Goal: Task Accomplishment & Management: Manage account settings

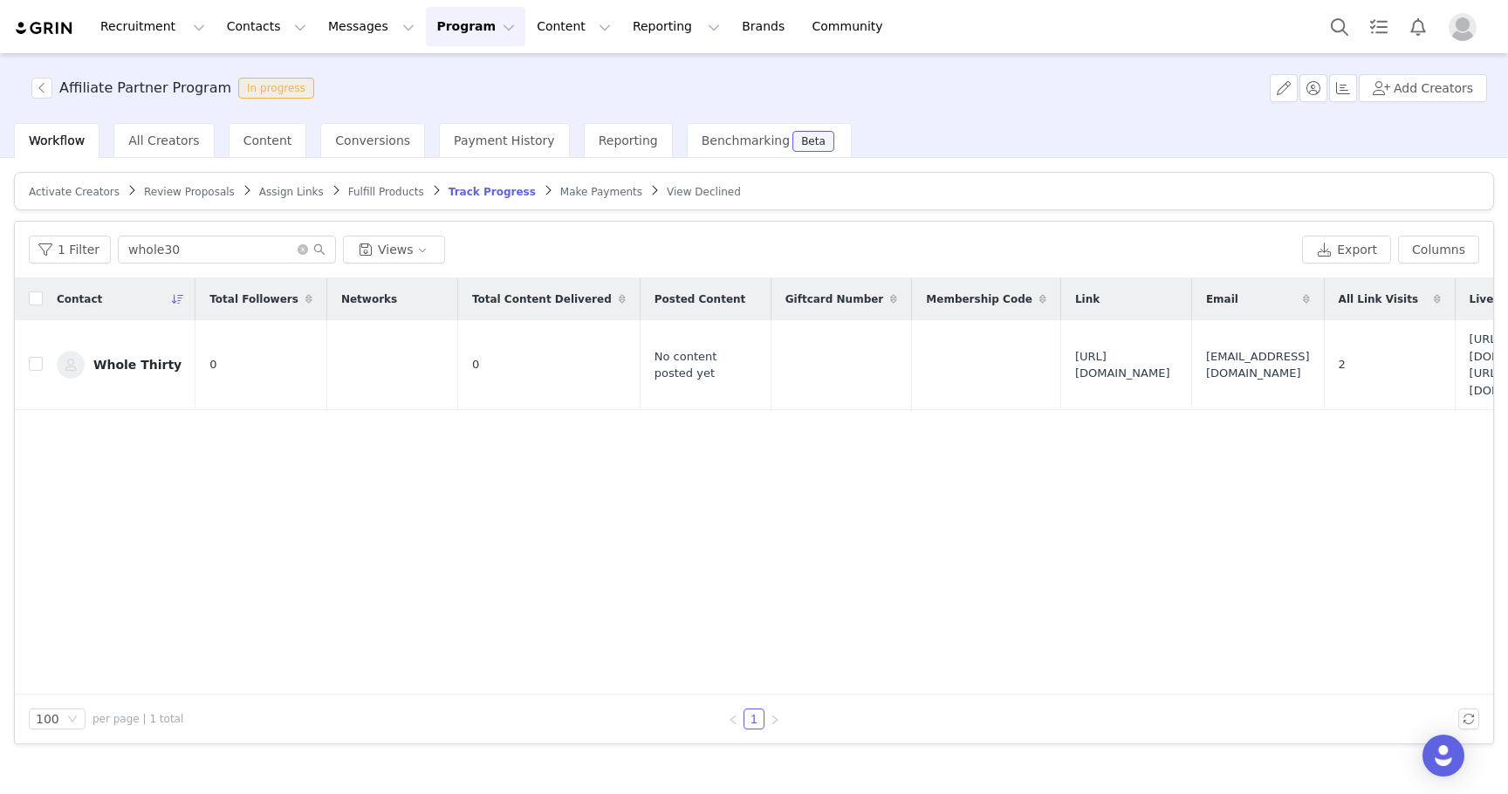
click at [449, 19] on button "Program Program" at bounding box center [475, 26] width 99 height 39
click at [463, 76] on p "Activations" at bounding box center [446, 77] width 67 height 18
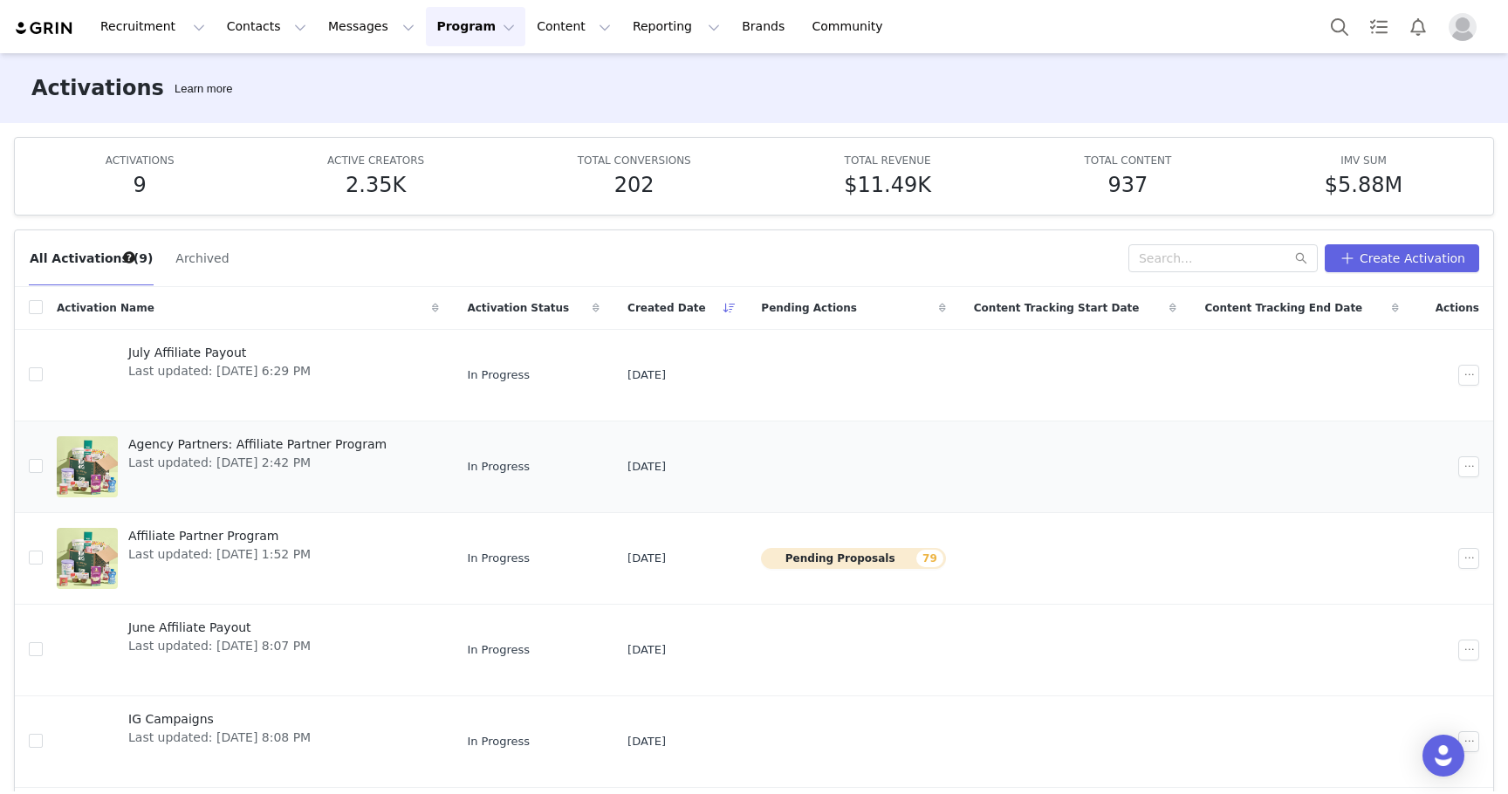
click at [257, 443] on span "Agency Partners: Affiliate Partner Program" at bounding box center [257, 444] width 258 height 18
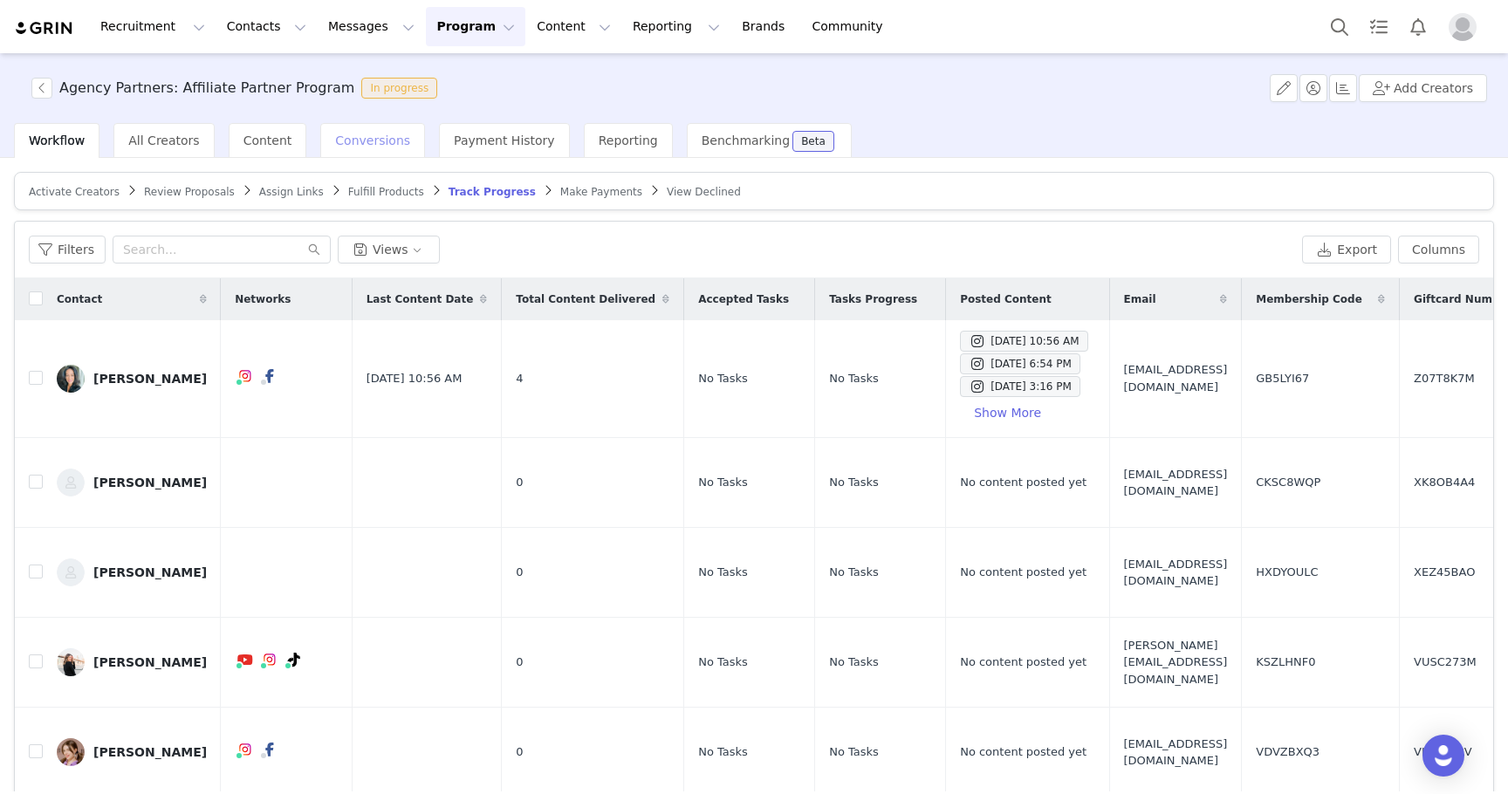
click at [367, 142] on span "Conversions" at bounding box center [372, 141] width 75 height 14
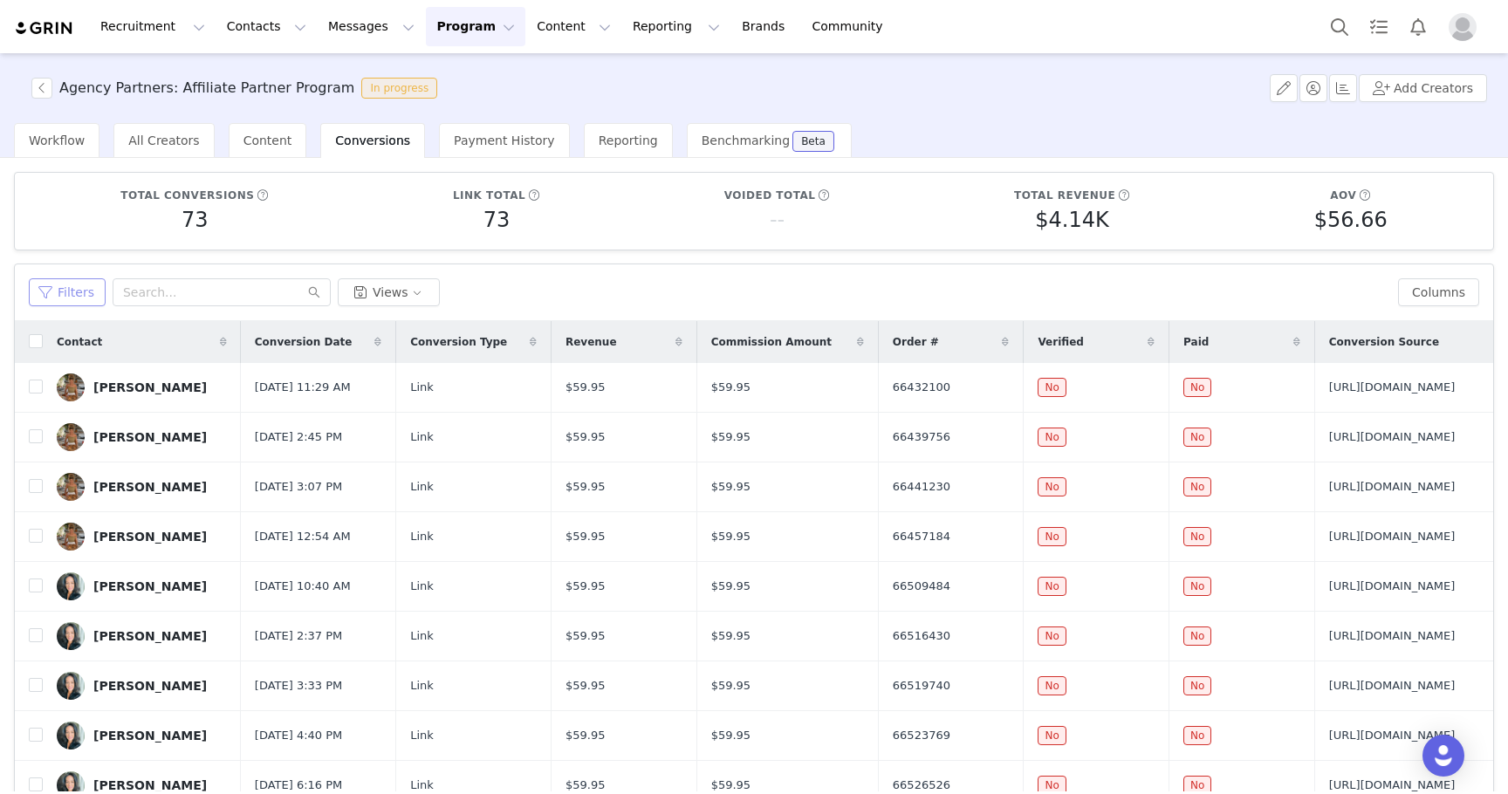
click at [86, 295] on button "Filters" at bounding box center [67, 292] width 77 height 28
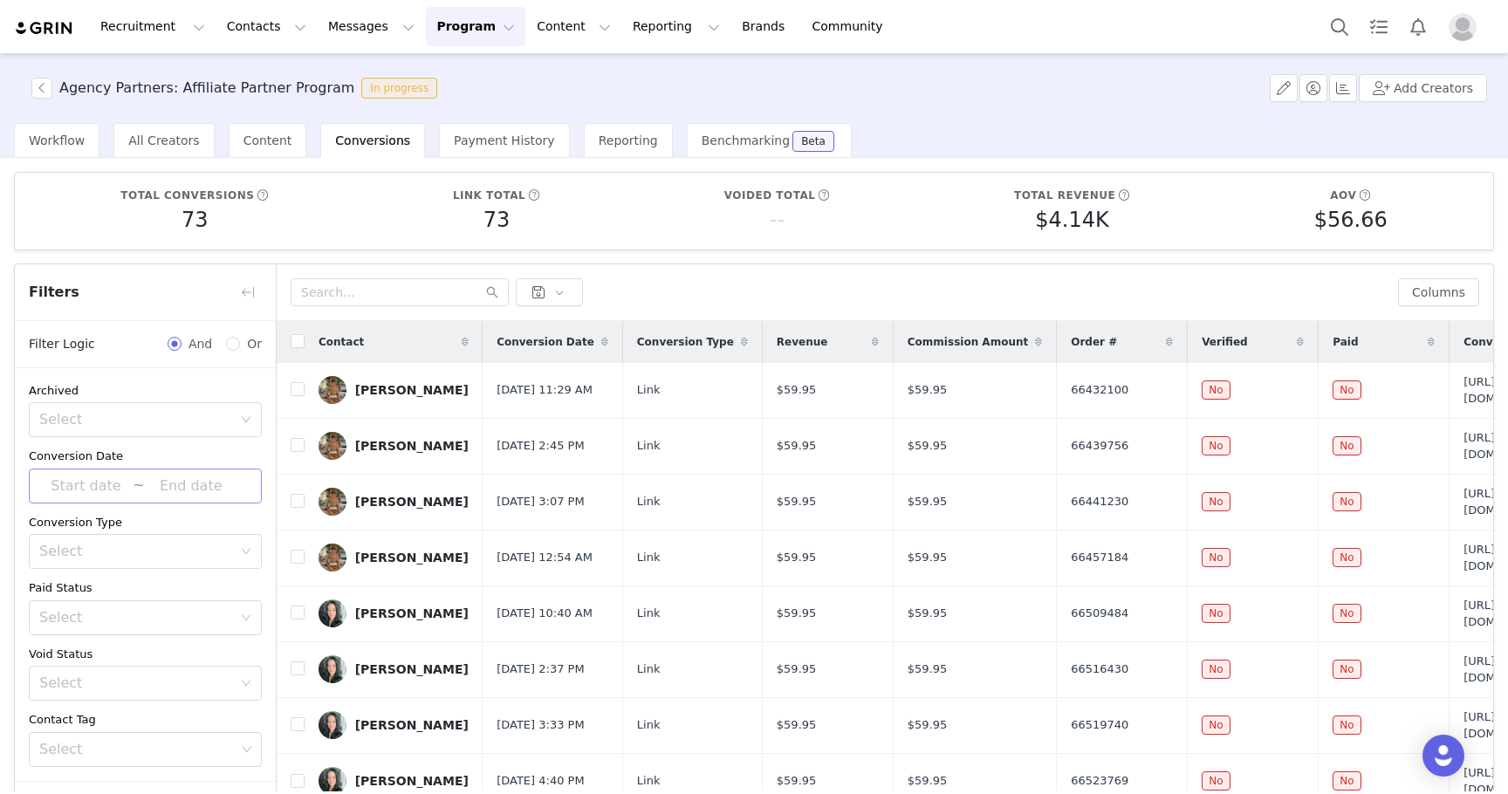
click at [184, 483] on input at bounding box center [190, 486] width 93 height 23
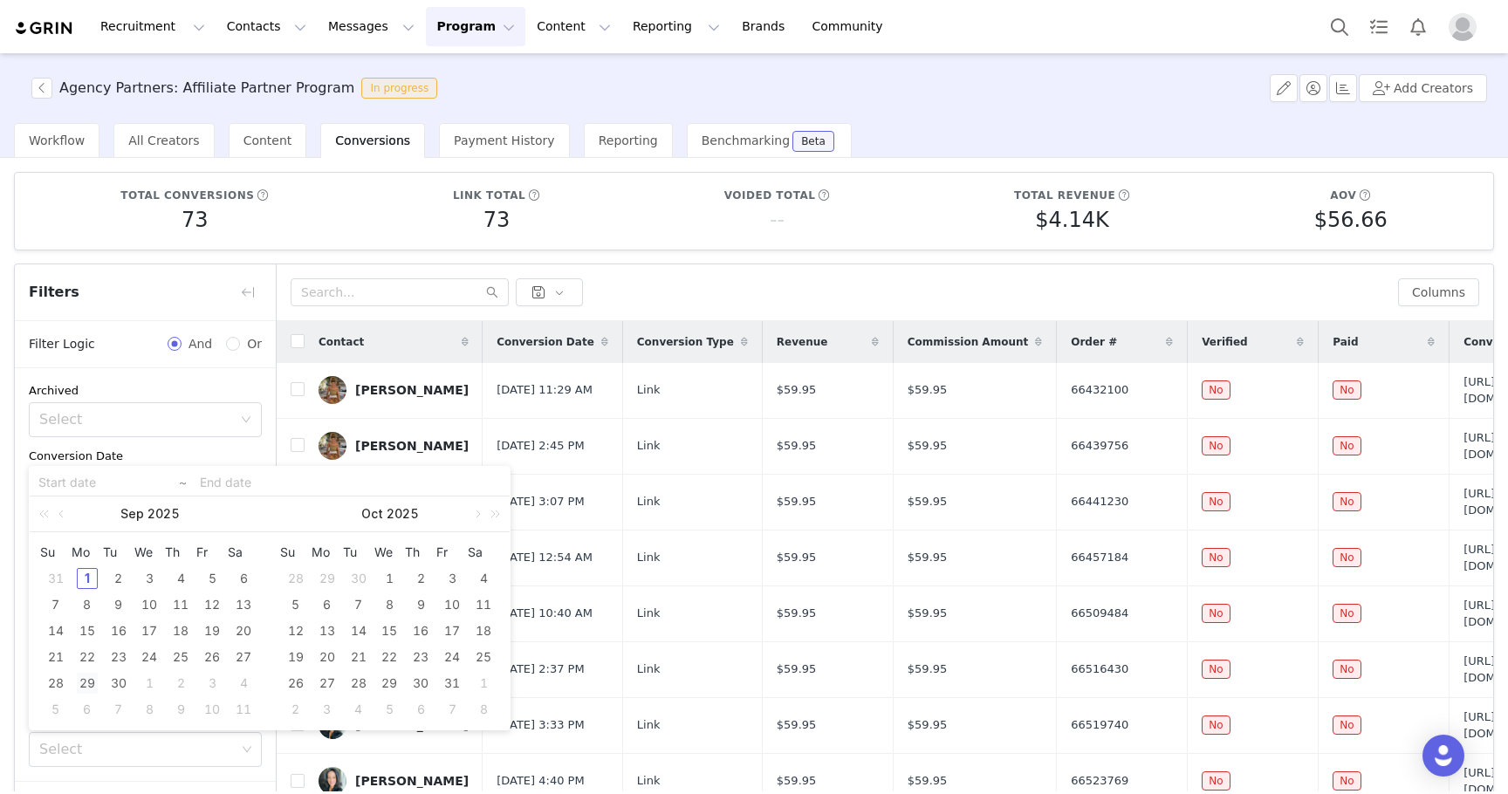
click at [80, 681] on div "29" at bounding box center [87, 683] width 21 height 21
type input "[DATE]"
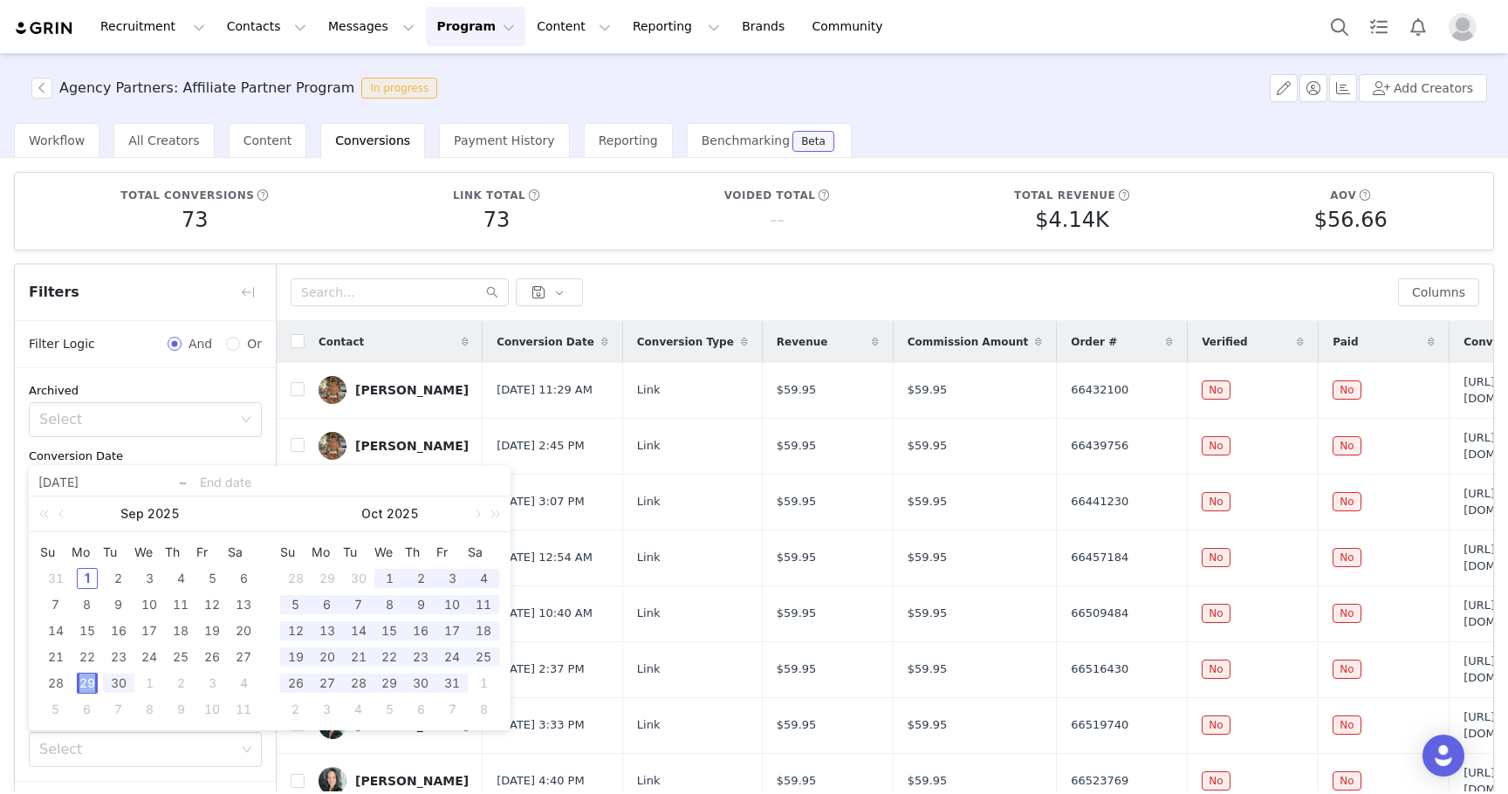
click at [81, 681] on div "29" at bounding box center [87, 683] width 21 height 21
type input "[DATE]"
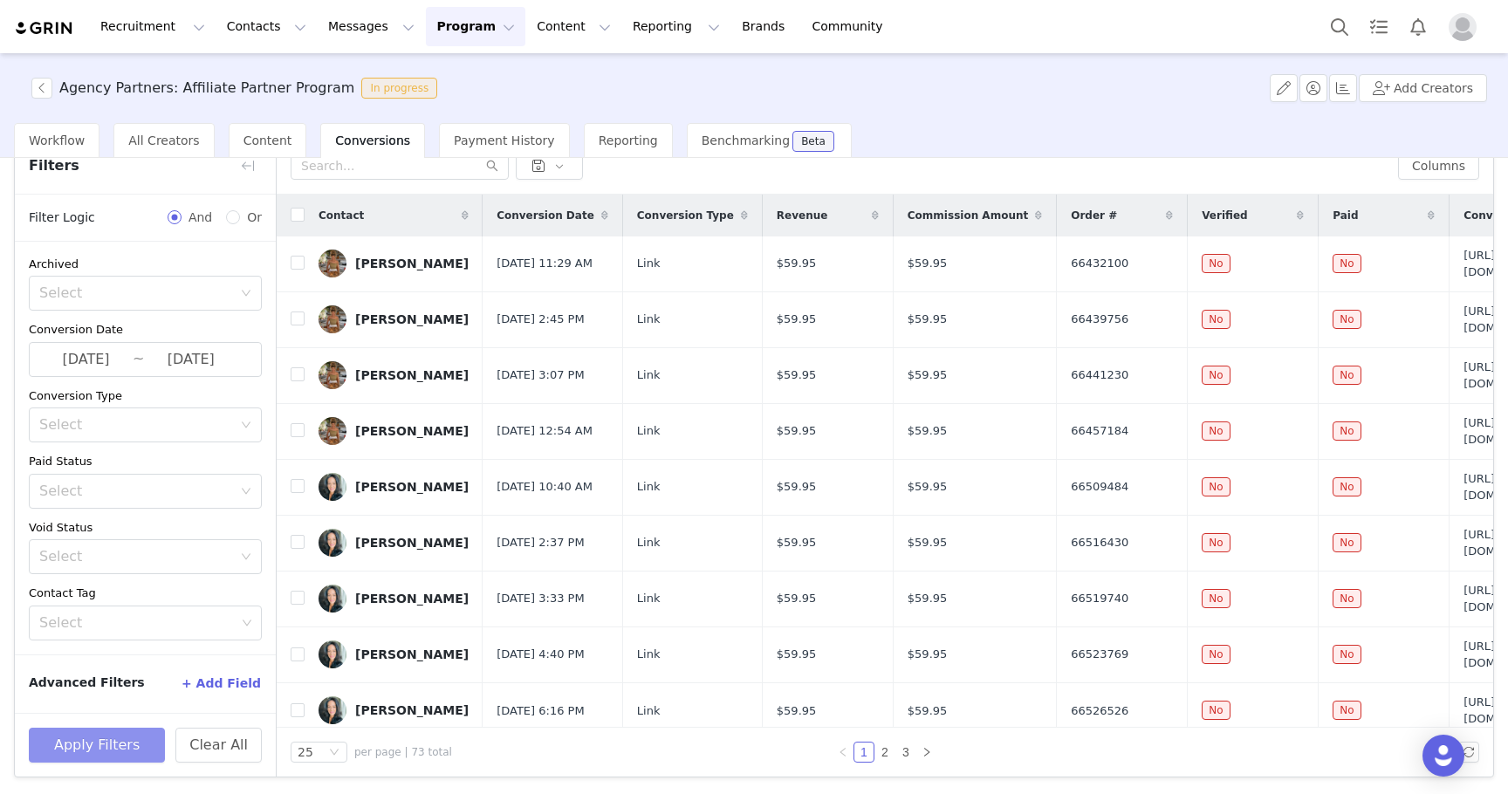
click at [144, 744] on button "Apply Filters" at bounding box center [97, 745] width 136 height 35
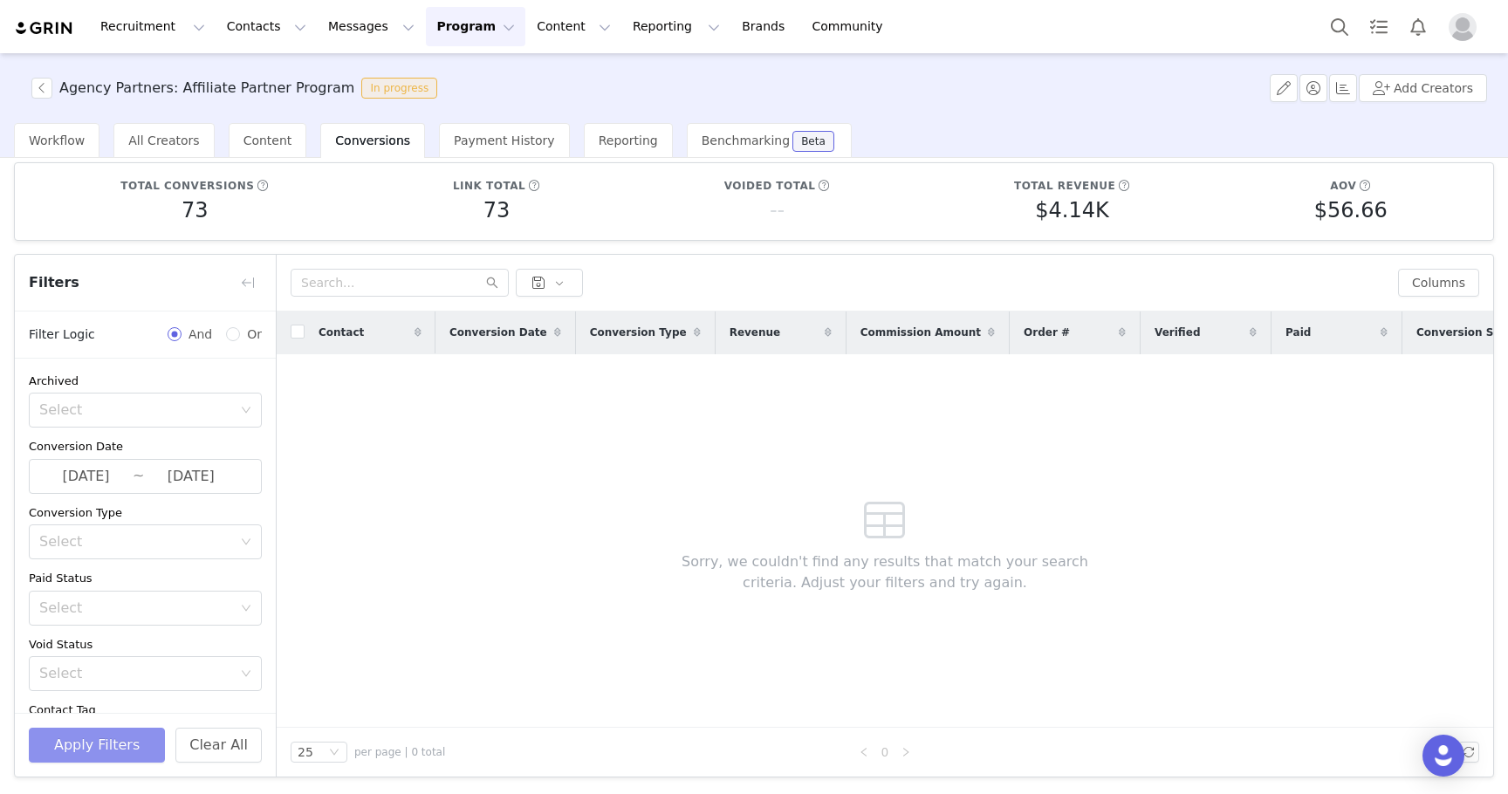
scroll to position [10, 0]
click at [113, 469] on input "[DATE]" at bounding box center [85, 476] width 93 height 23
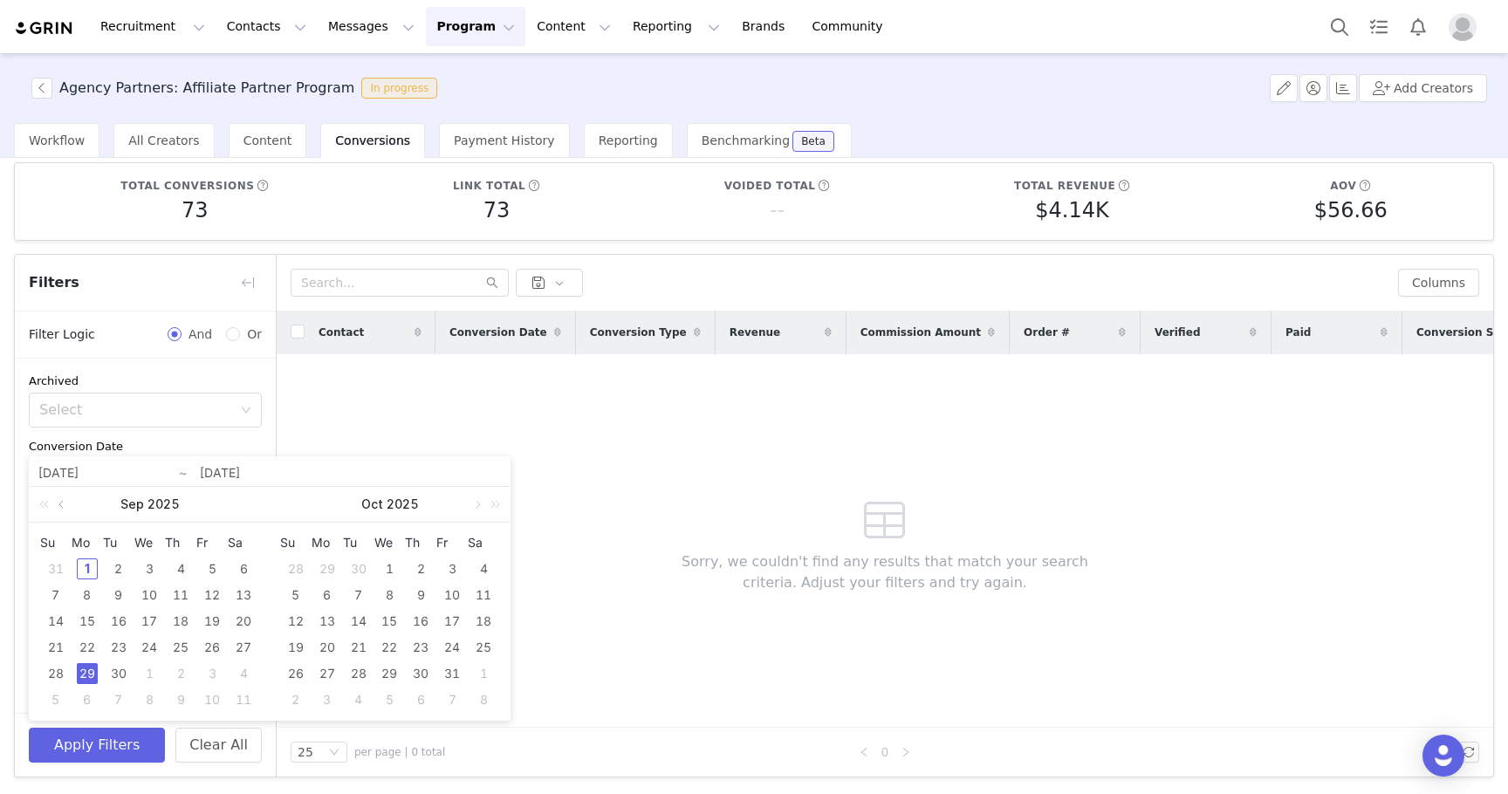
click at [56, 502] on link at bounding box center [63, 504] width 16 height 35
click at [212, 671] on div "29" at bounding box center [212, 673] width 21 height 21
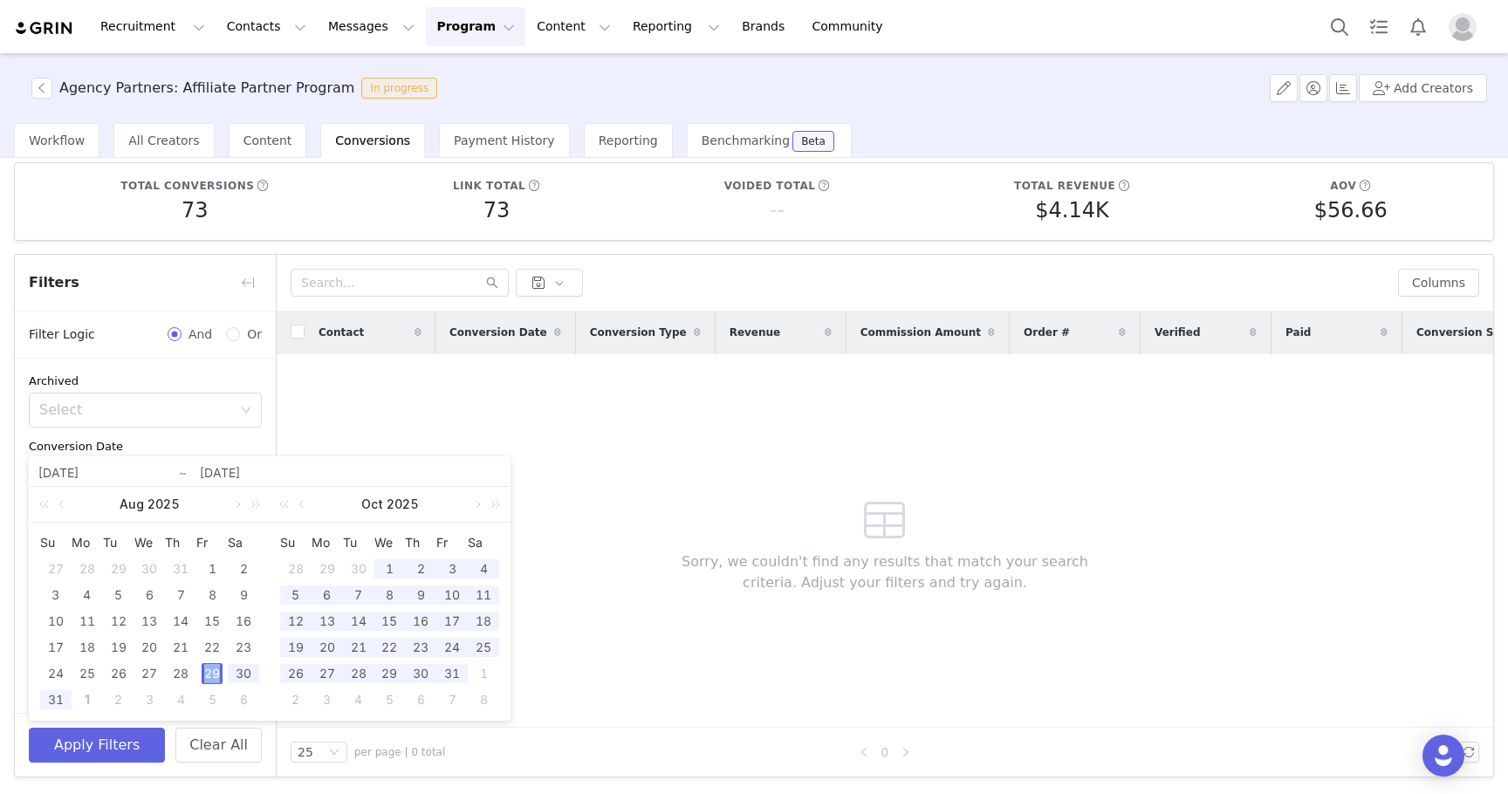
click at [212, 671] on div "29" at bounding box center [212, 673] width 21 height 21
type input "[DATE]"
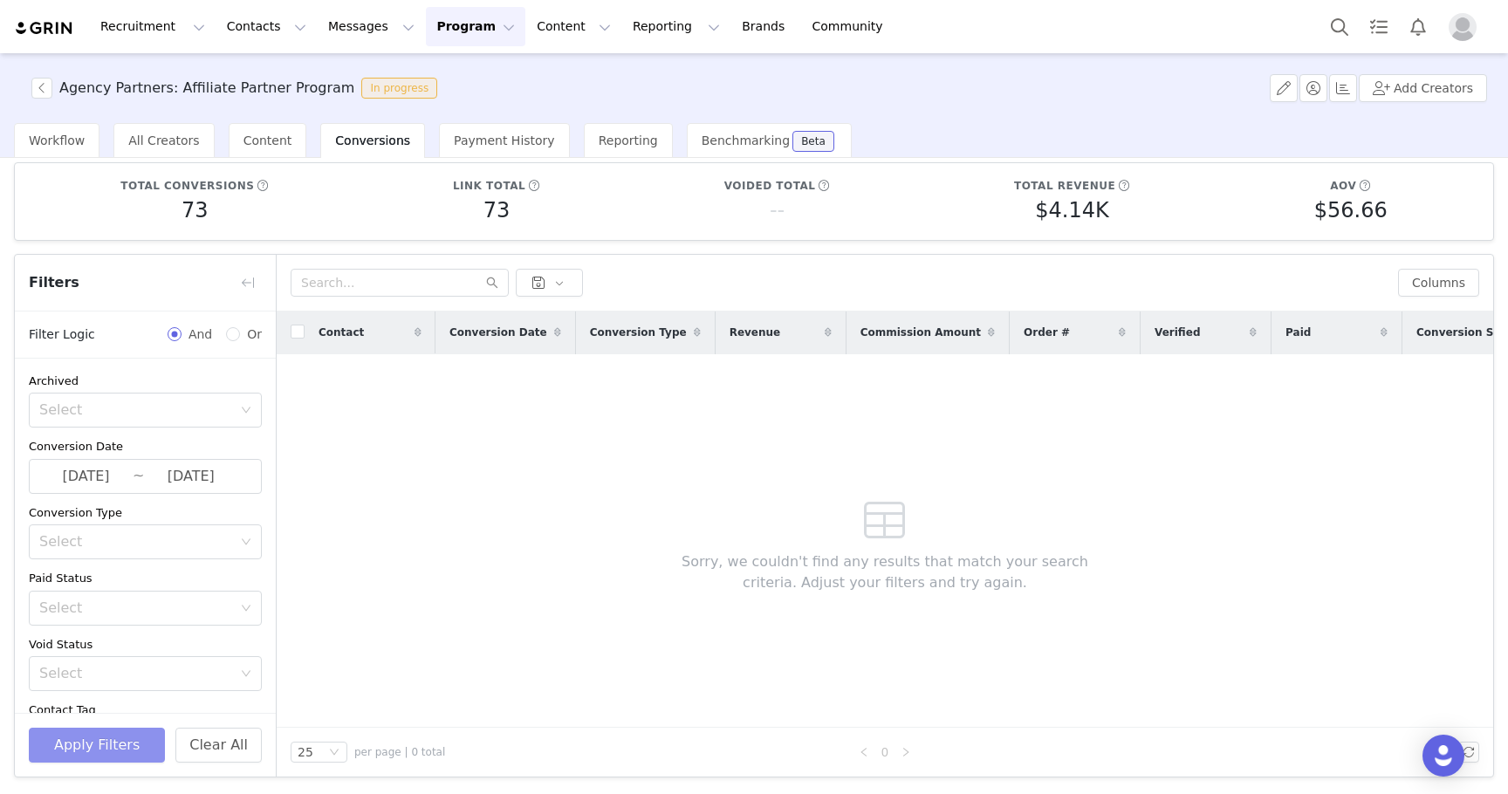
click at [127, 749] on button "Apply Filters" at bounding box center [97, 745] width 136 height 35
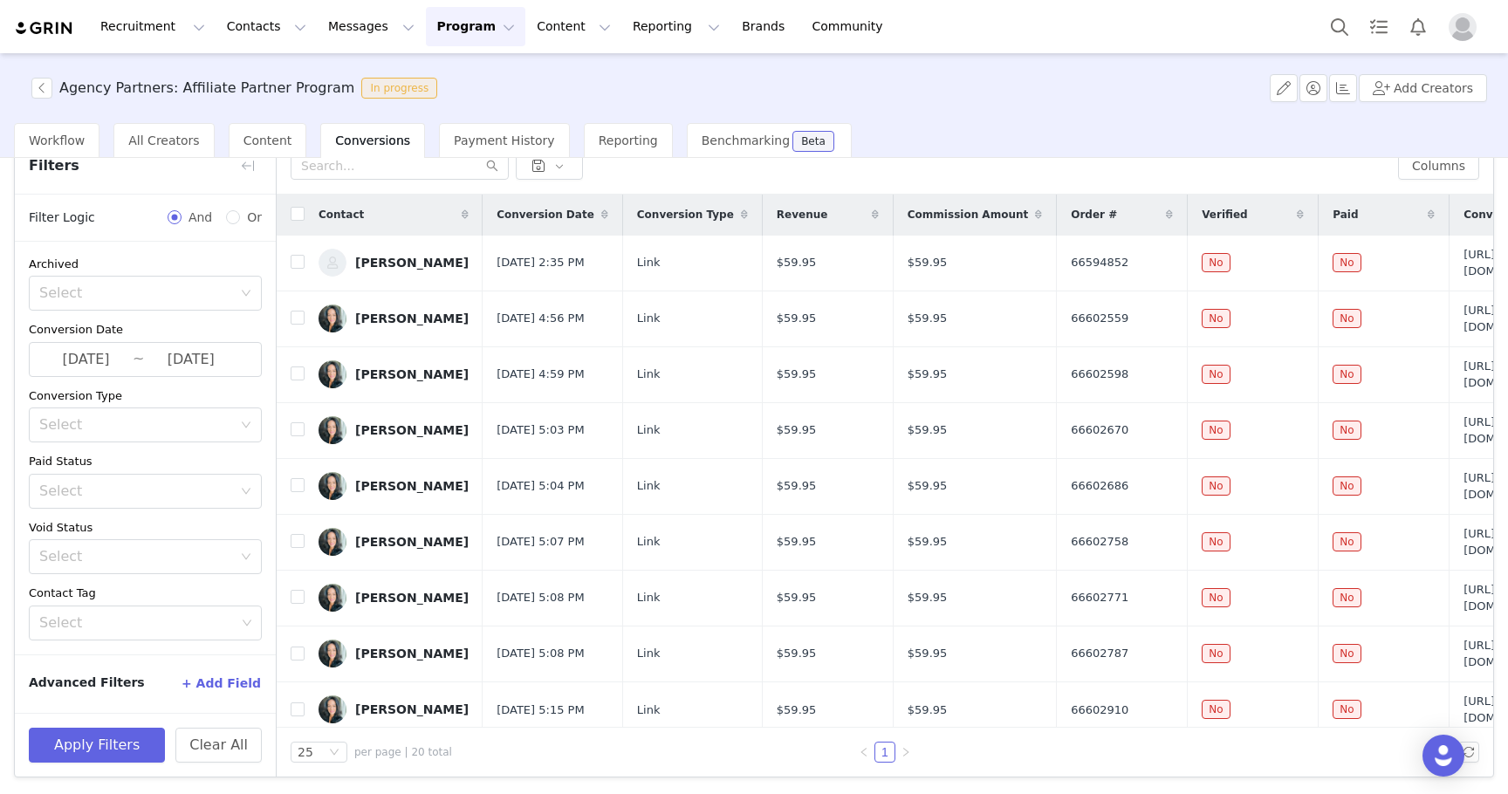
scroll to position [0, 0]
click at [296, 217] on input "checkbox" at bounding box center [298, 215] width 14 height 14
checkbox input "true"
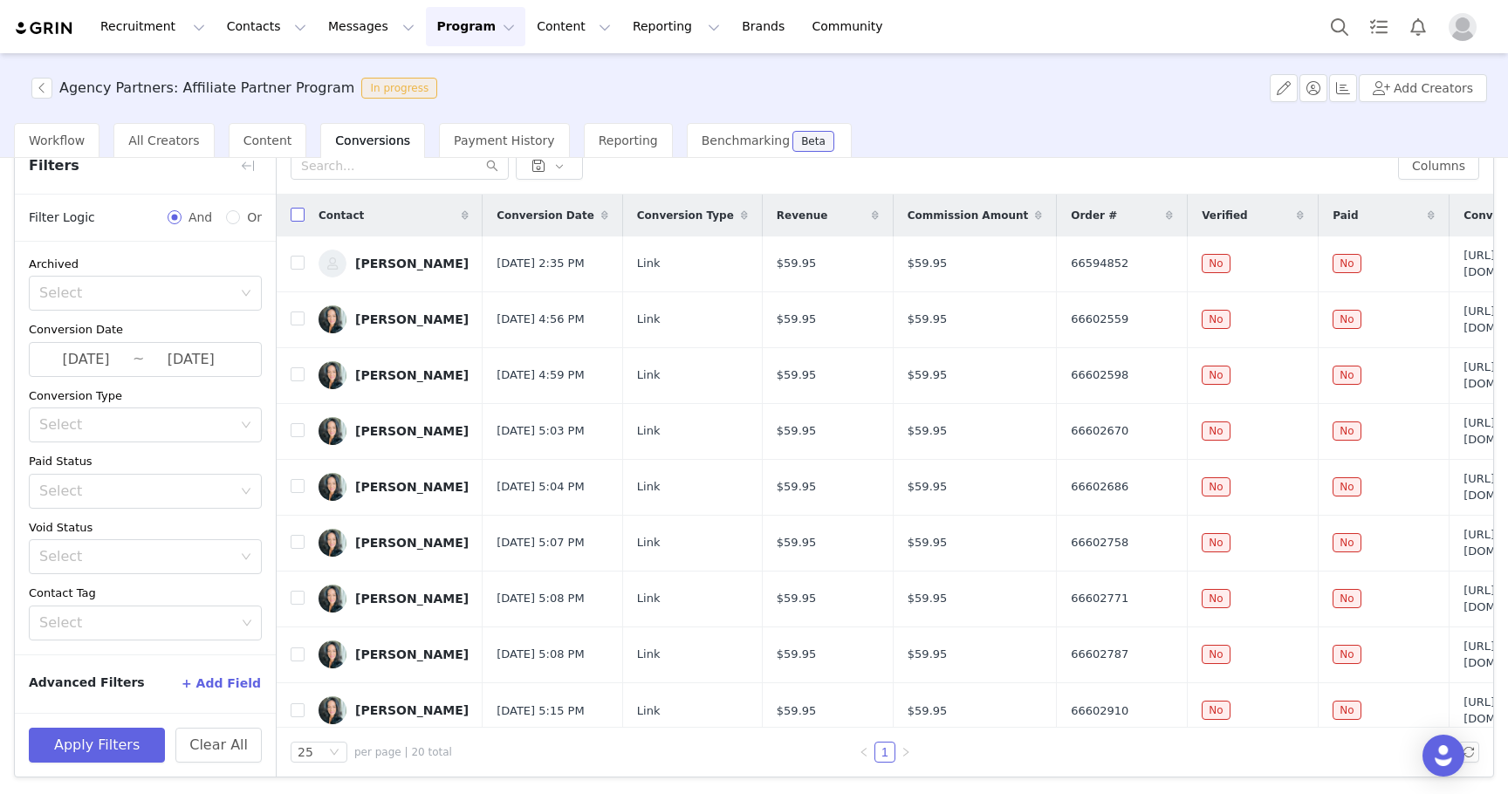
checkbox input "true"
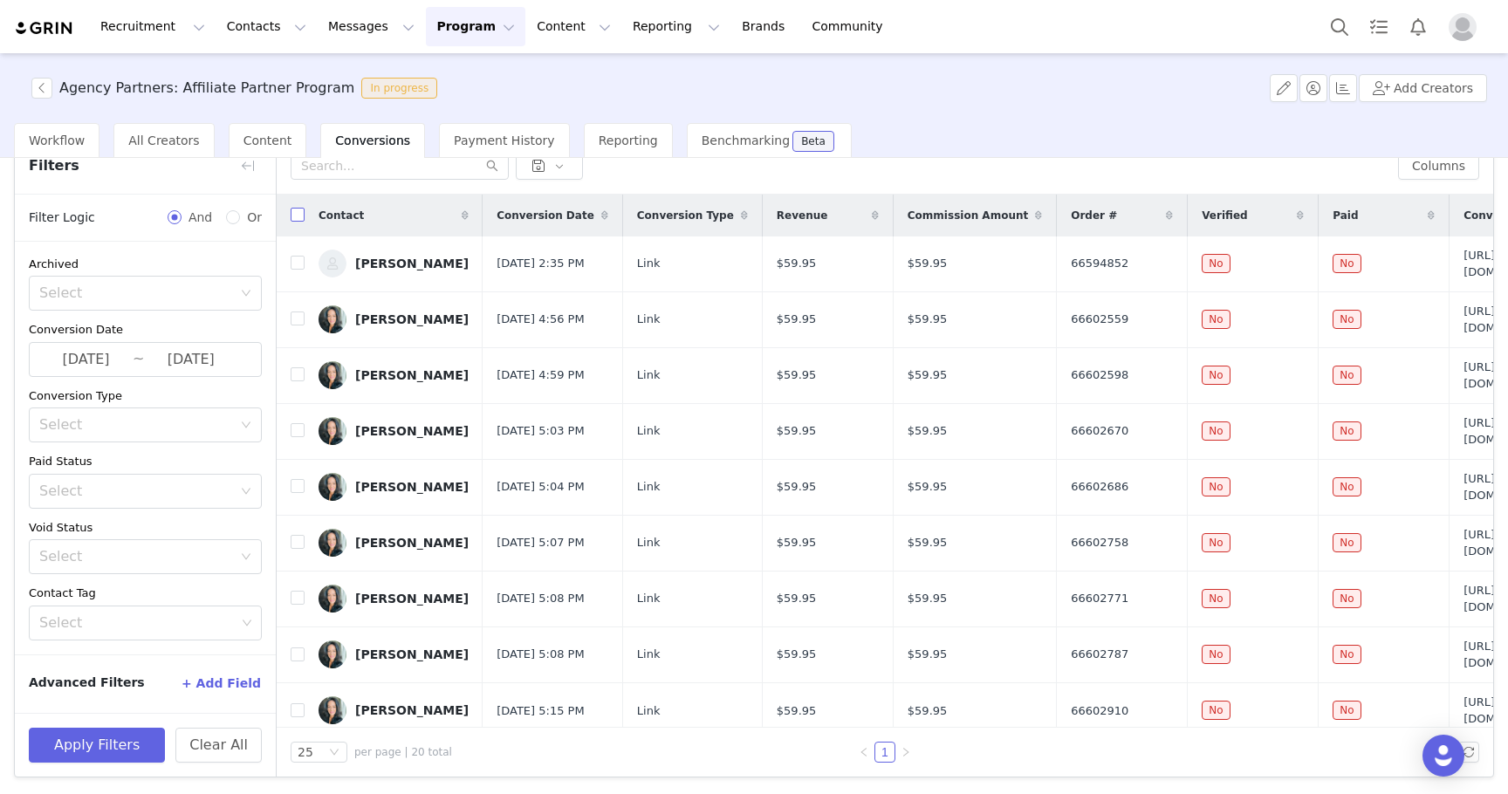
checkbox input "true"
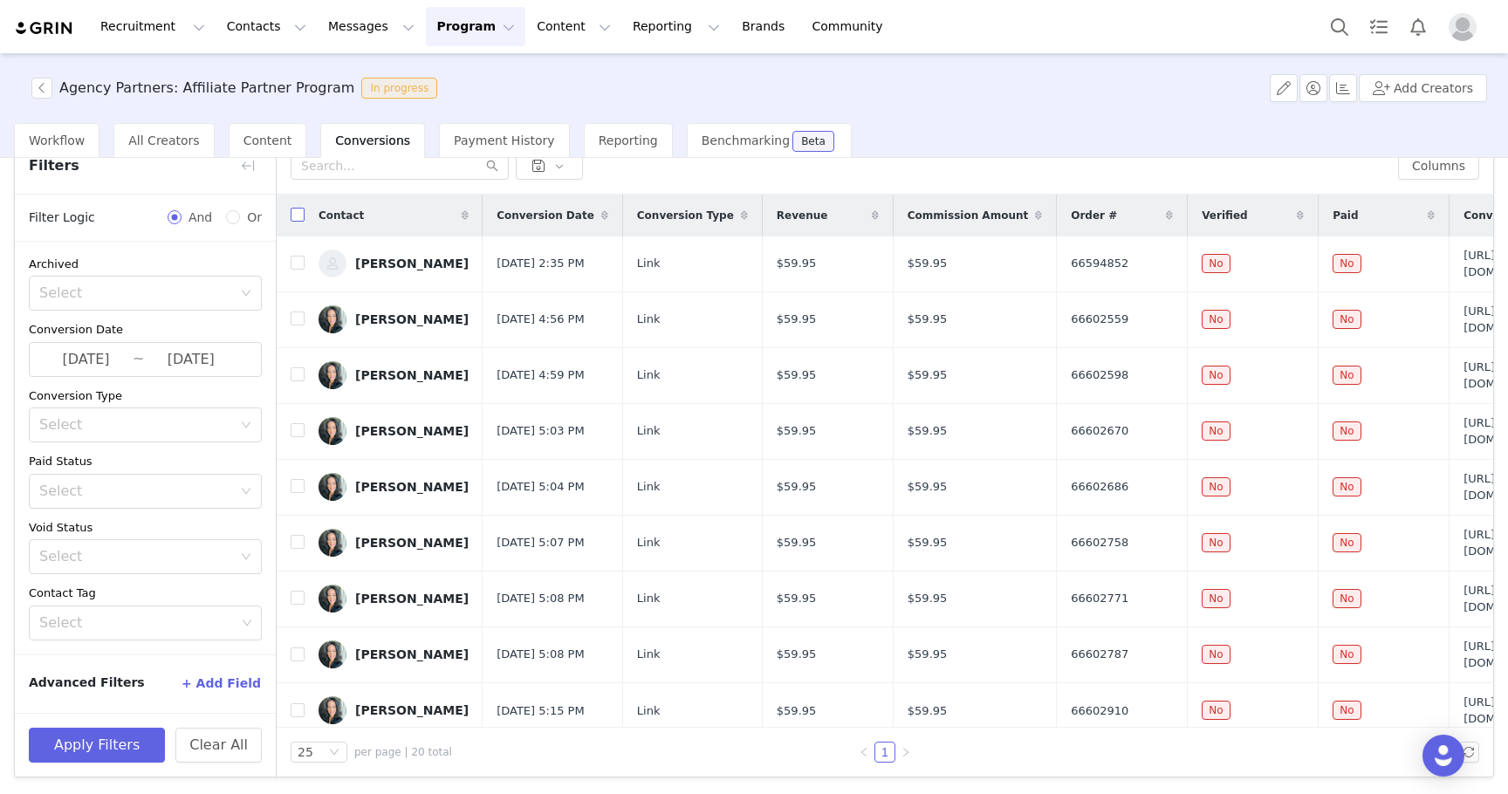
checkbox input "true"
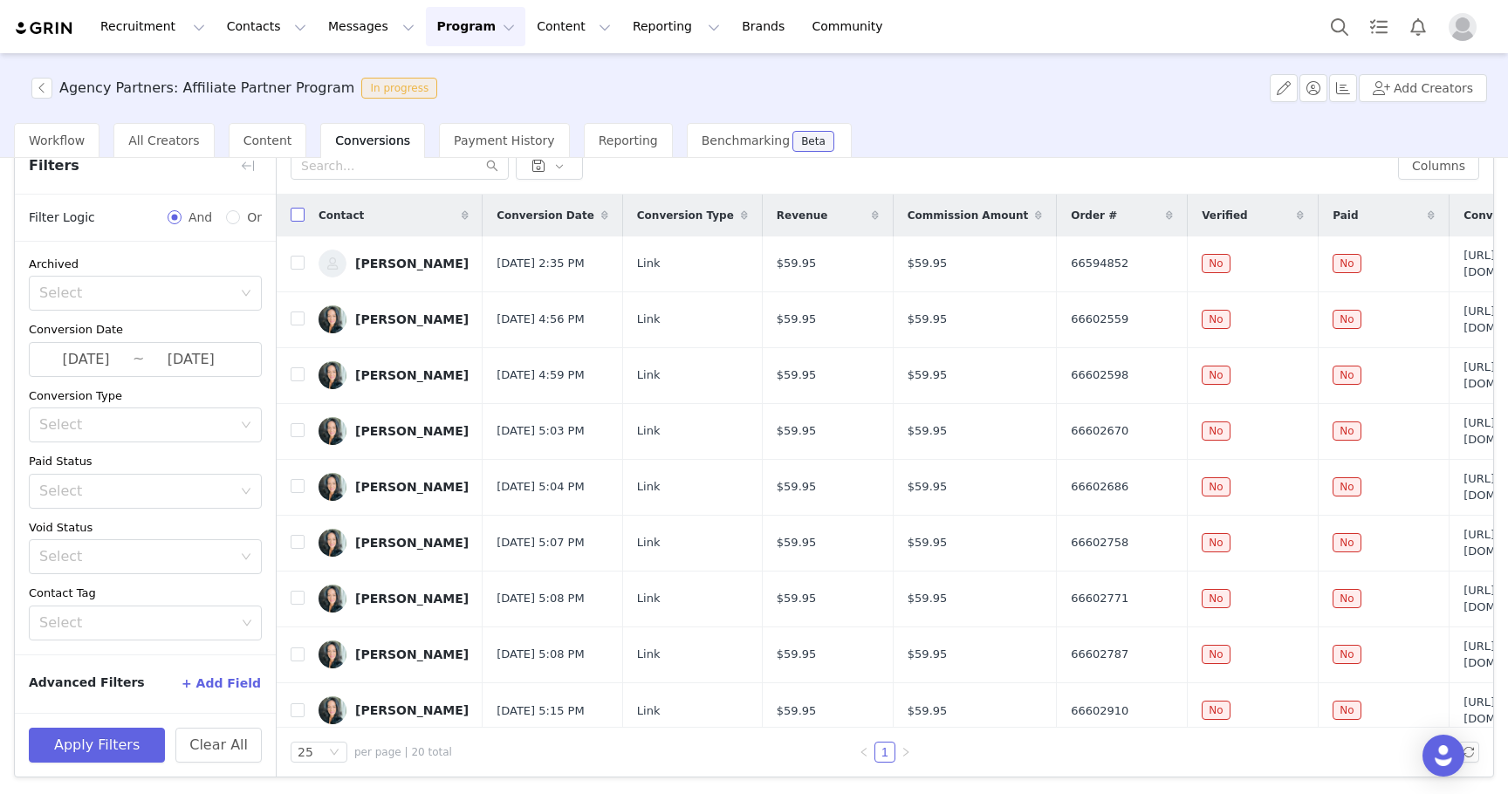
checkbox input "true"
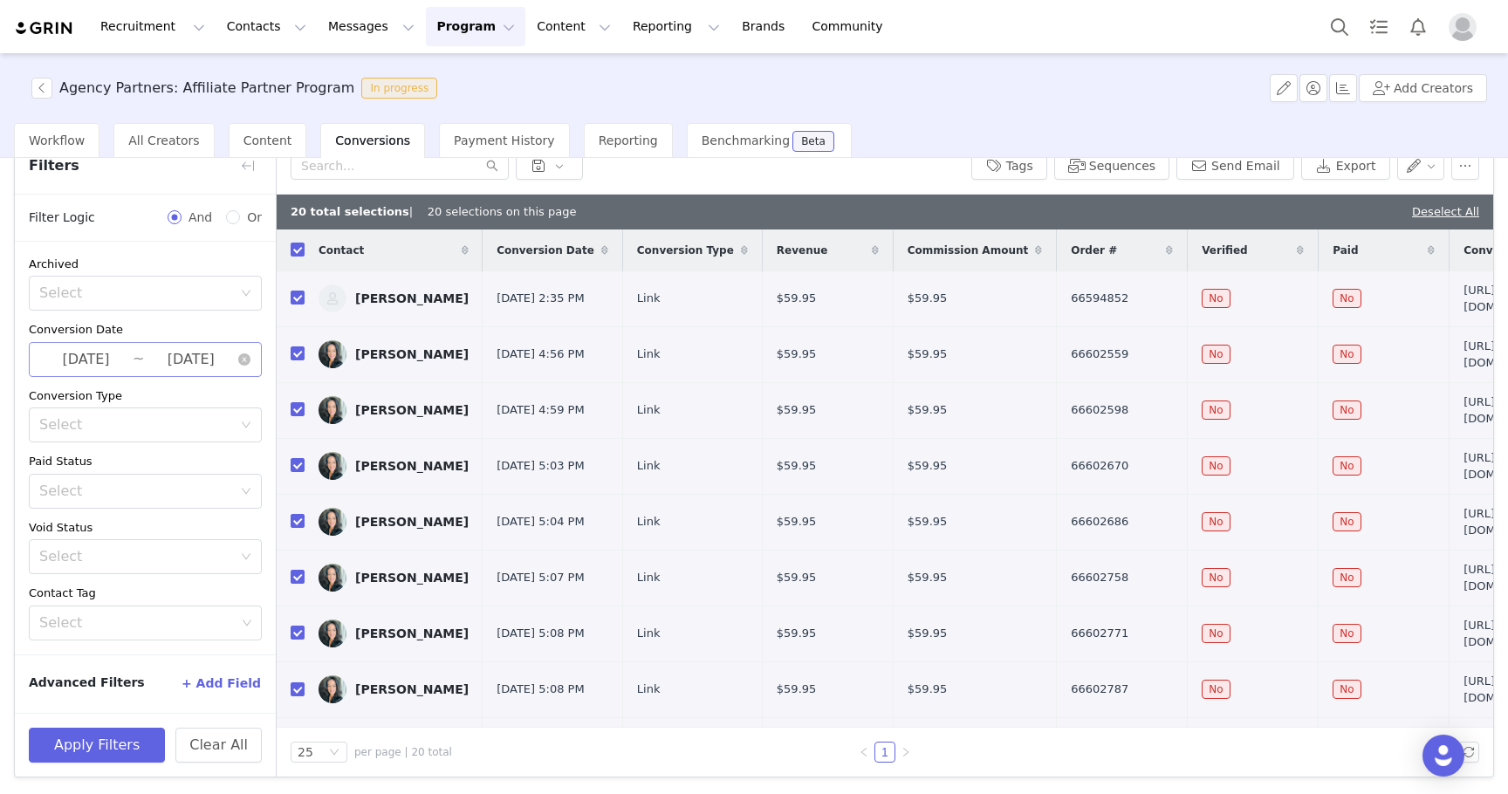
click at [121, 355] on input "[DATE]" at bounding box center [85, 359] width 93 height 23
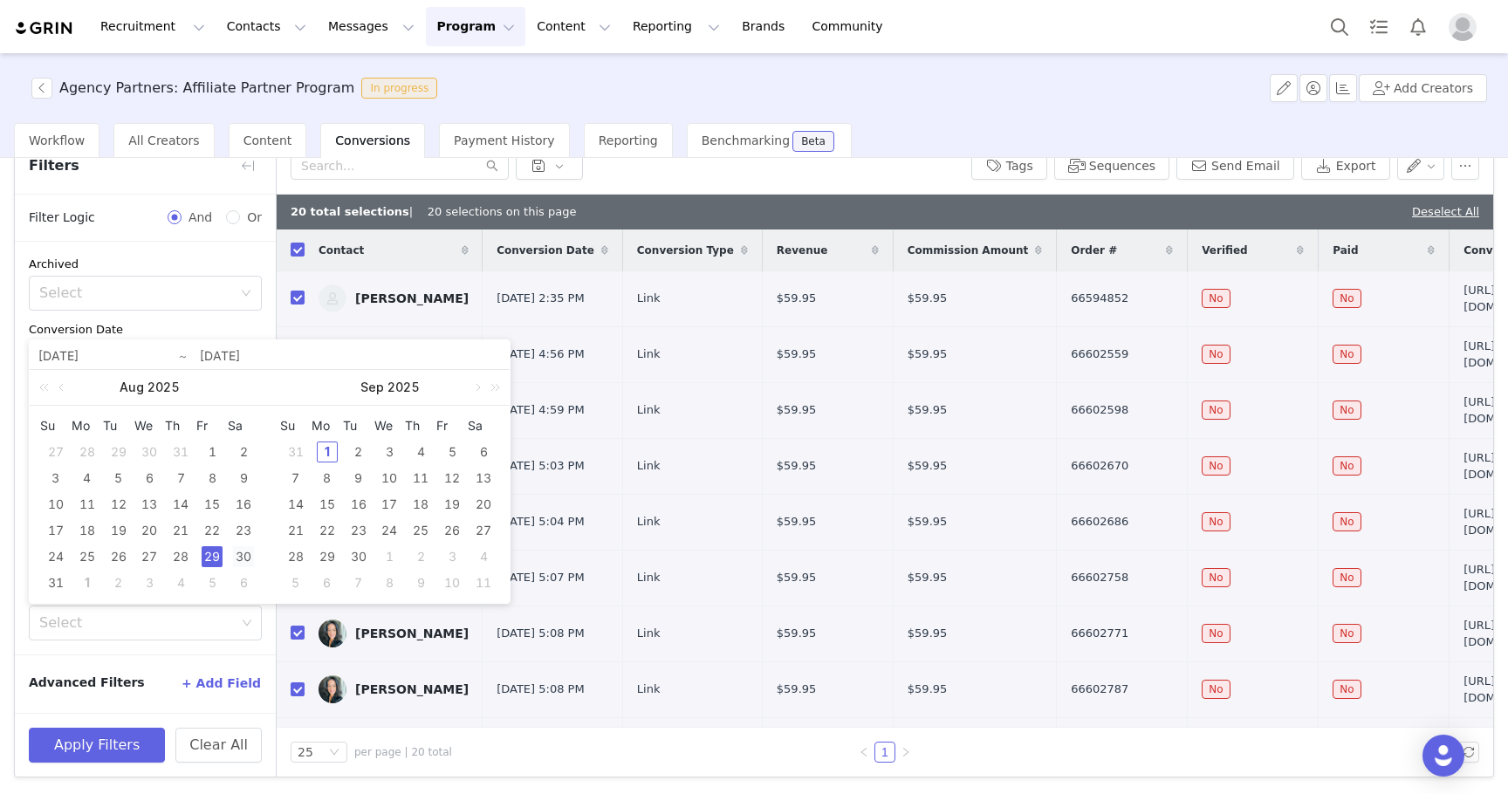
click at [235, 560] on div "30" at bounding box center [243, 556] width 21 height 21
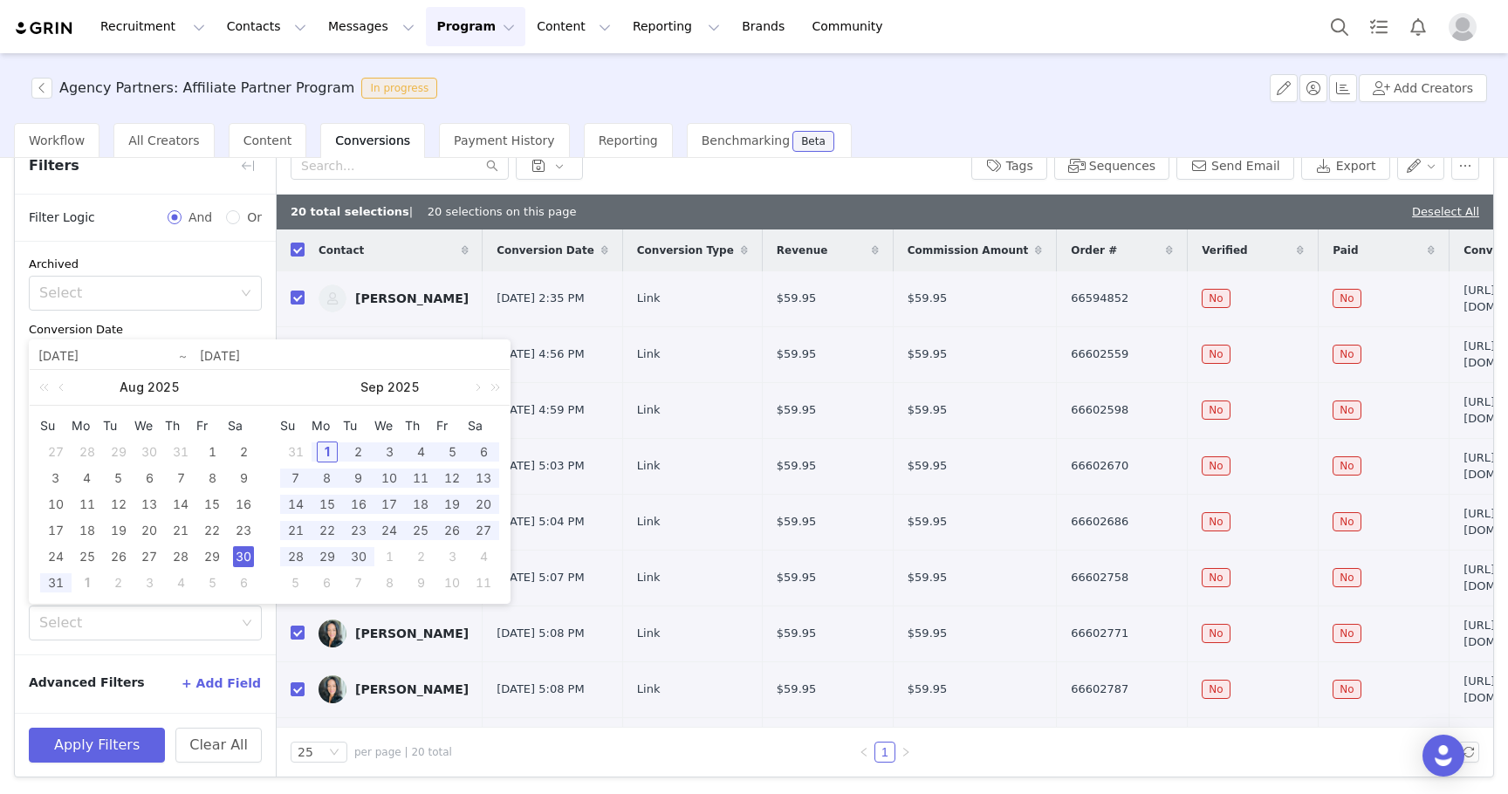
click at [242, 544] on td "30" at bounding box center [243, 557] width 31 height 26
type input "[DATE]"
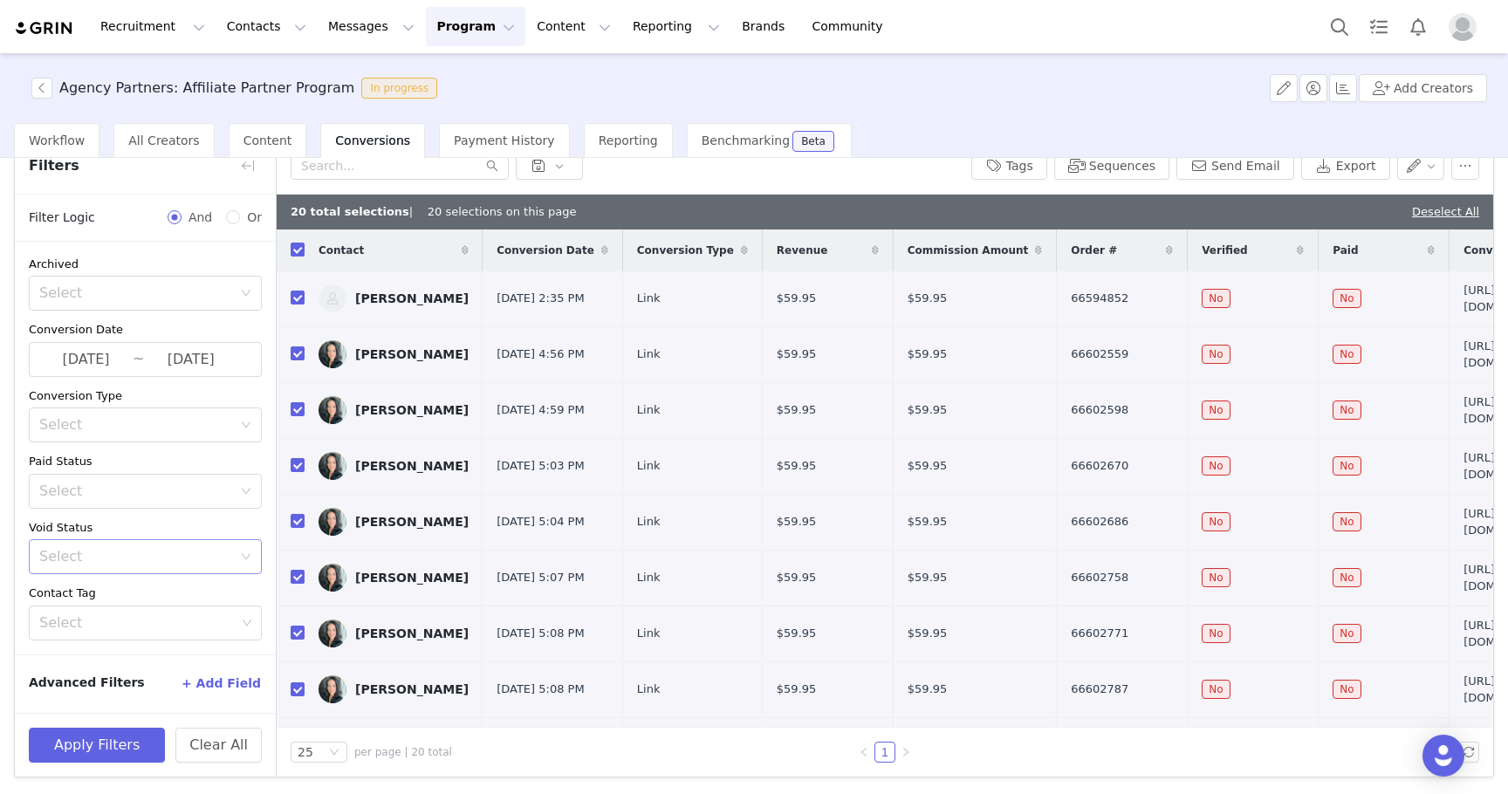
click at [242, 549] on div "Select" at bounding box center [145, 556] width 233 height 35
click at [217, 390] on div "Conversion Type" at bounding box center [145, 395] width 233 height 17
click at [104, 756] on button "Apply Filters" at bounding box center [97, 745] width 136 height 35
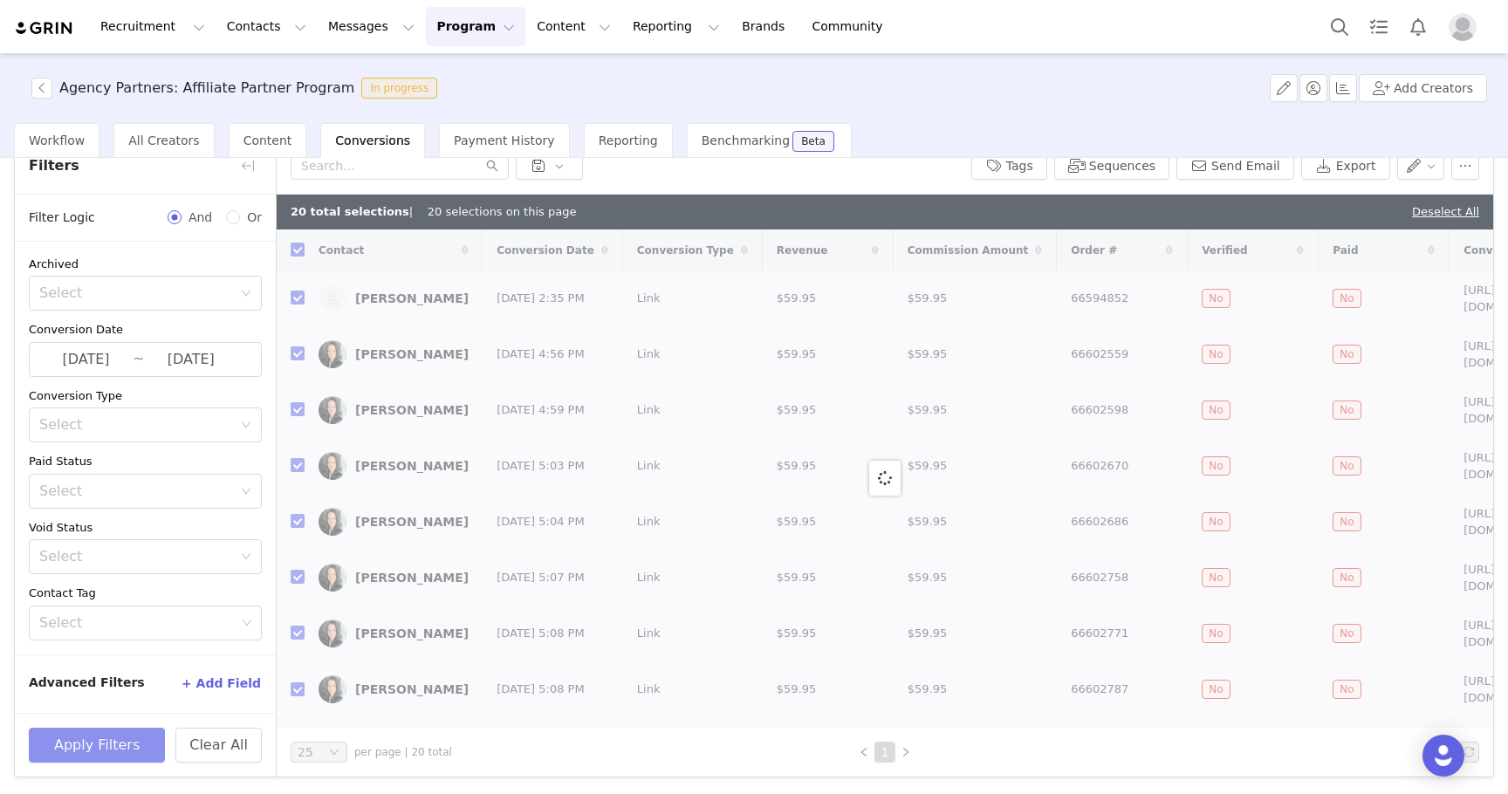
checkbox input "false"
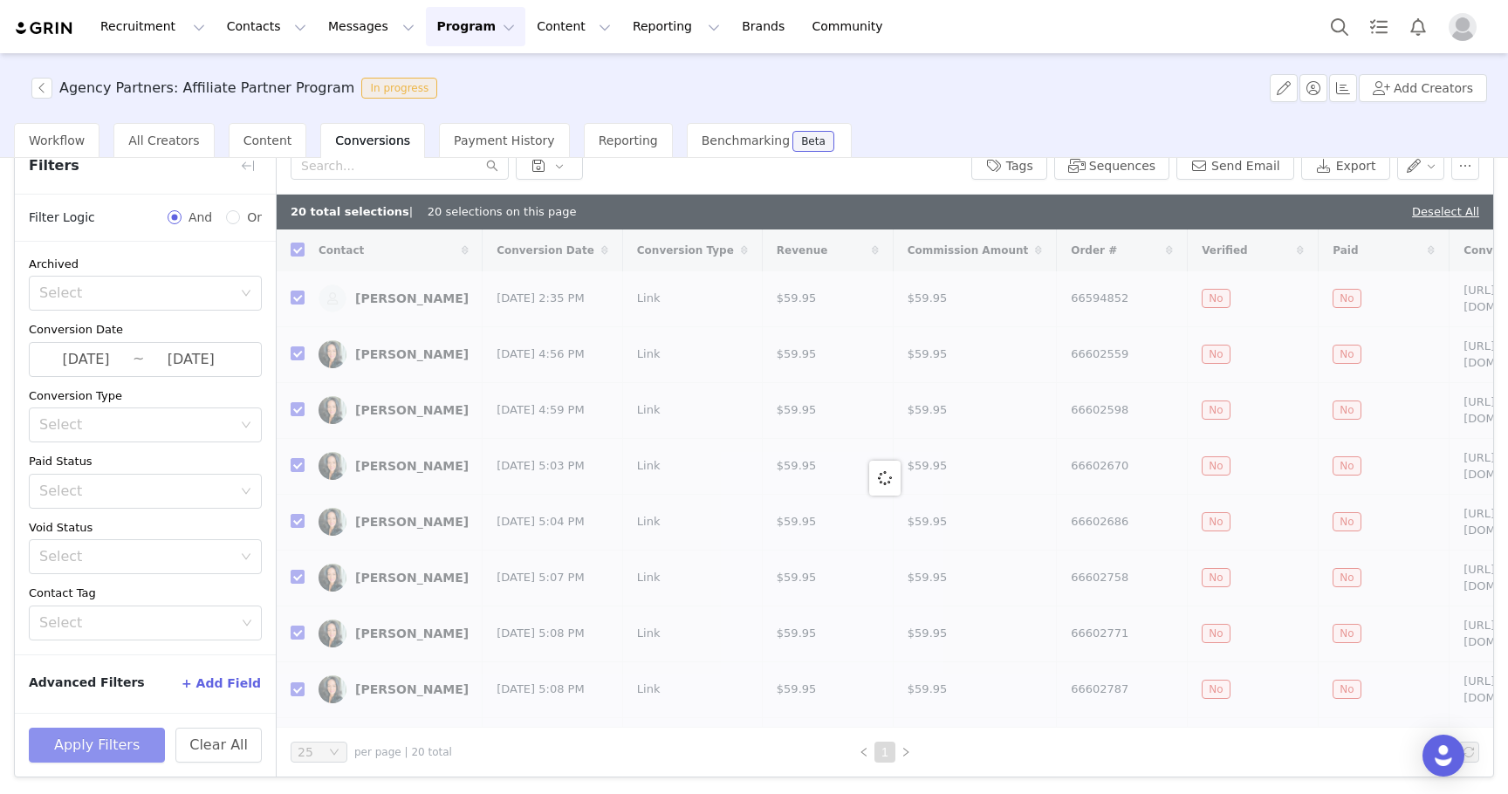
checkbox input "false"
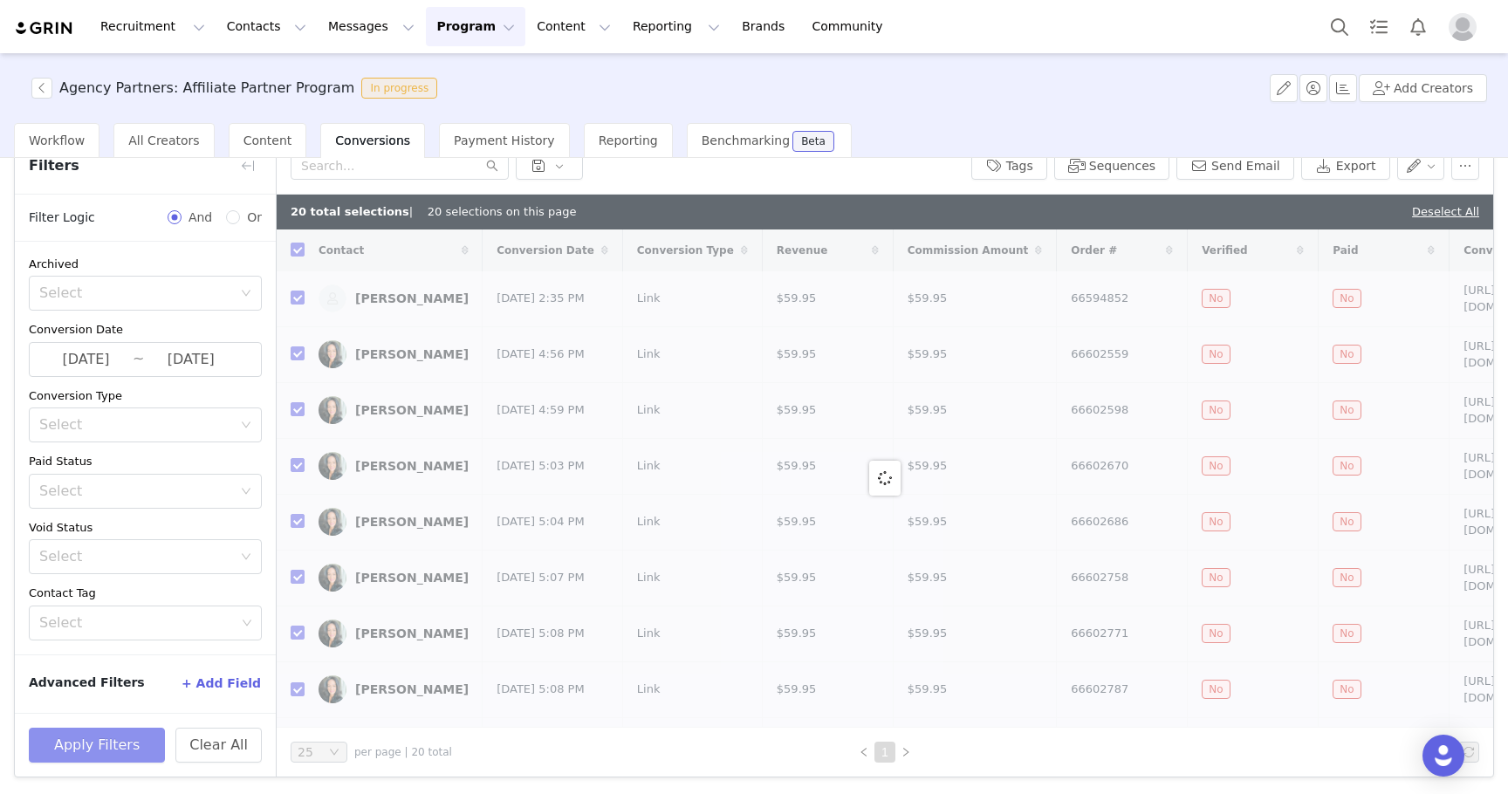
checkbox input "false"
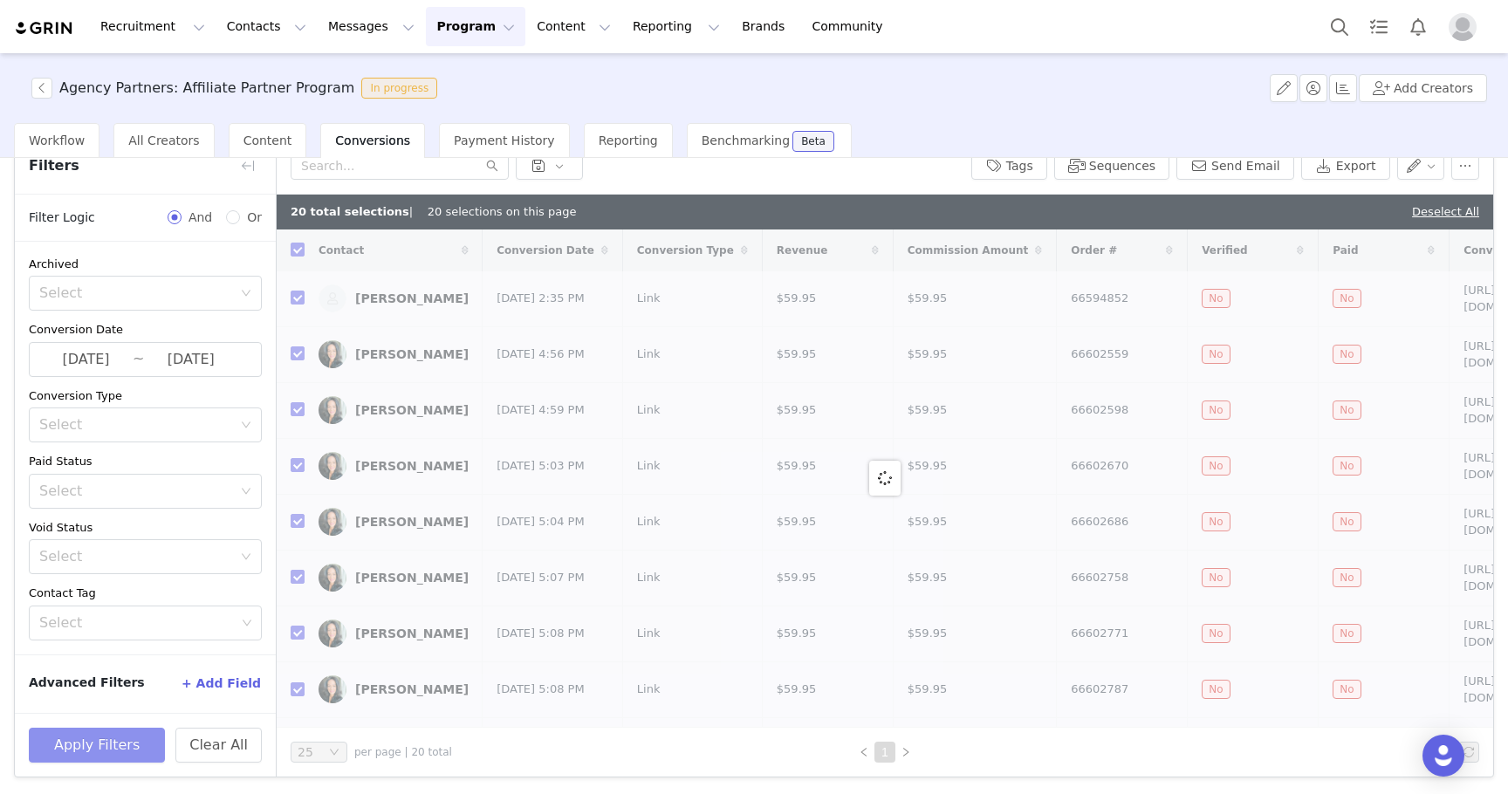
checkbox input "false"
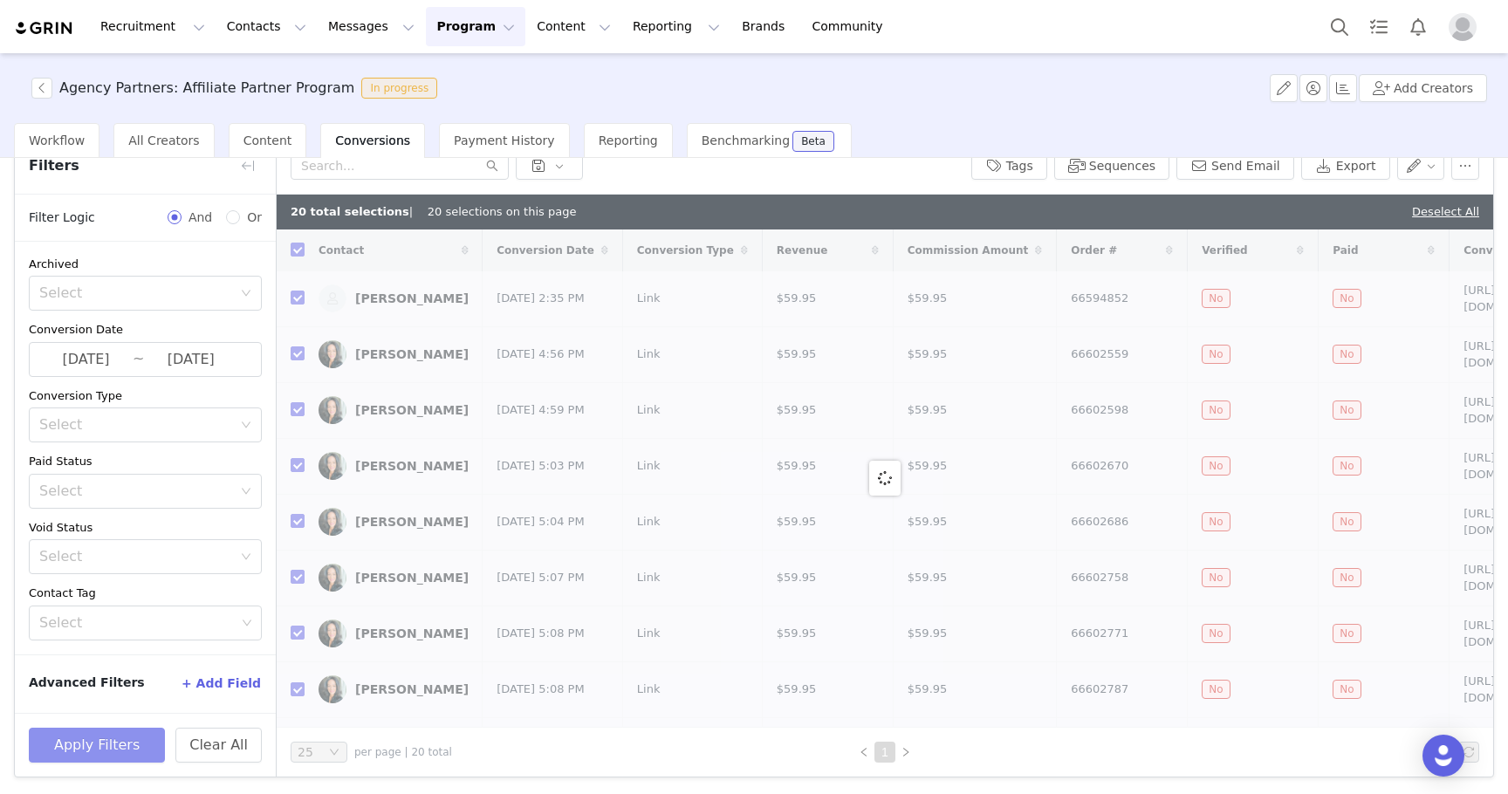
checkbox input "false"
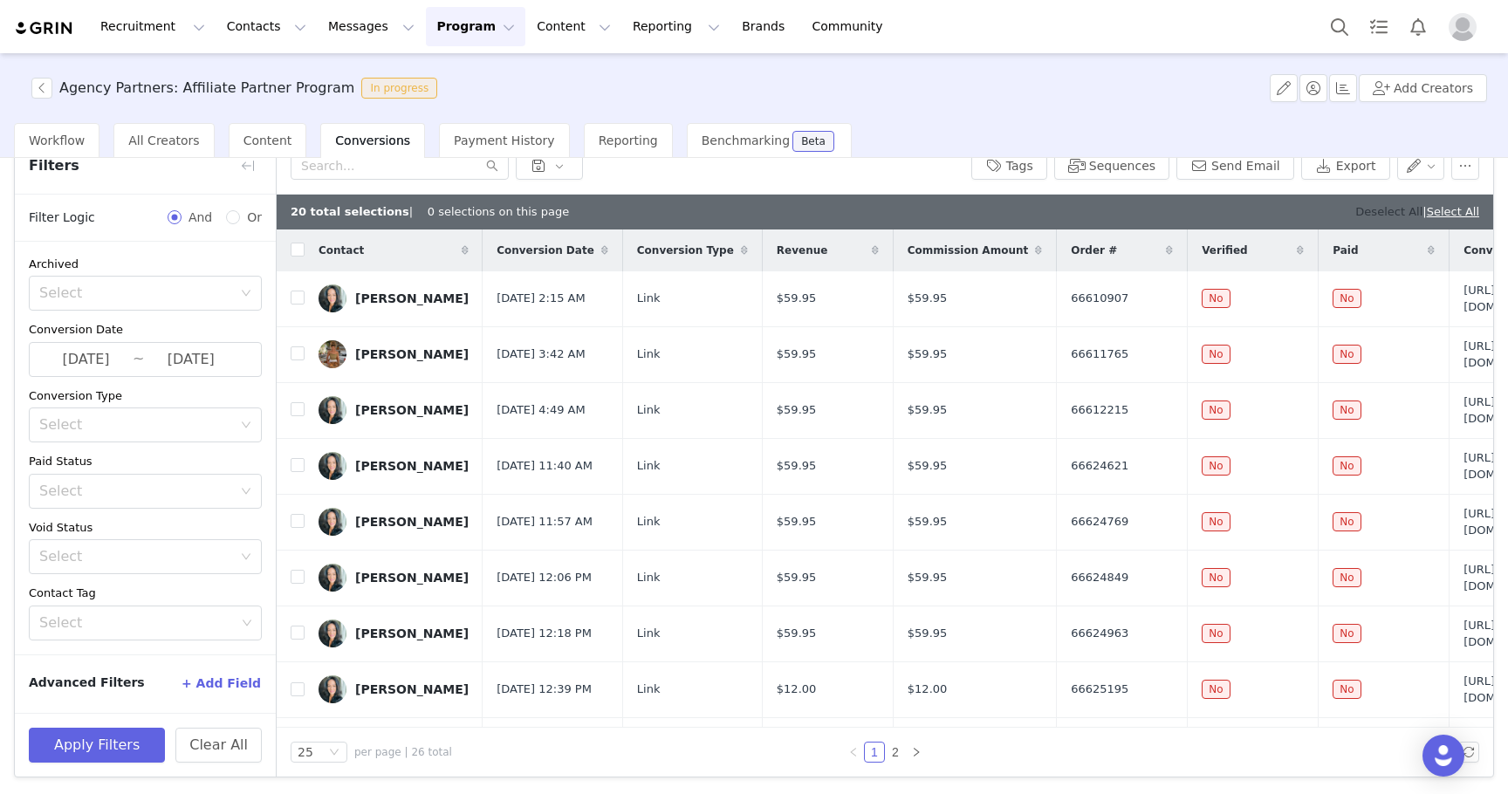
click at [1355, 212] on link "Deselect All" at bounding box center [1388, 211] width 67 height 13
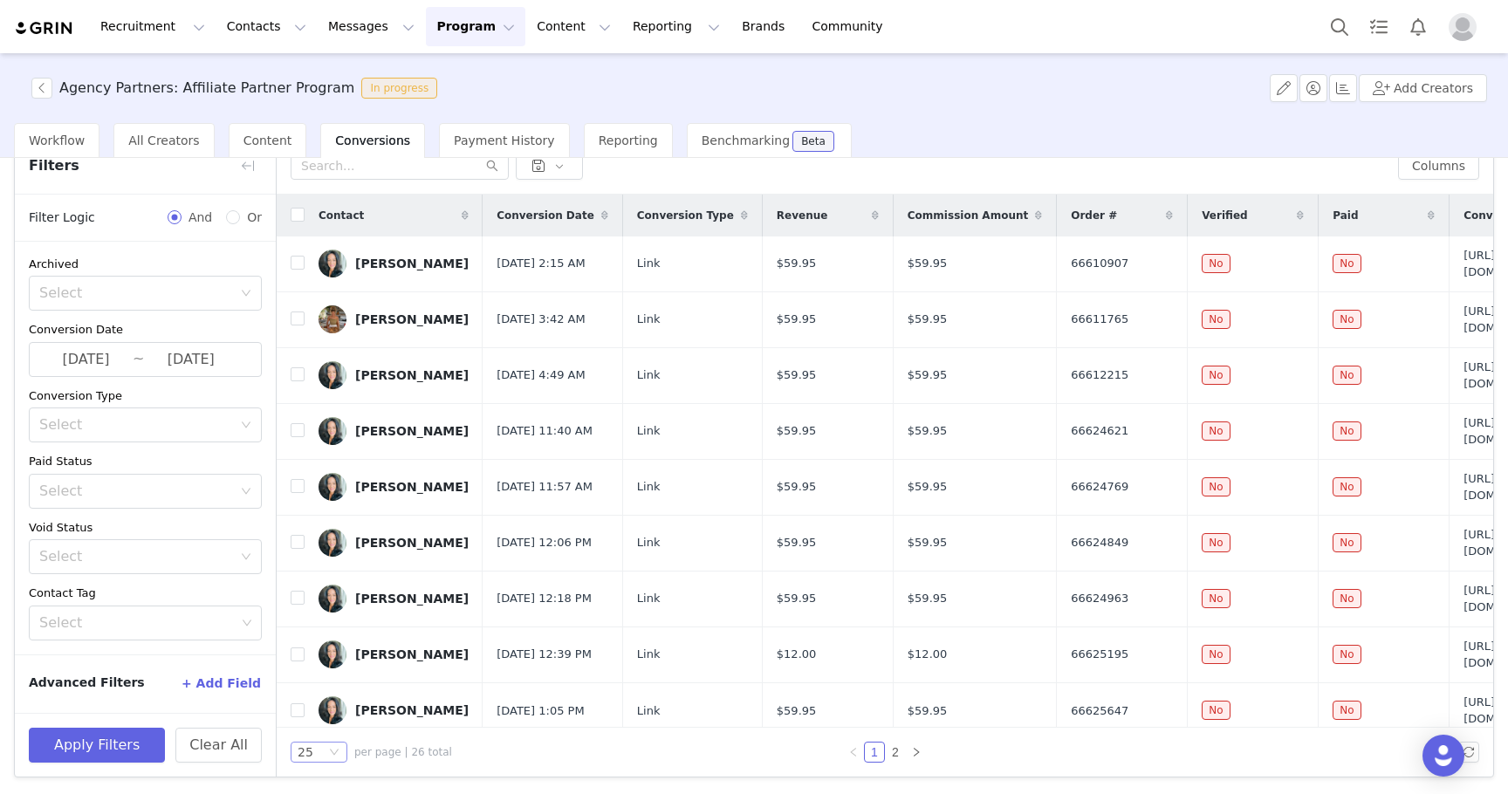
click at [317, 758] on div "25" at bounding box center [312, 752] width 28 height 19
click at [325, 689] on li "50" at bounding box center [319, 692] width 57 height 28
click at [292, 213] on input "checkbox" at bounding box center [298, 215] width 14 height 14
checkbox input "true"
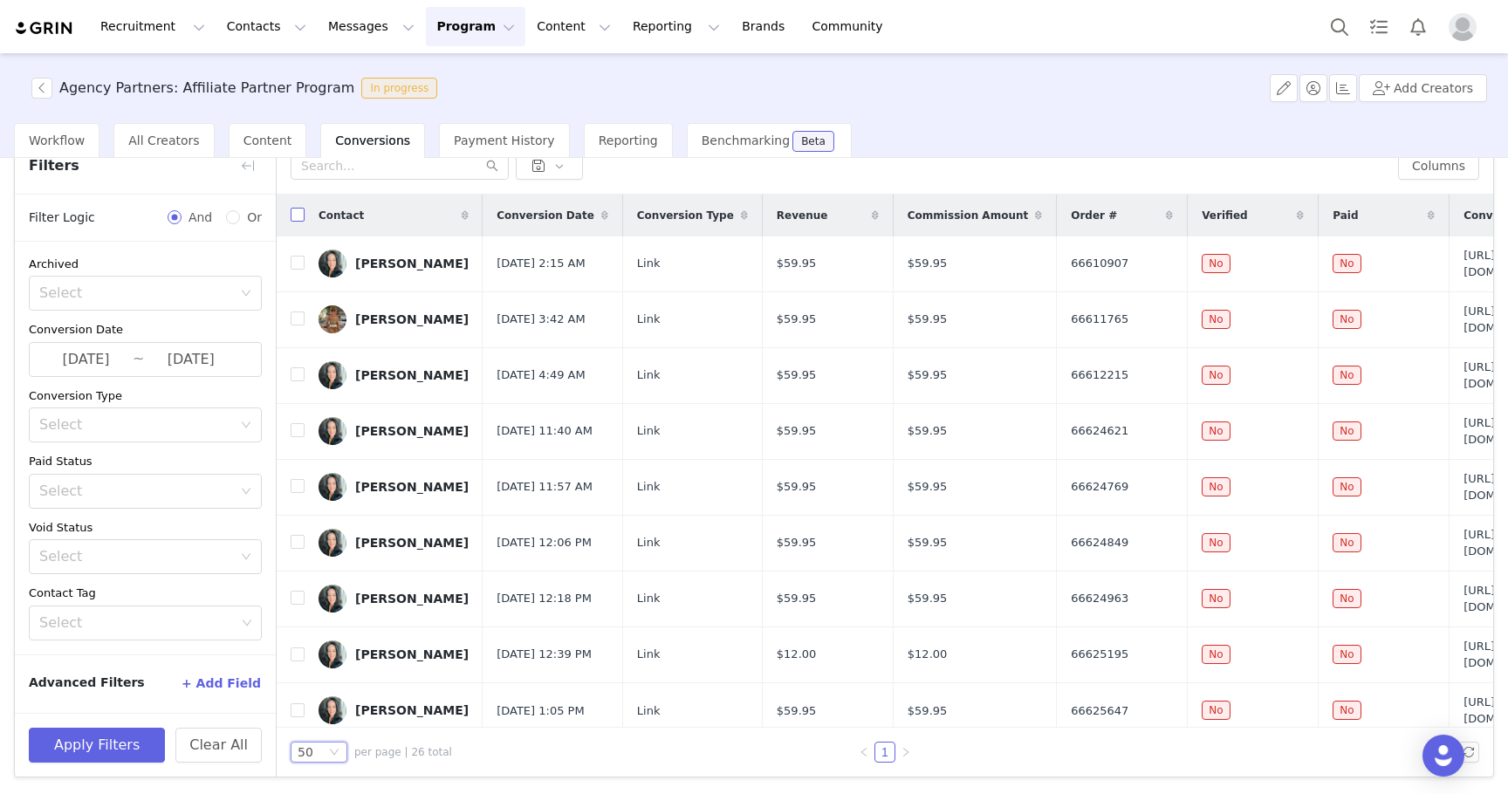
checkbox input "true"
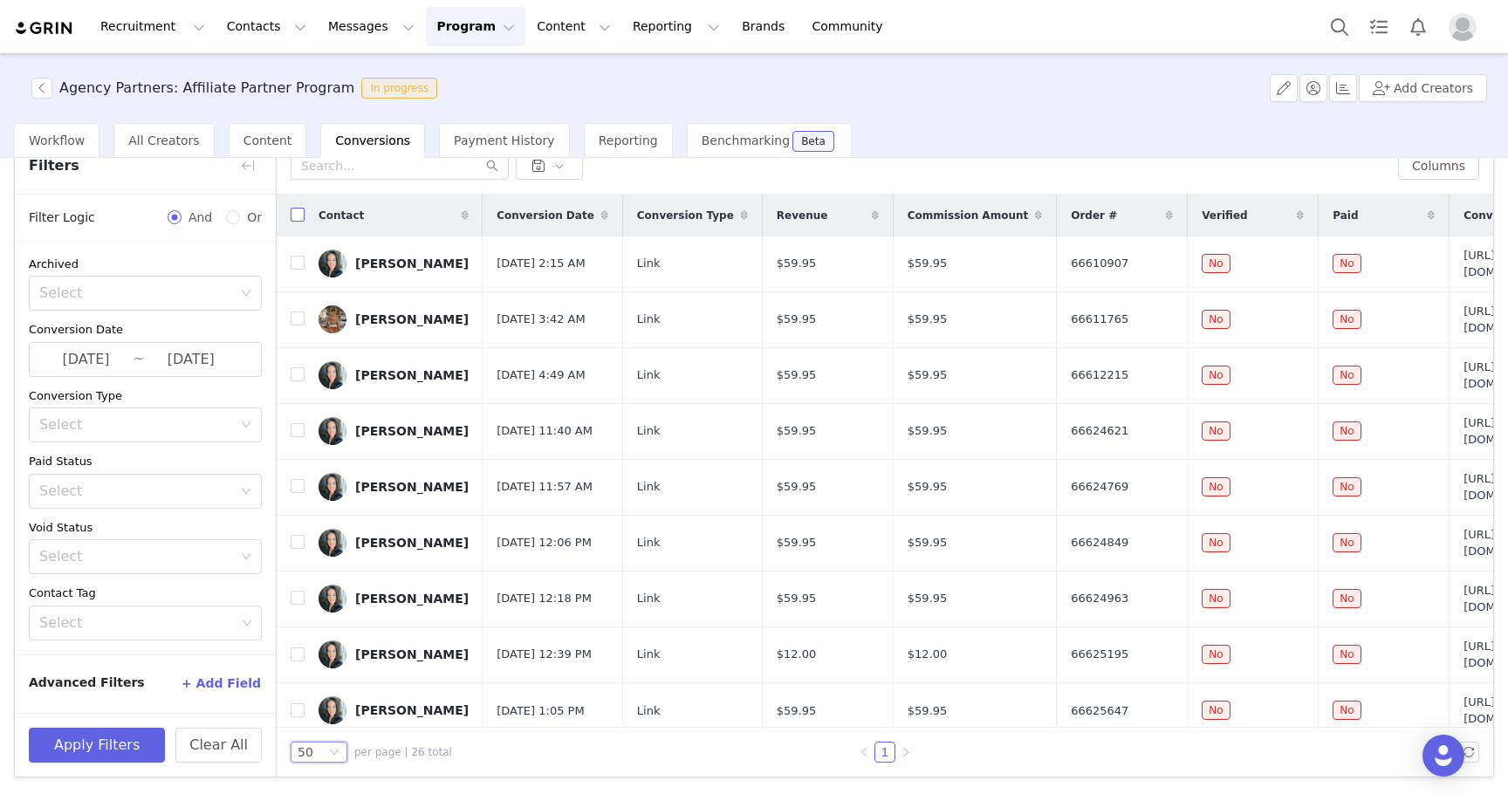
checkbox input "true"
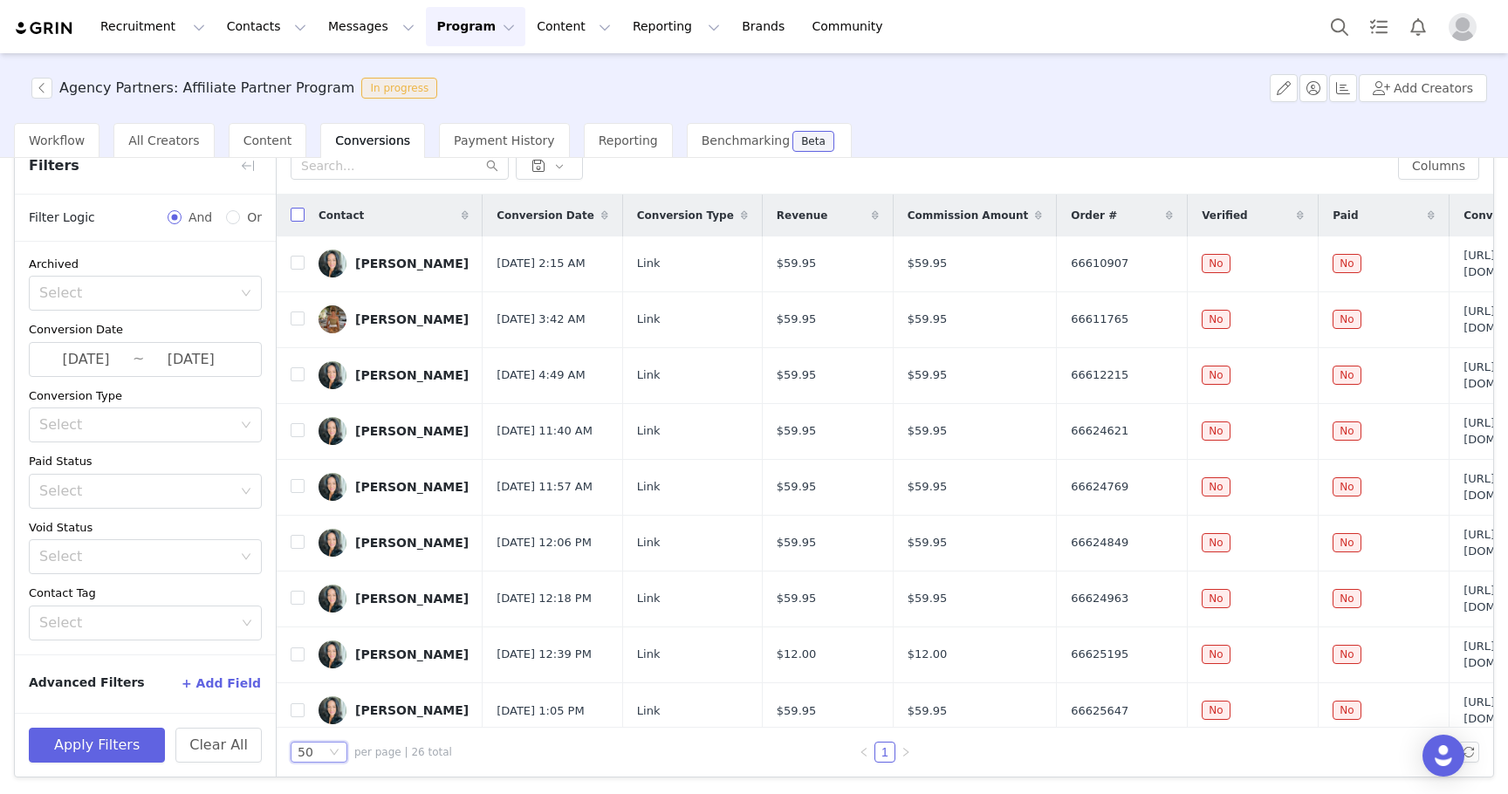
checkbox input "true"
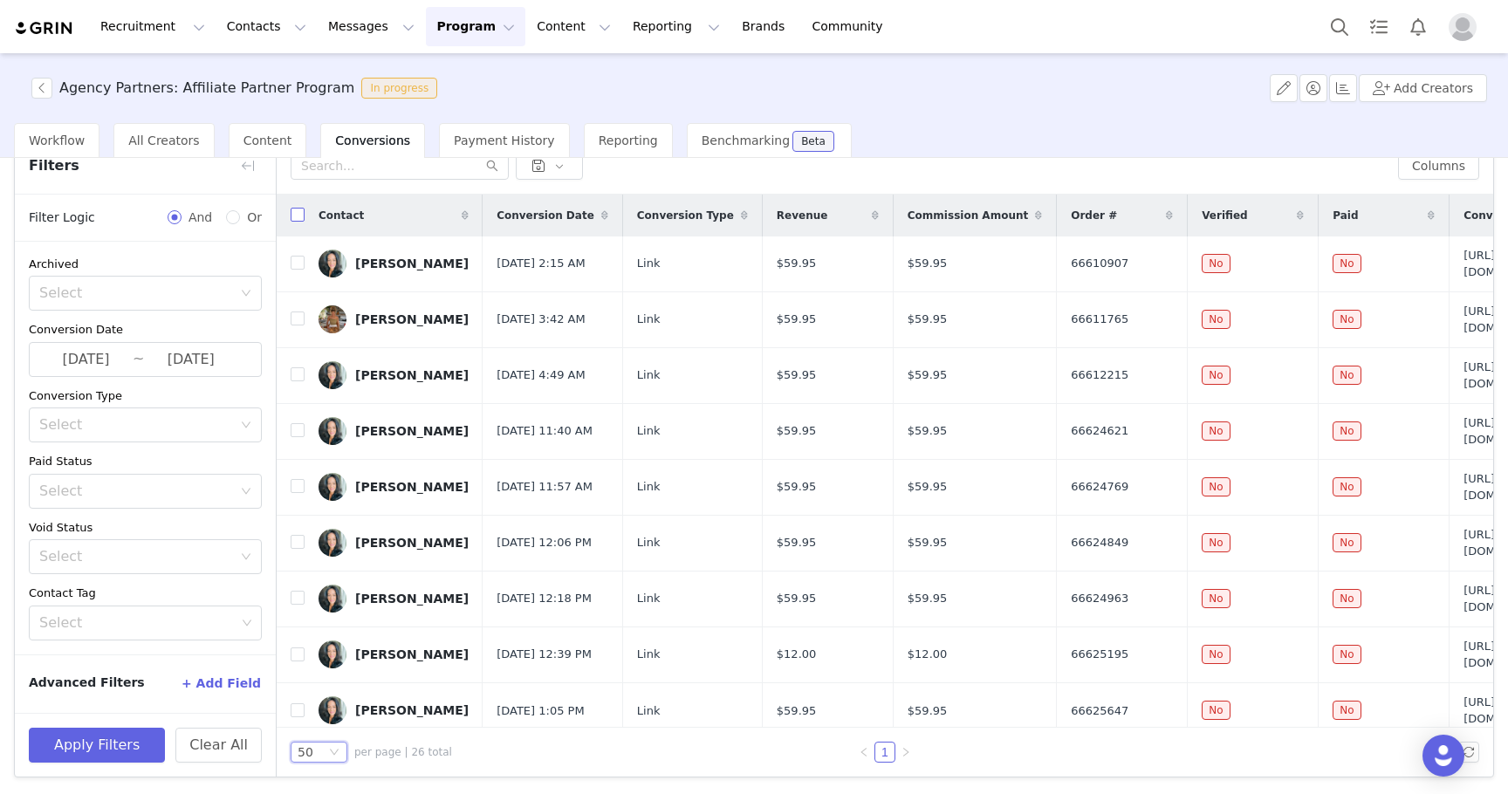
checkbox input "true"
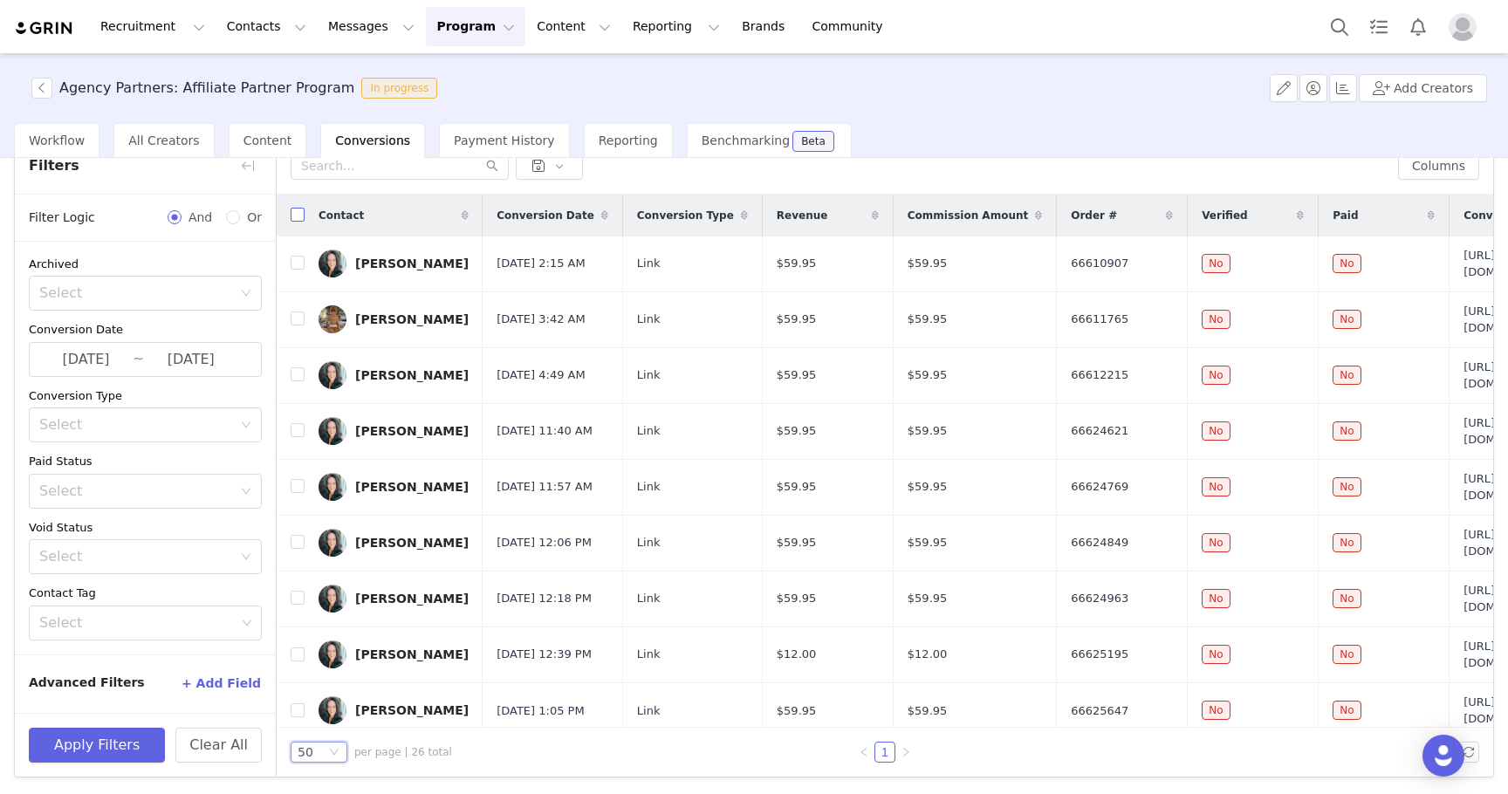
checkbox input "true"
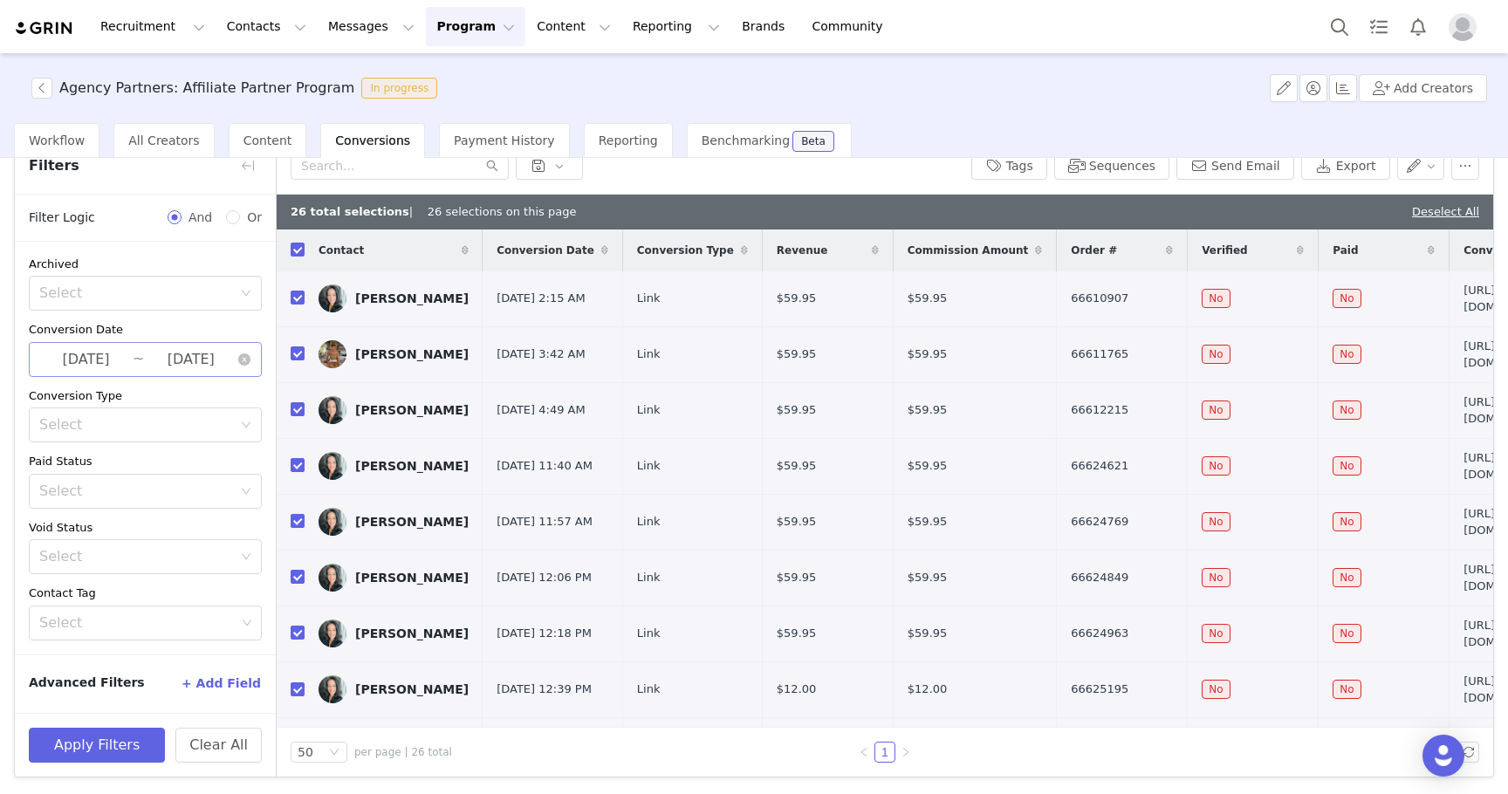
click at [181, 359] on input "[DATE]" at bounding box center [190, 359] width 93 height 23
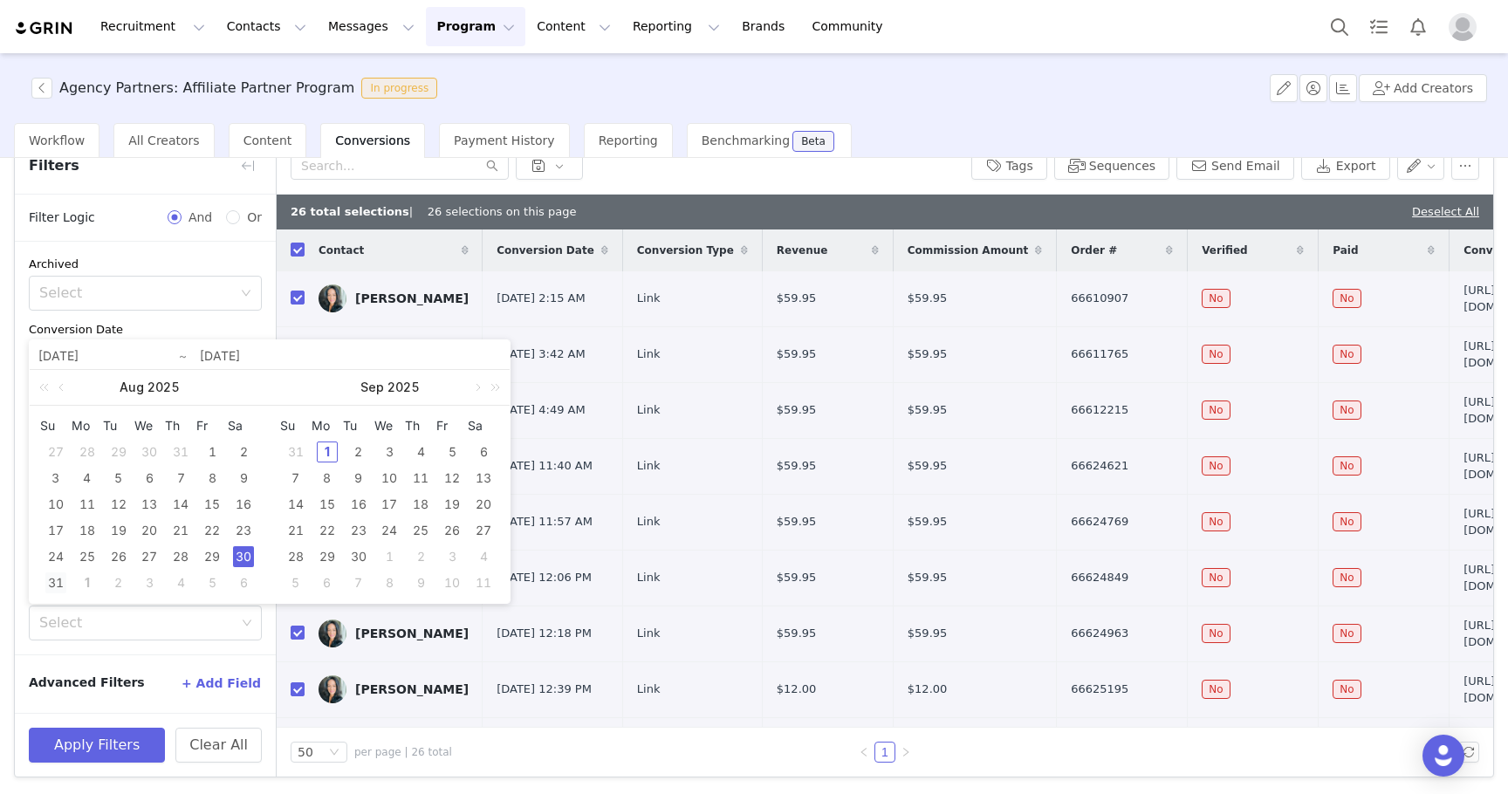
click at [46, 578] on div "31" at bounding box center [55, 582] width 21 height 21
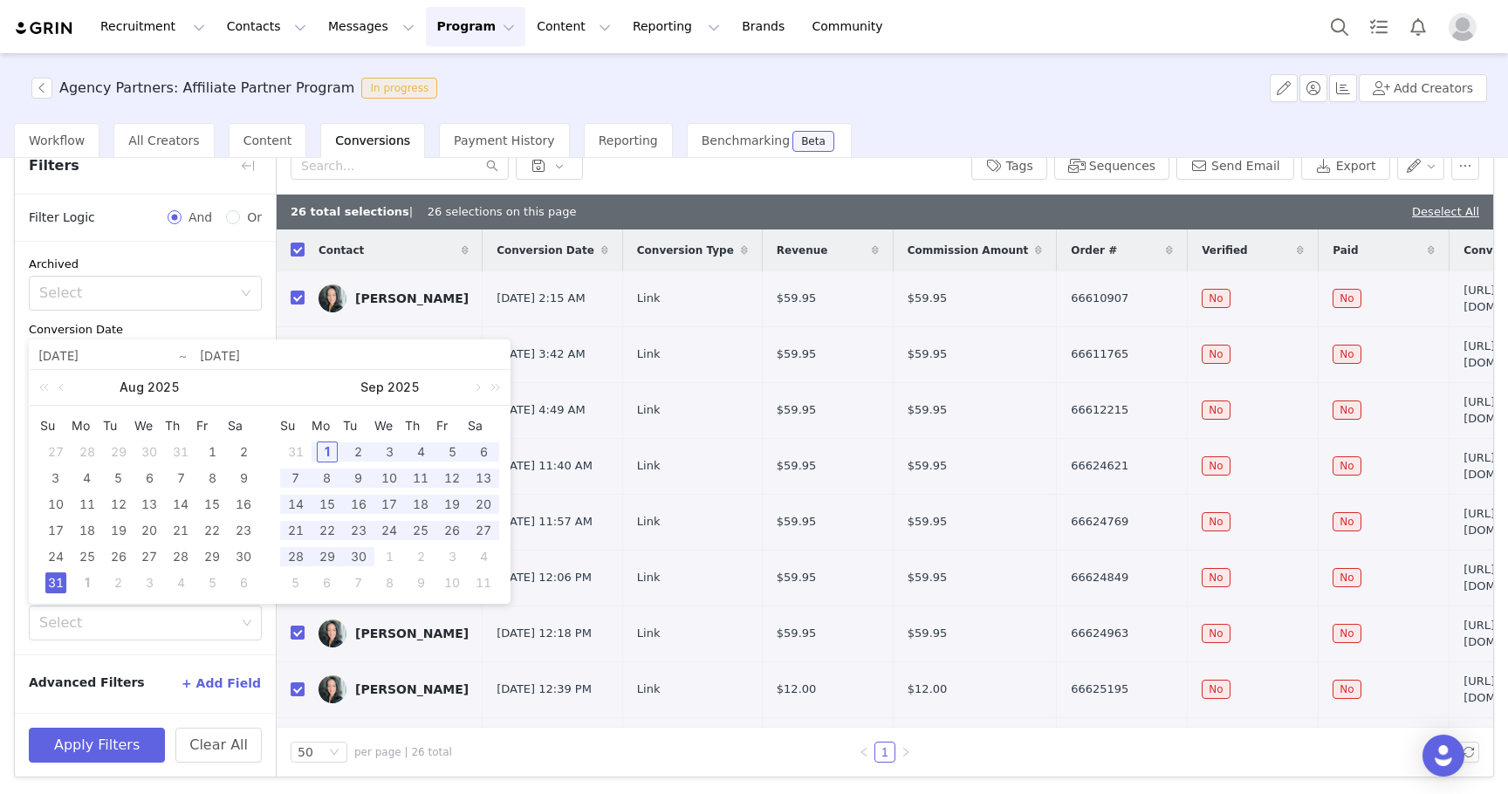
click at [52, 582] on div "31" at bounding box center [55, 582] width 21 height 21
type input "[DATE]"
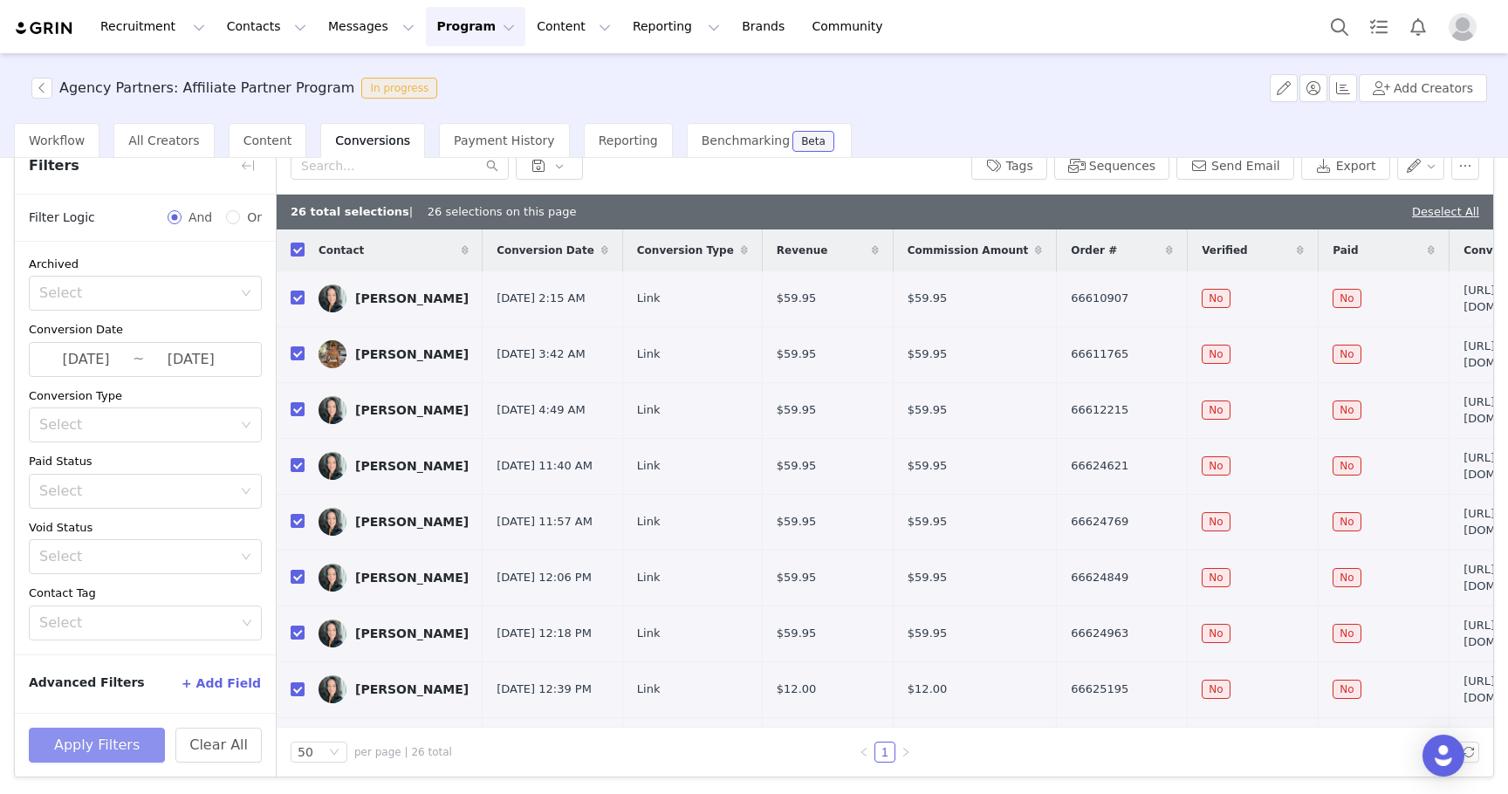
click at [125, 748] on button "Apply Filters" at bounding box center [97, 745] width 136 height 35
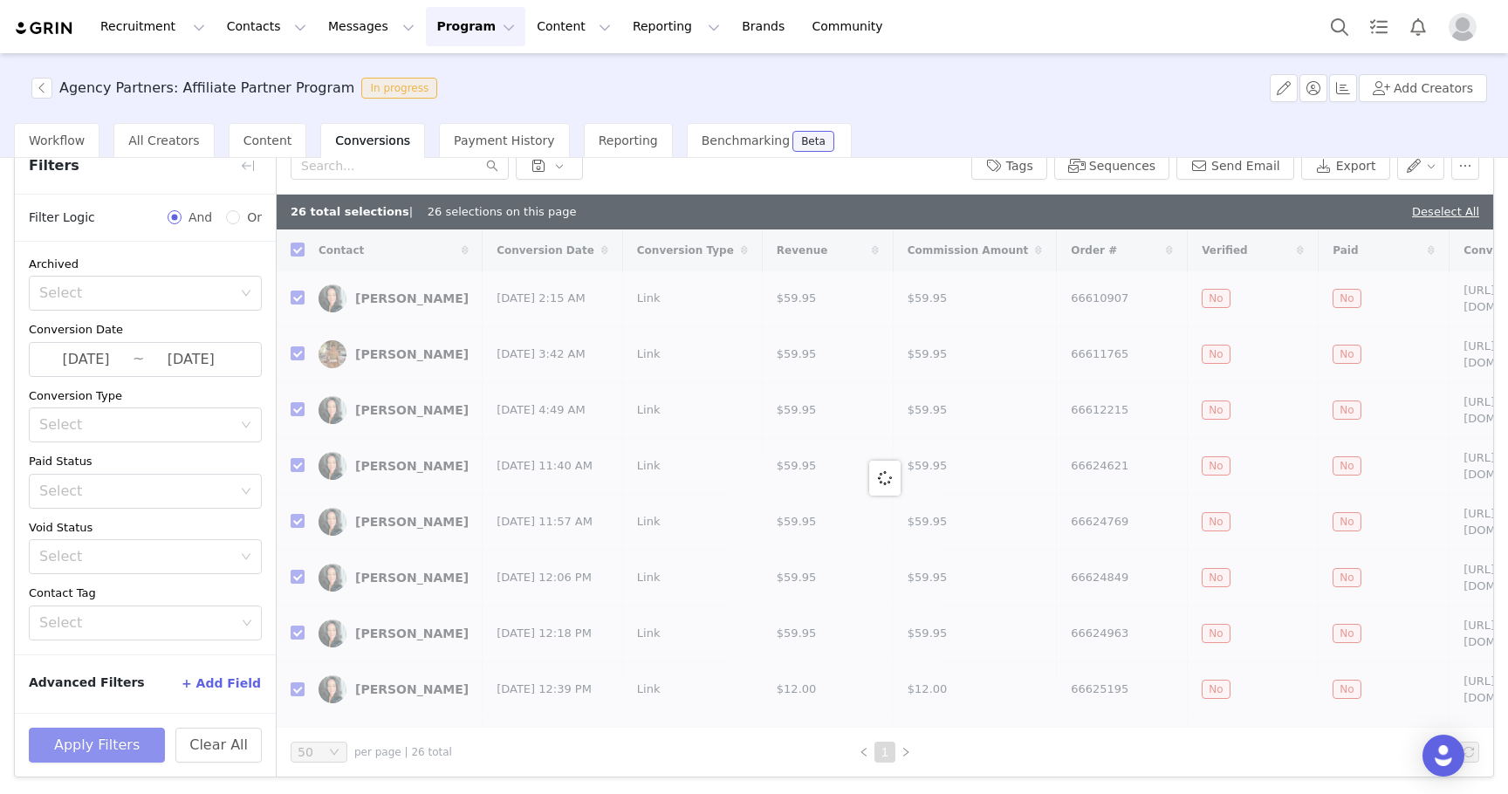
checkbox input "false"
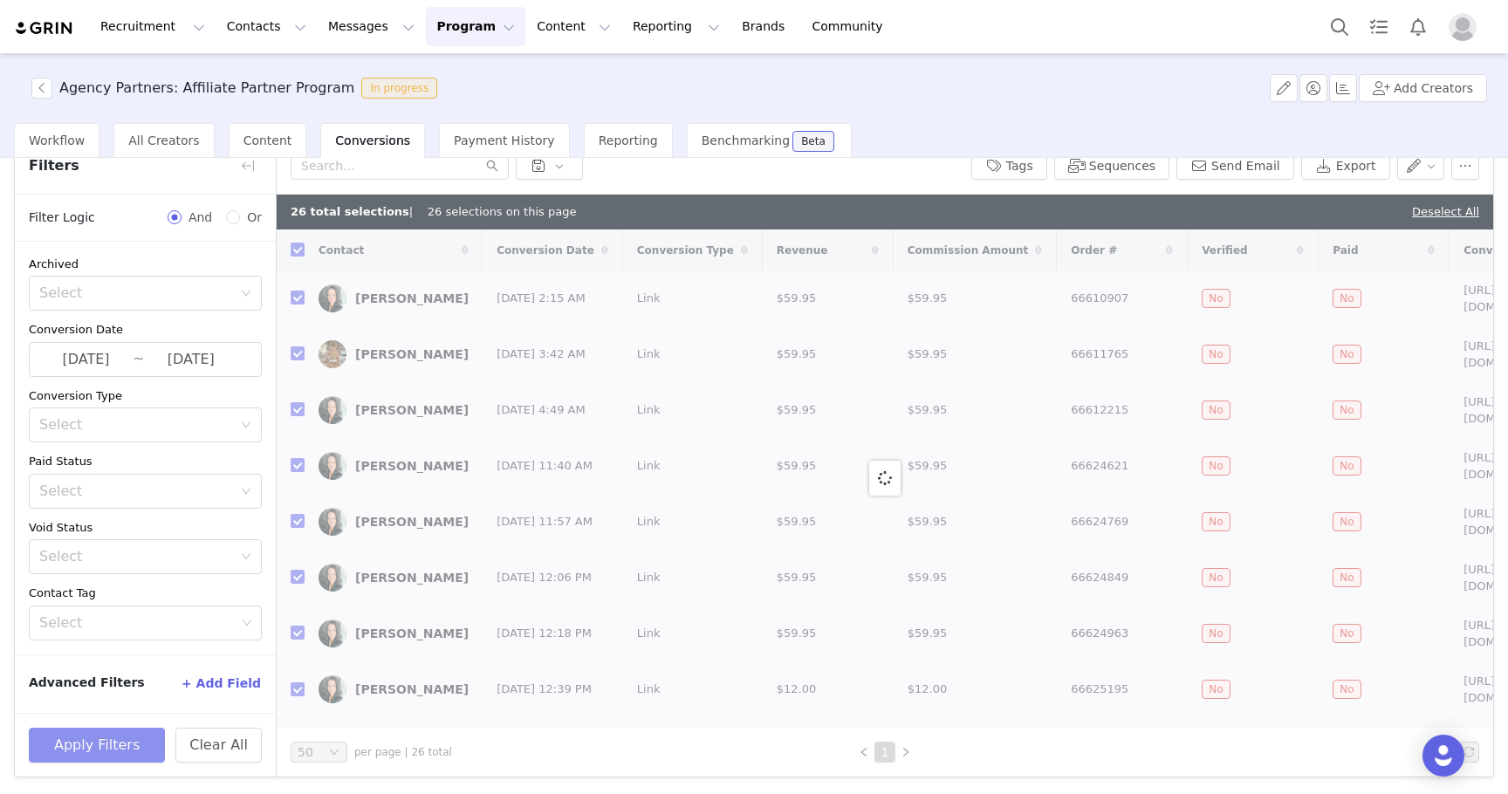
checkbox input "false"
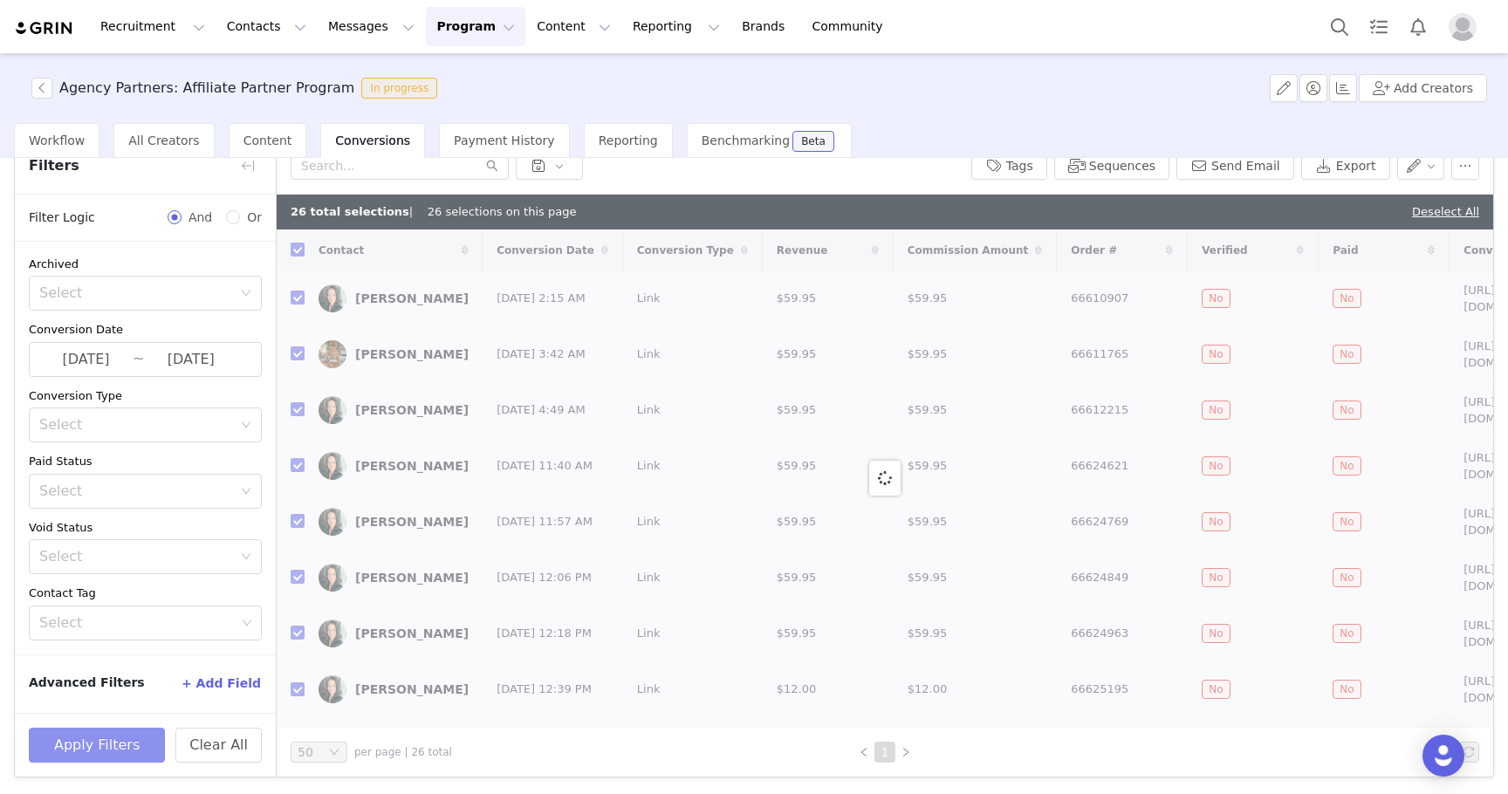
checkbox input "false"
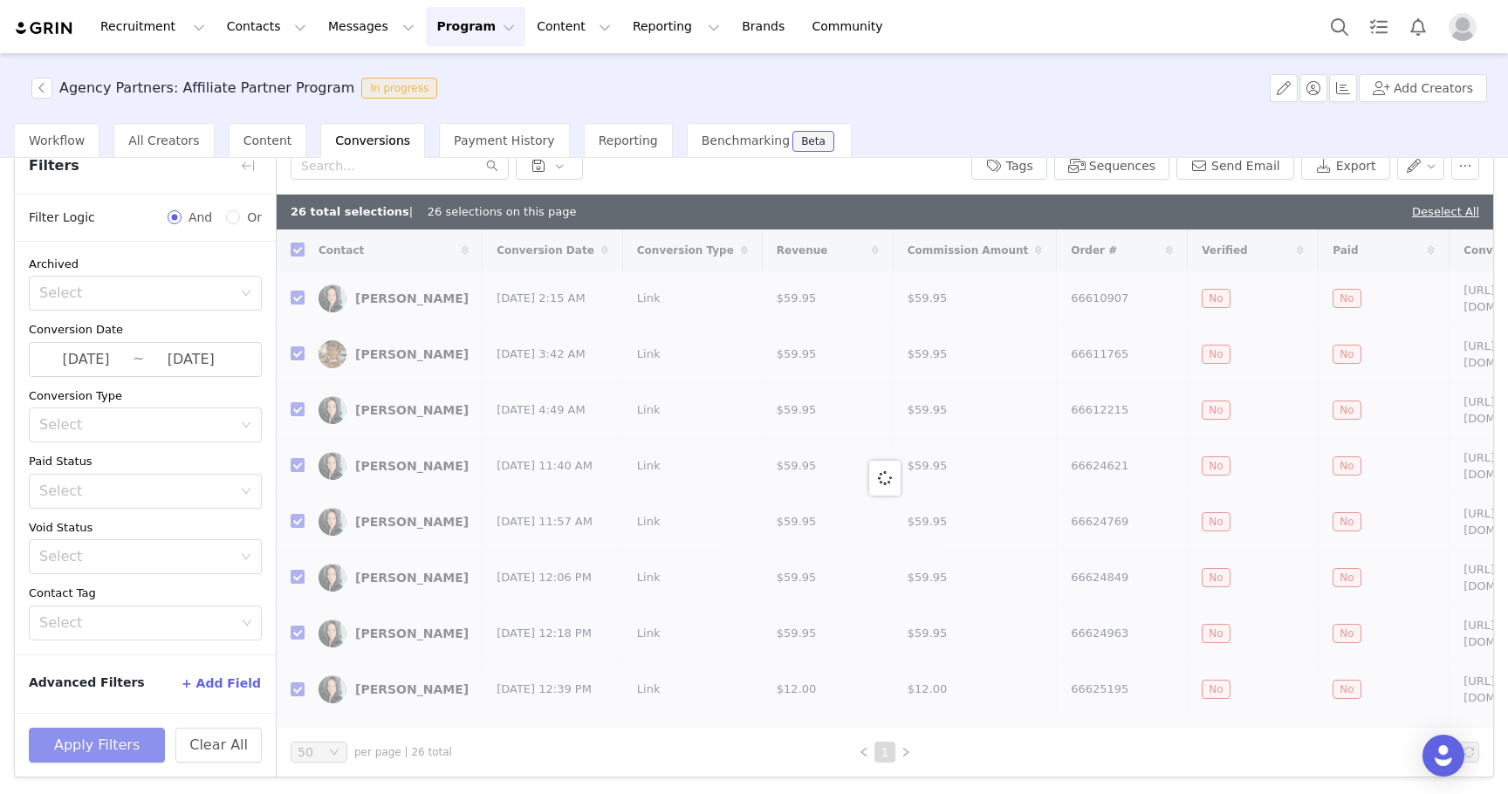
checkbox input "false"
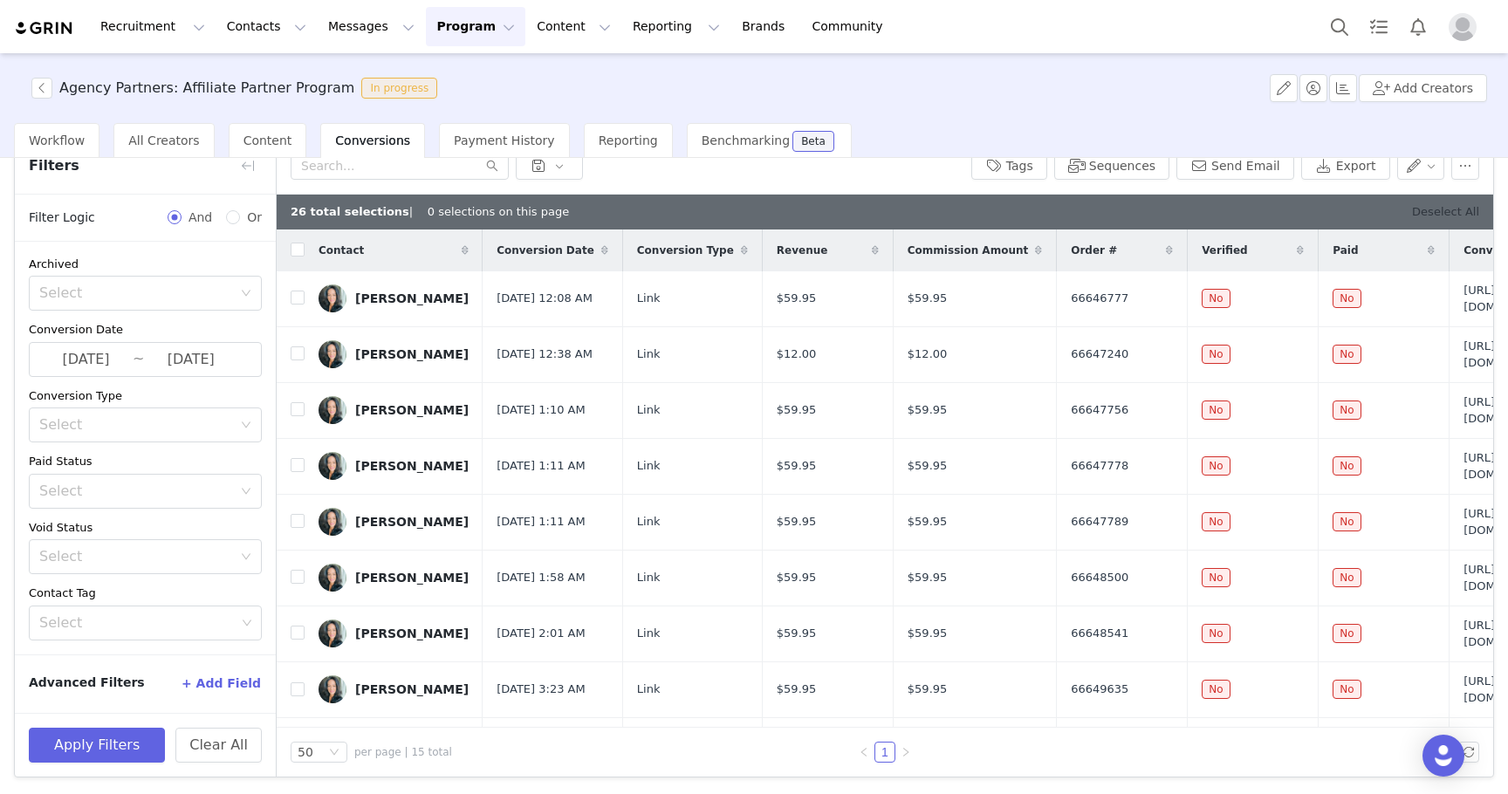
click at [1449, 213] on link "Deselect All" at bounding box center [1445, 211] width 67 height 13
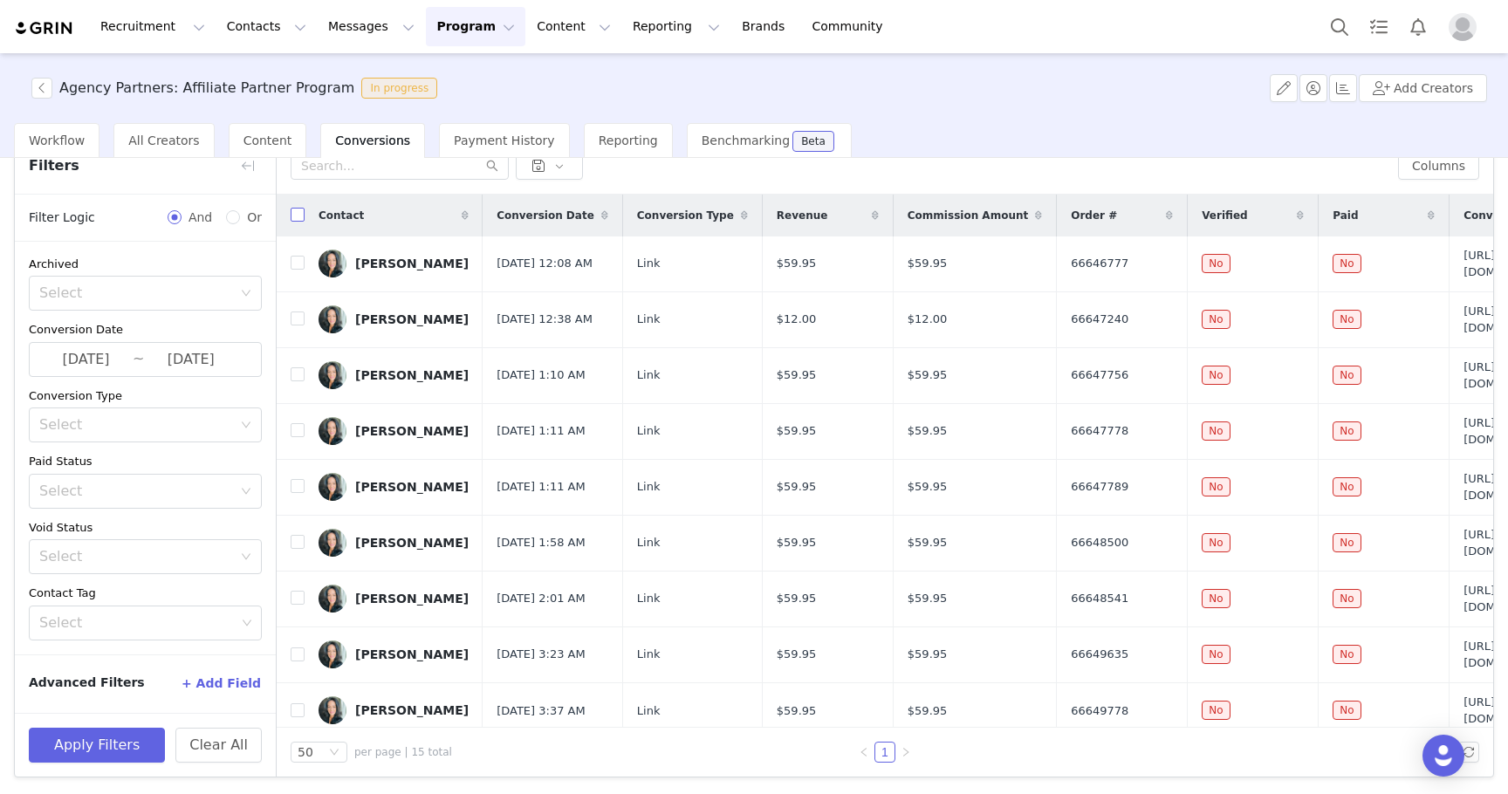
click at [293, 212] on input "checkbox" at bounding box center [298, 215] width 14 height 14
checkbox input "true"
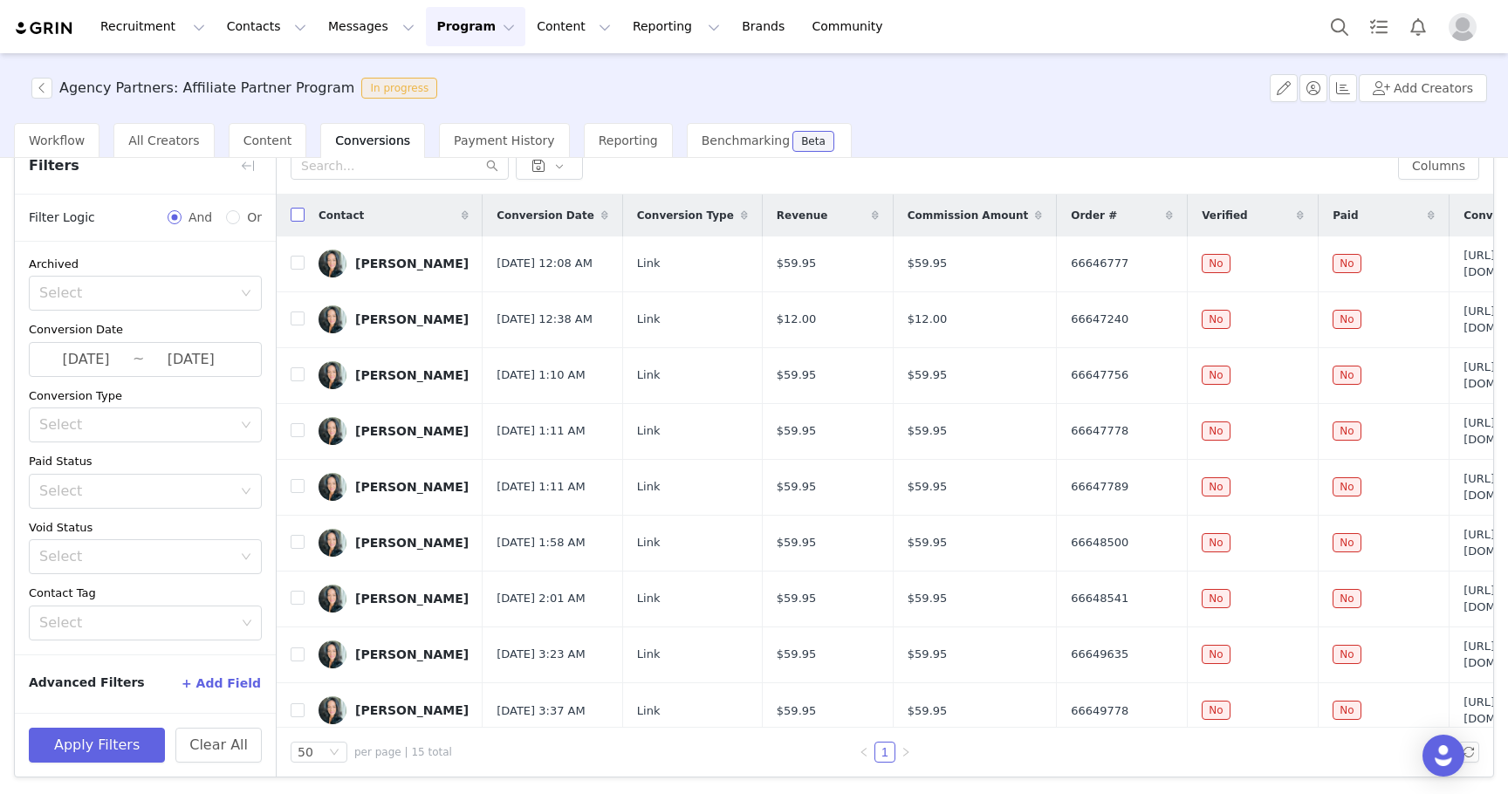
checkbox input "true"
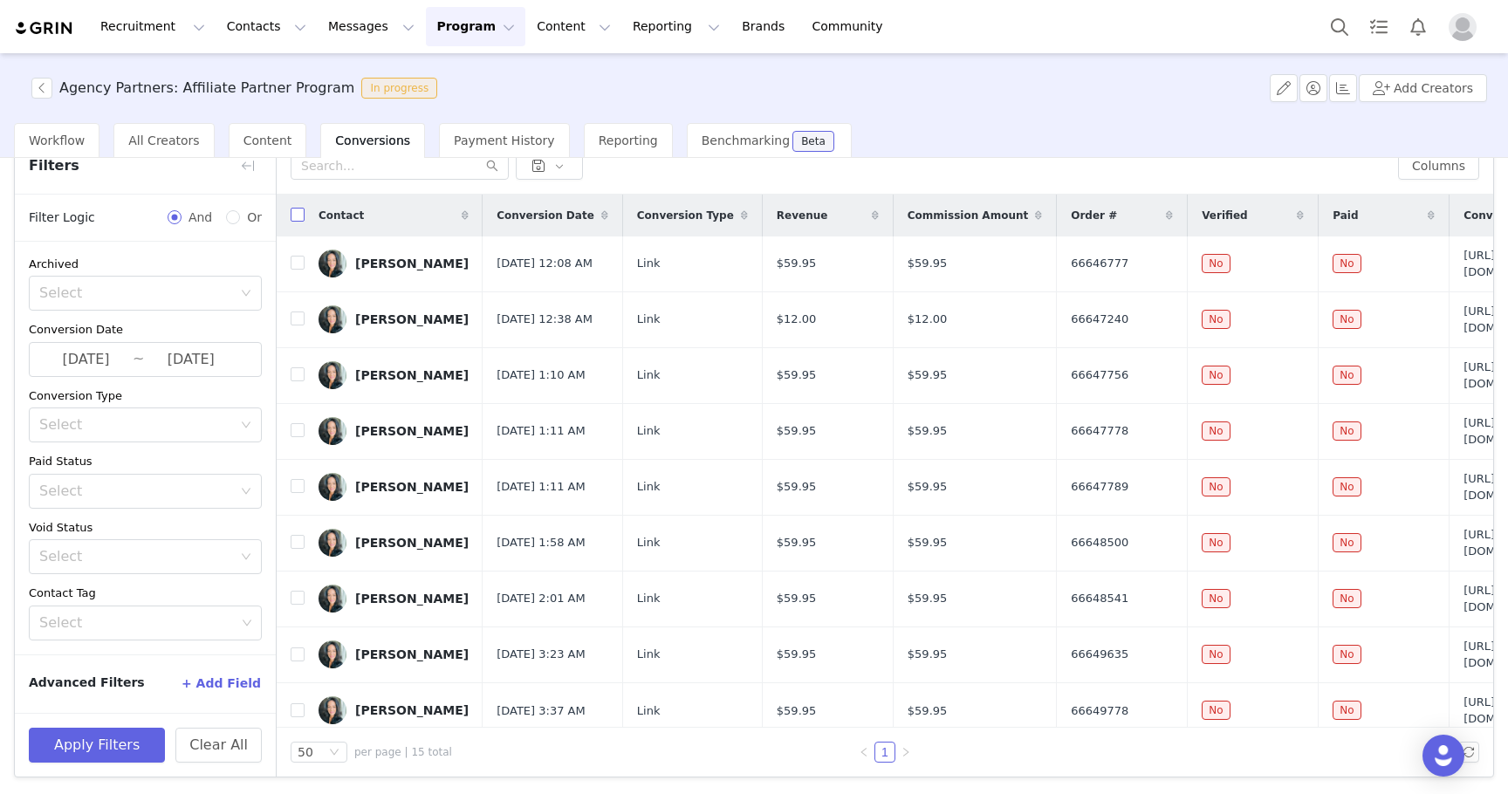
checkbox input "true"
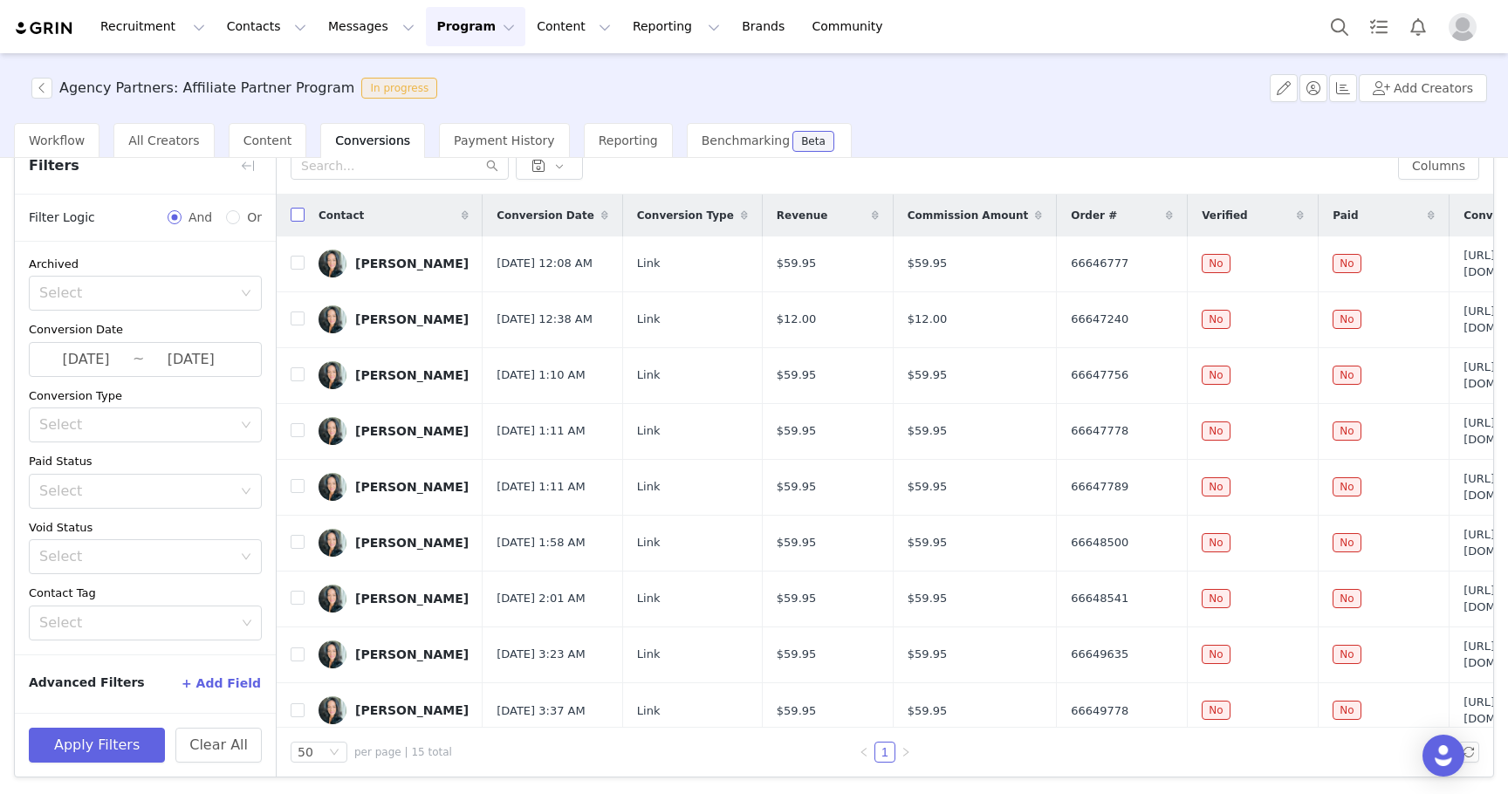
checkbox input "true"
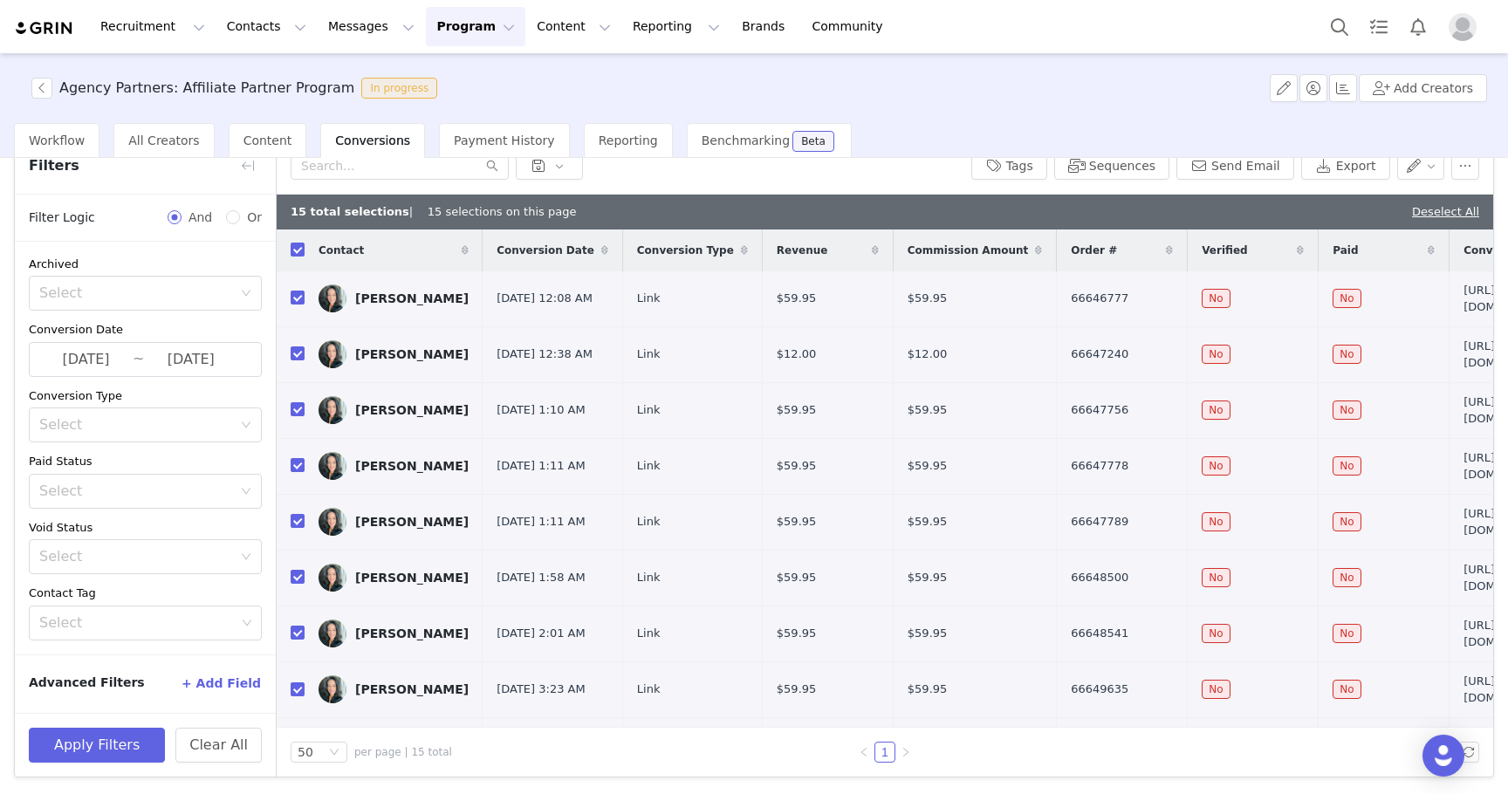
scroll to position [127, 0]
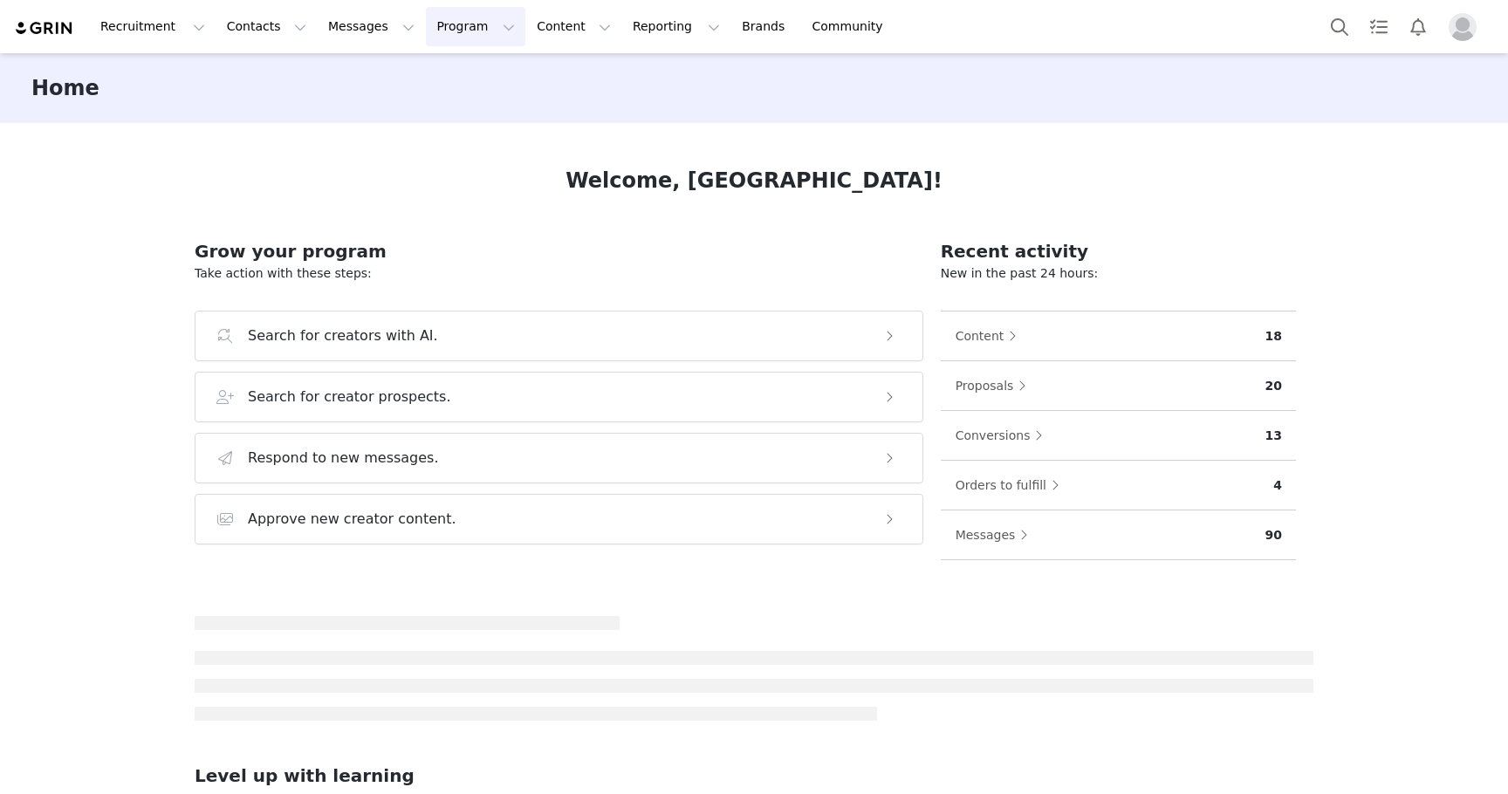
click at [444, 27] on button "Program Program" at bounding box center [475, 26] width 99 height 39
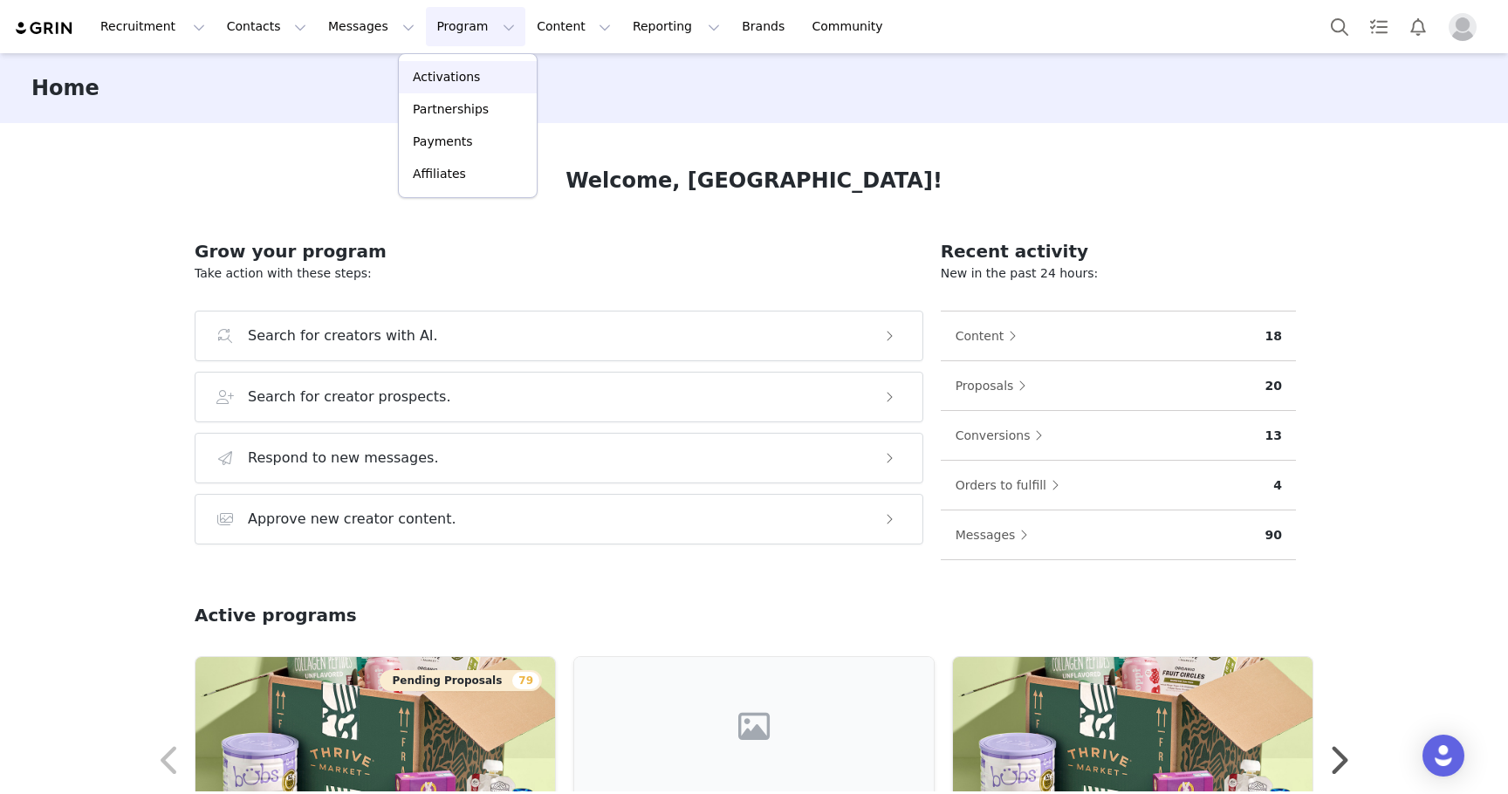
click at [445, 74] on p "Activations" at bounding box center [446, 77] width 67 height 18
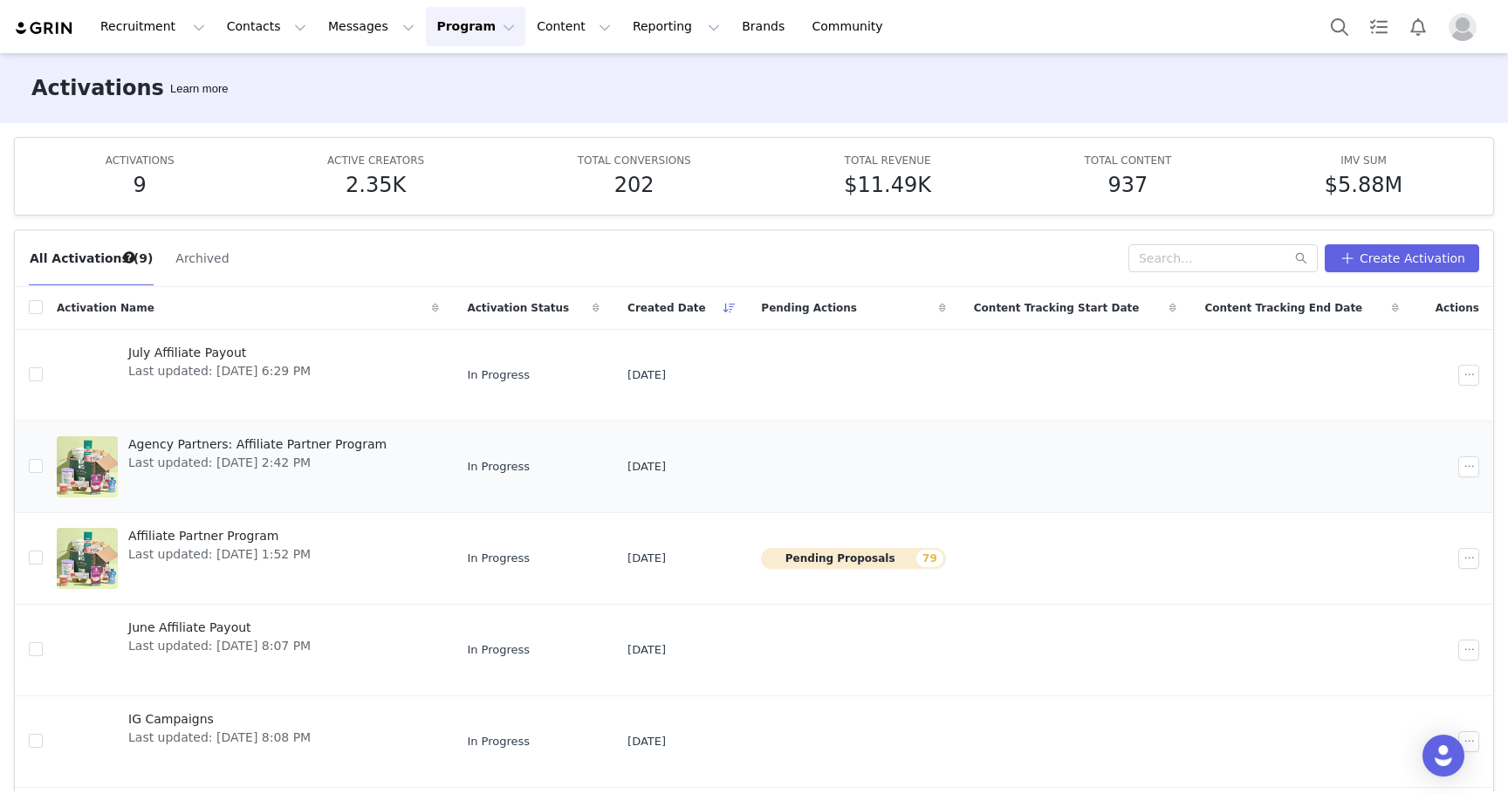
scroll to position [23, 0]
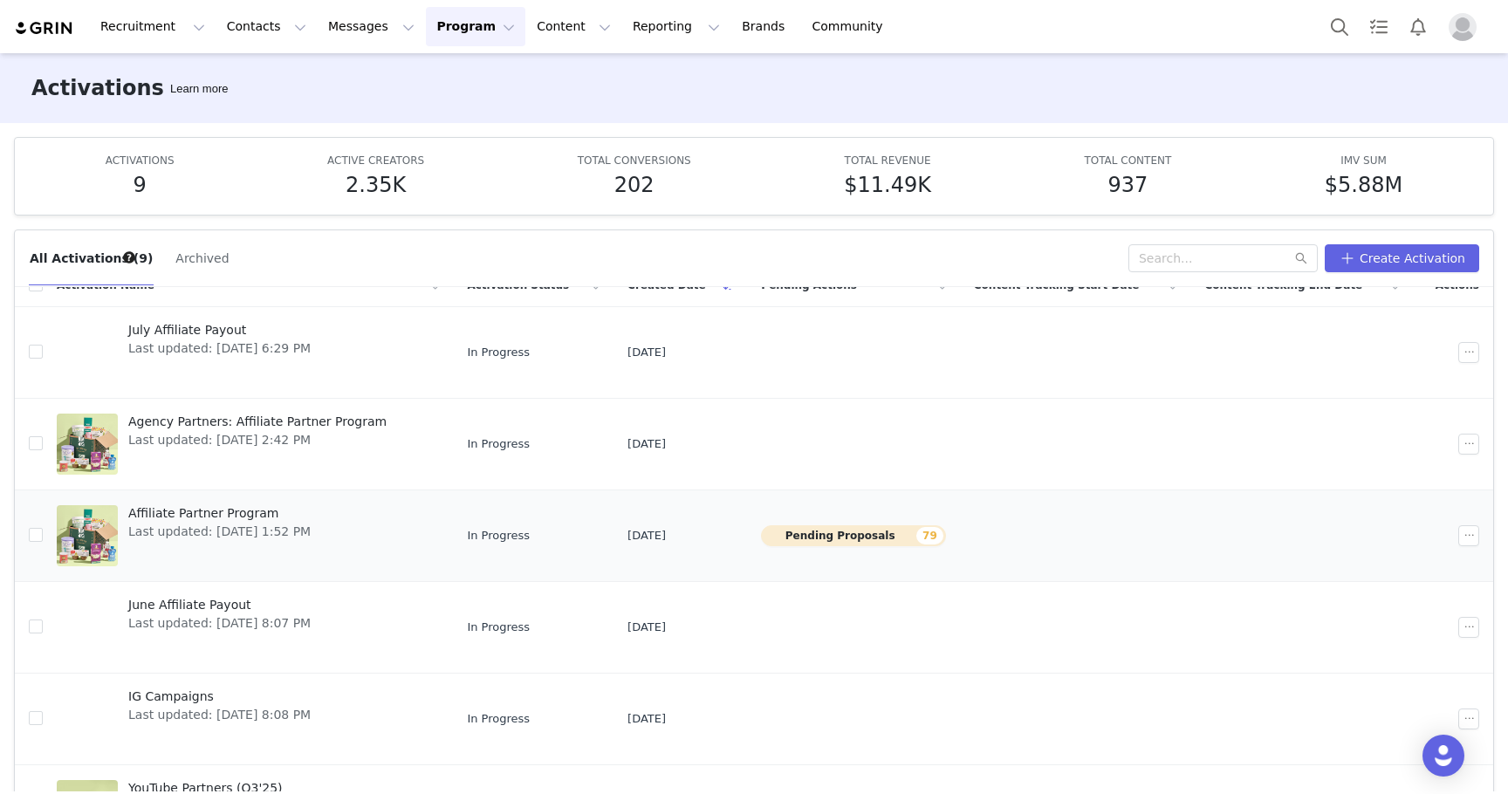
click at [230, 512] on span "Affiliate Partner Program" at bounding box center [219, 513] width 182 height 18
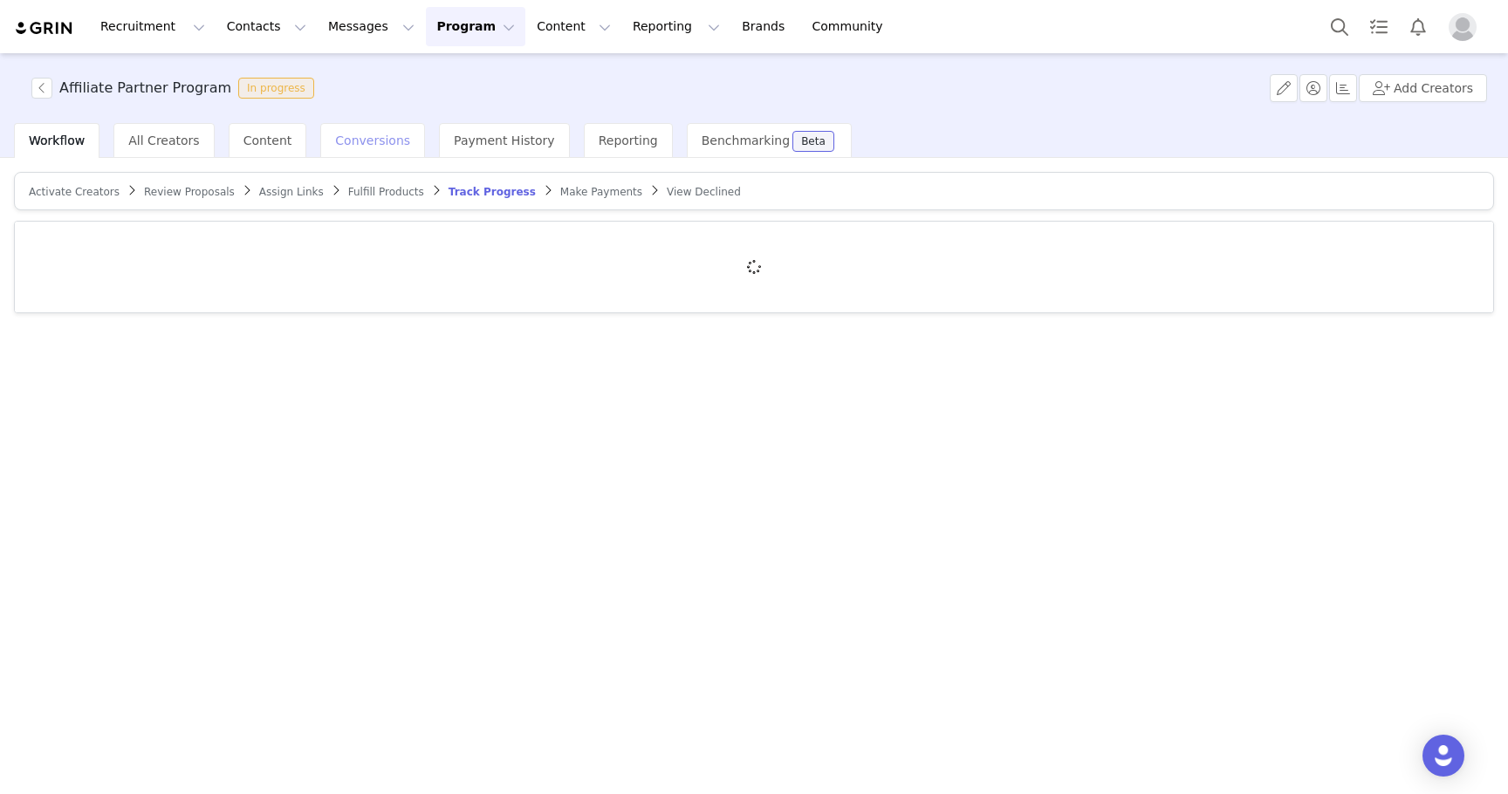
click at [374, 136] on span "Conversions" at bounding box center [372, 141] width 75 height 14
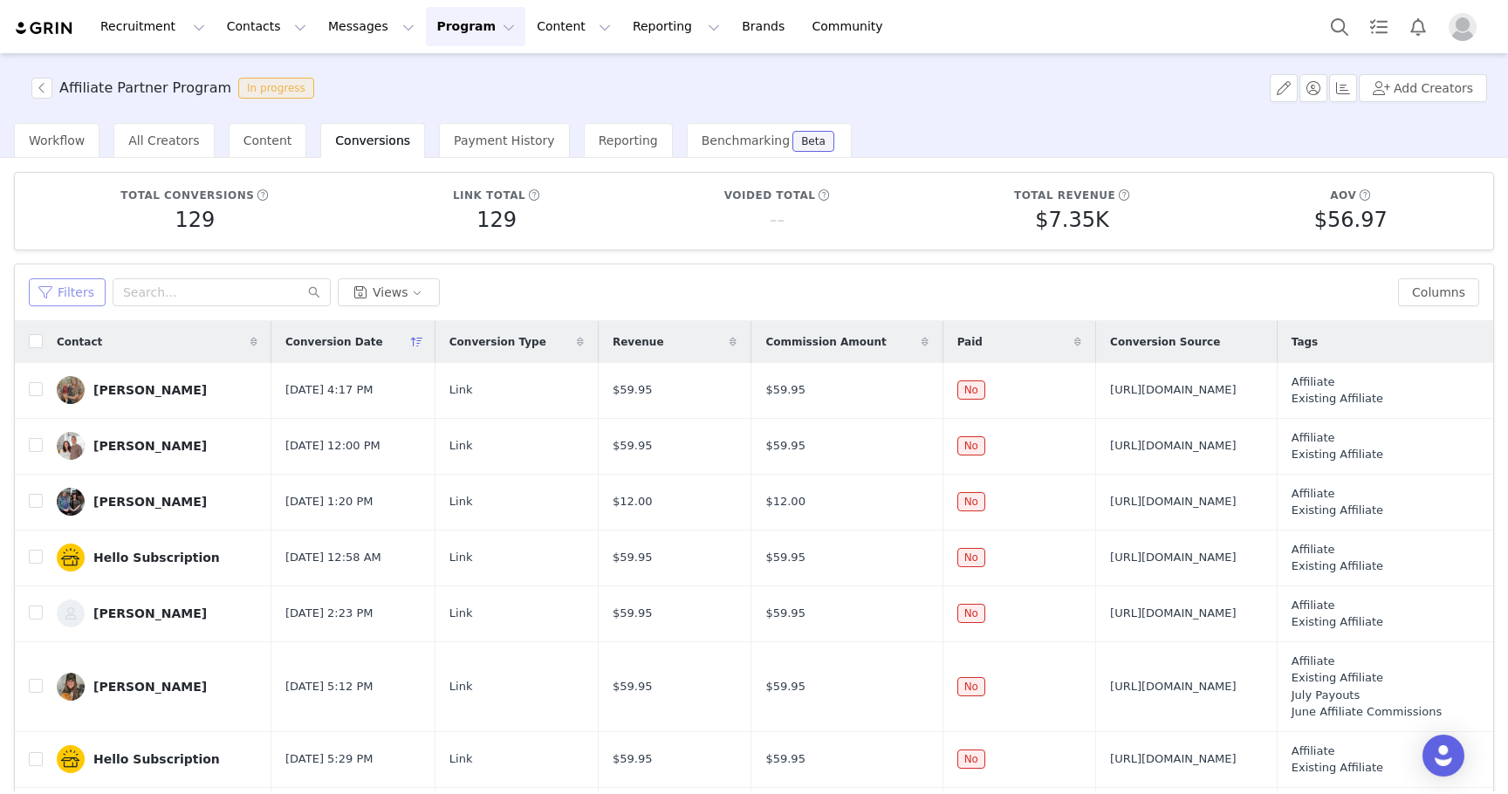
click at [72, 291] on button "Filters" at bounding box center [67, 292] width 77 height 28
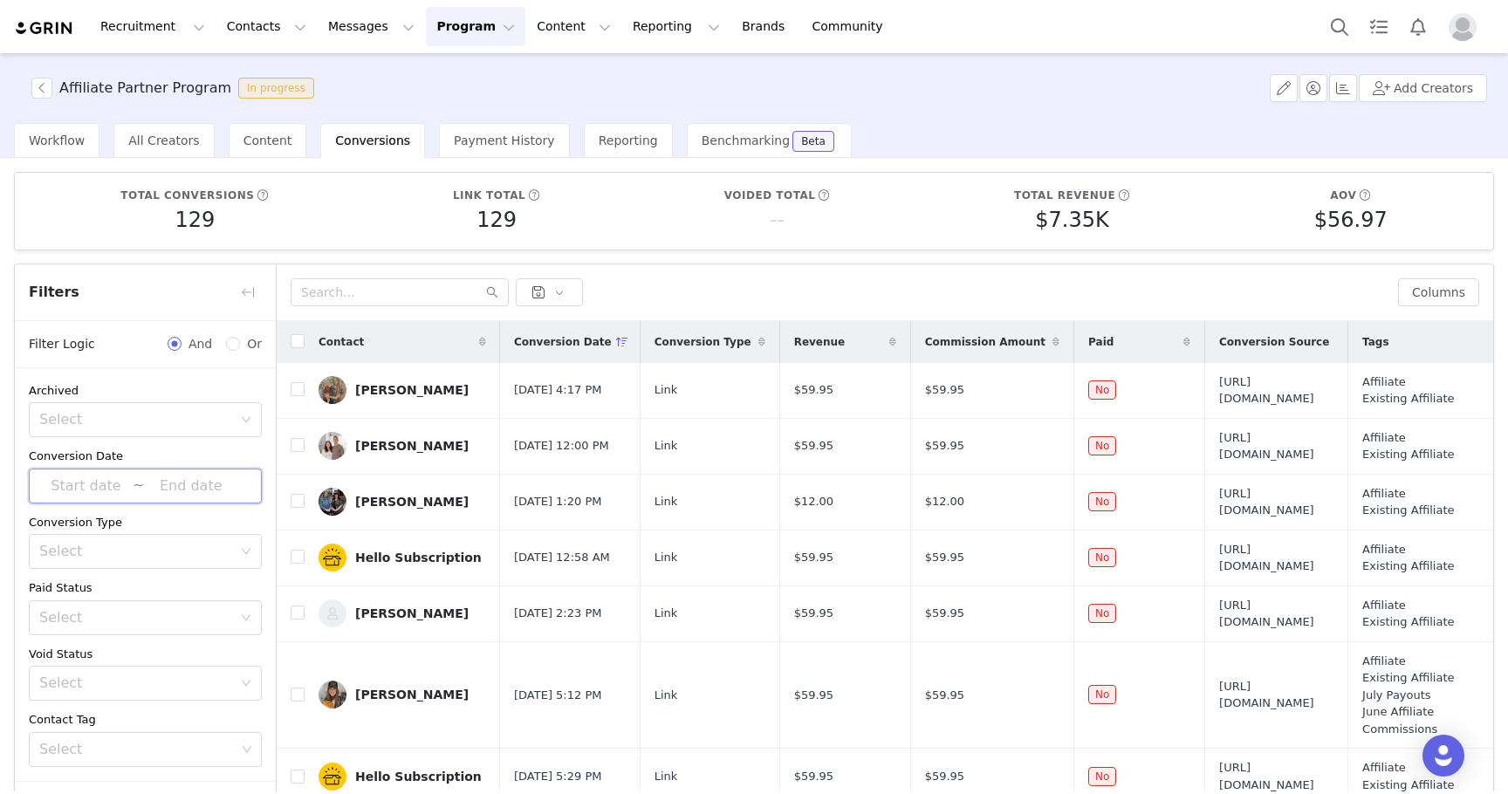
click at [134, 482] on span "~" at bounding box center [145, 486] width 233 height 35
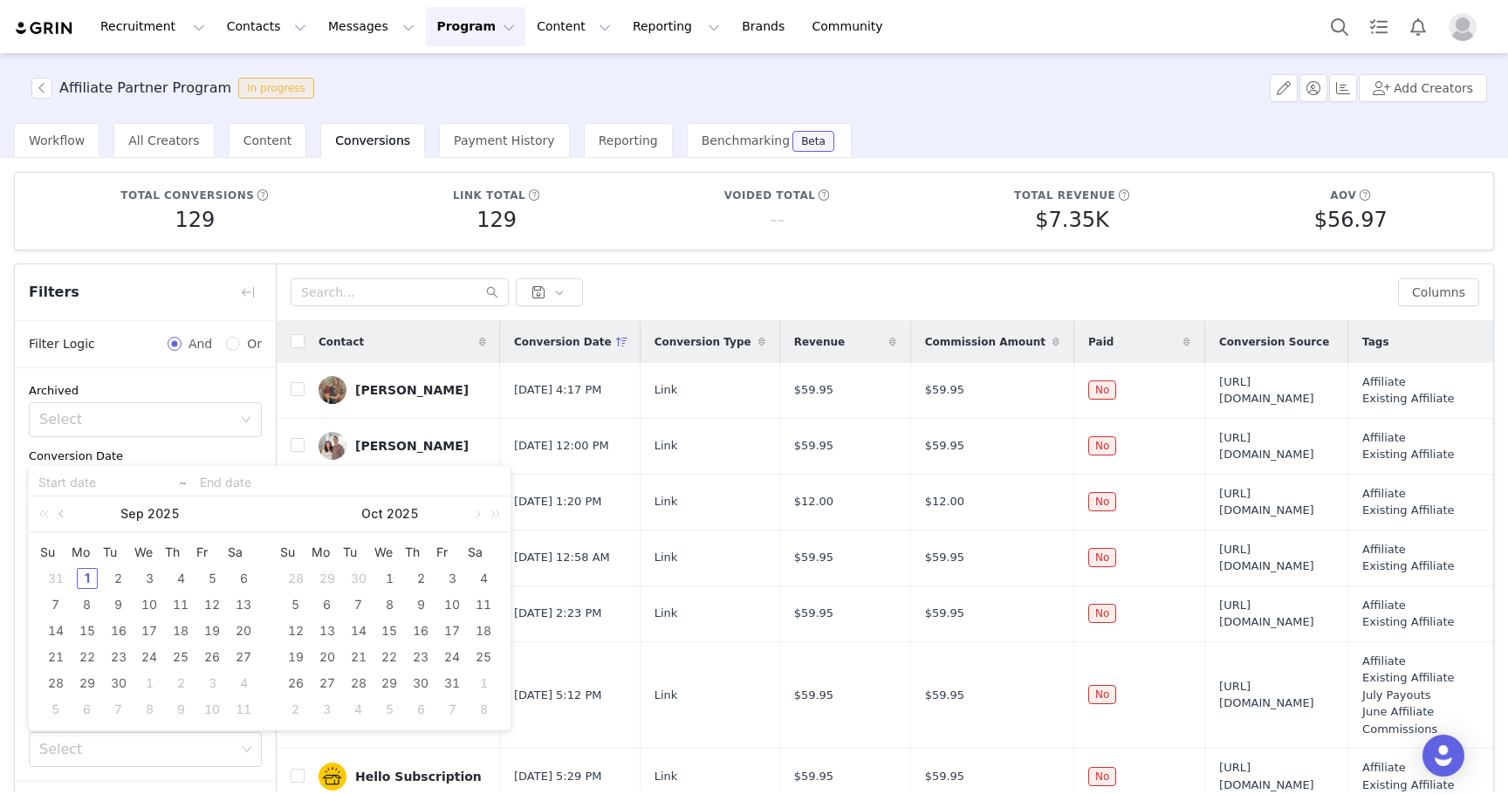
click at [62, 515] on link at bounding box center [63, 514] width 16 height 35
click at [212, 681] on div "29" at bounding box center [212, 683] width 21 height 21
type input "[DATE]"
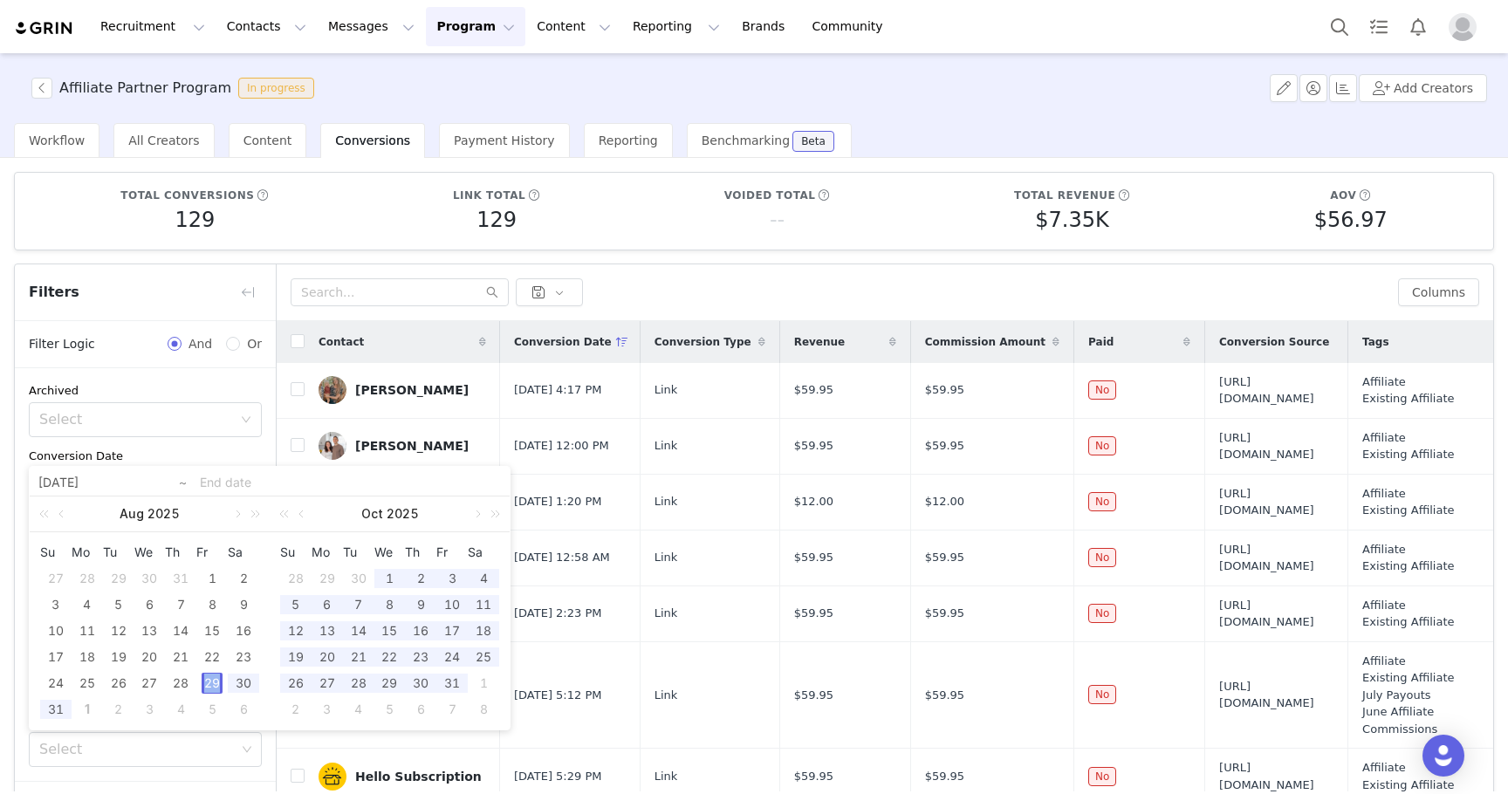
click at [212, 681] on div "29" at bounding box center [212, 683] width 21 height 21
type input "[DATE]"
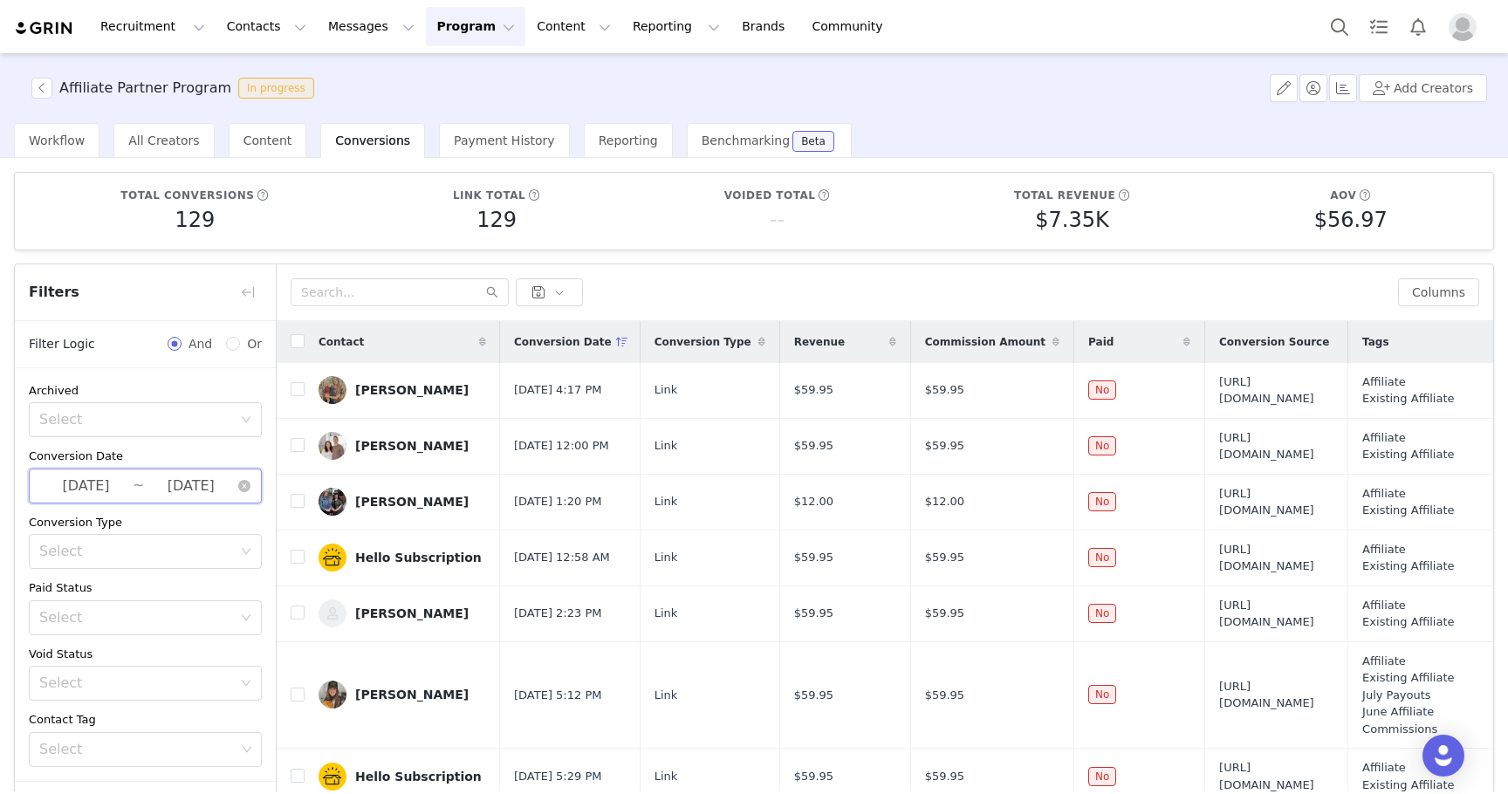
scroll to position [127, 0]
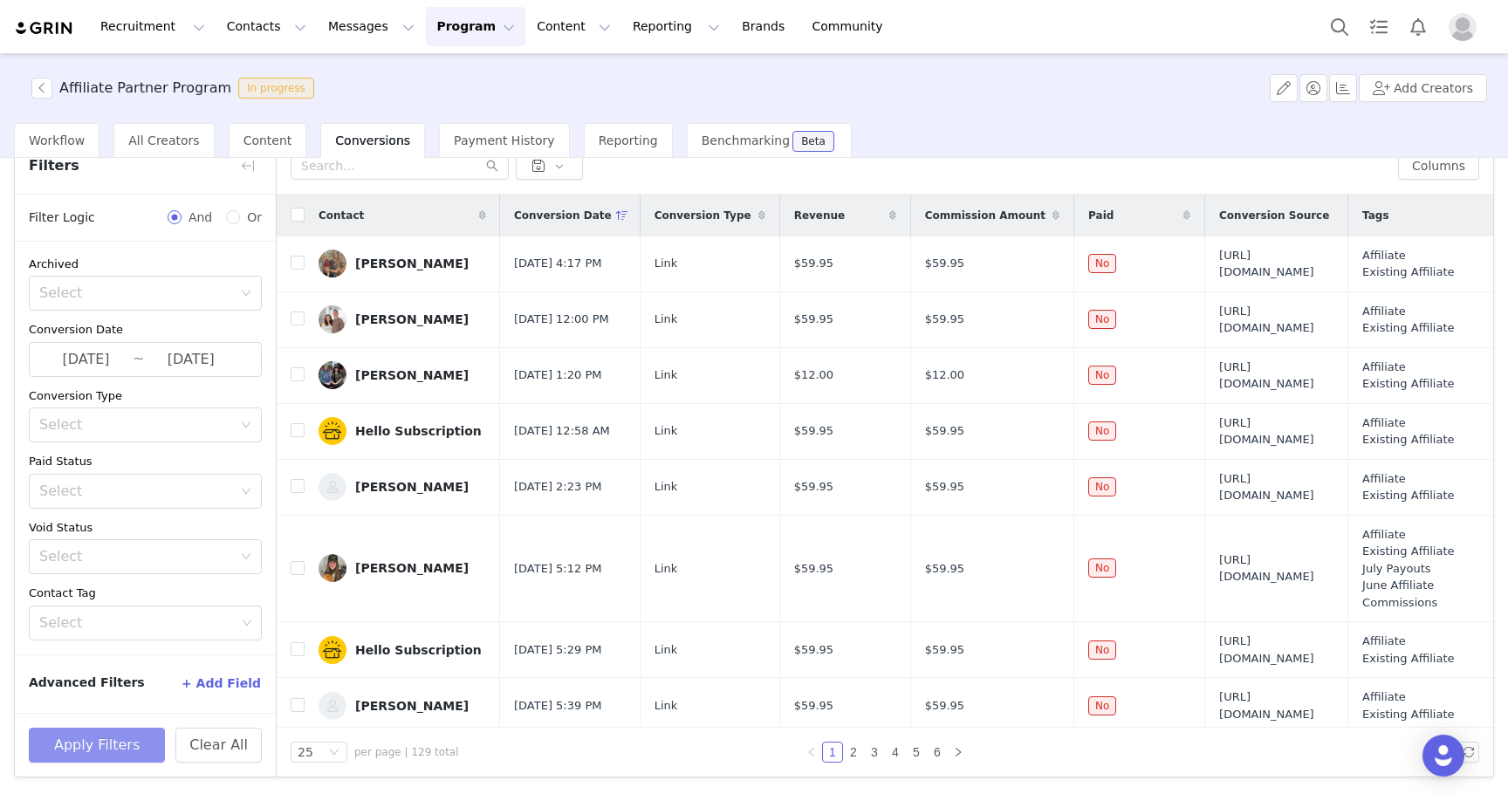
click at [116, 746] on button "Apply Filters" at bounding box center [97, 745] width 136 height 35
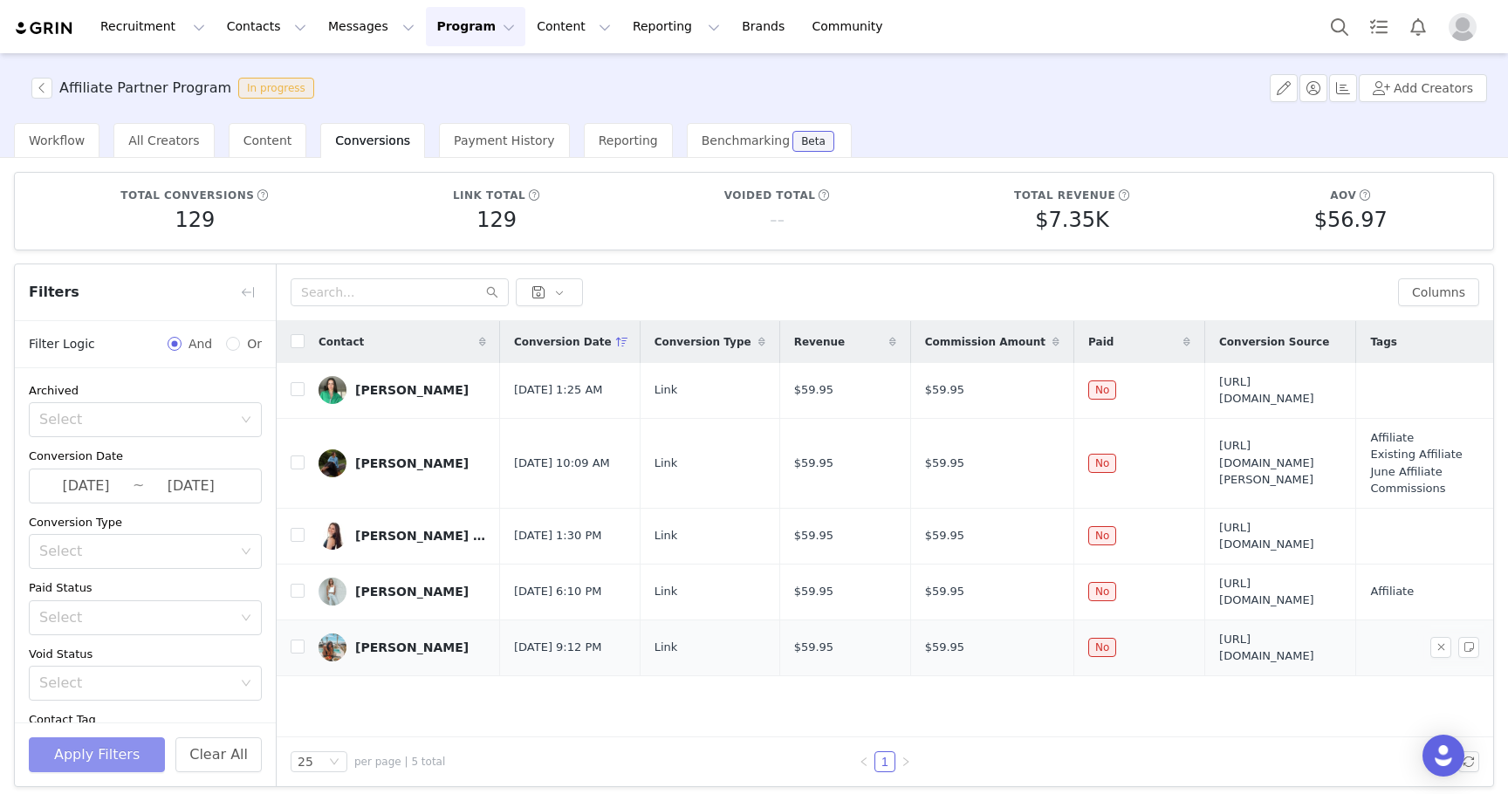
scroll to position [10, 0]
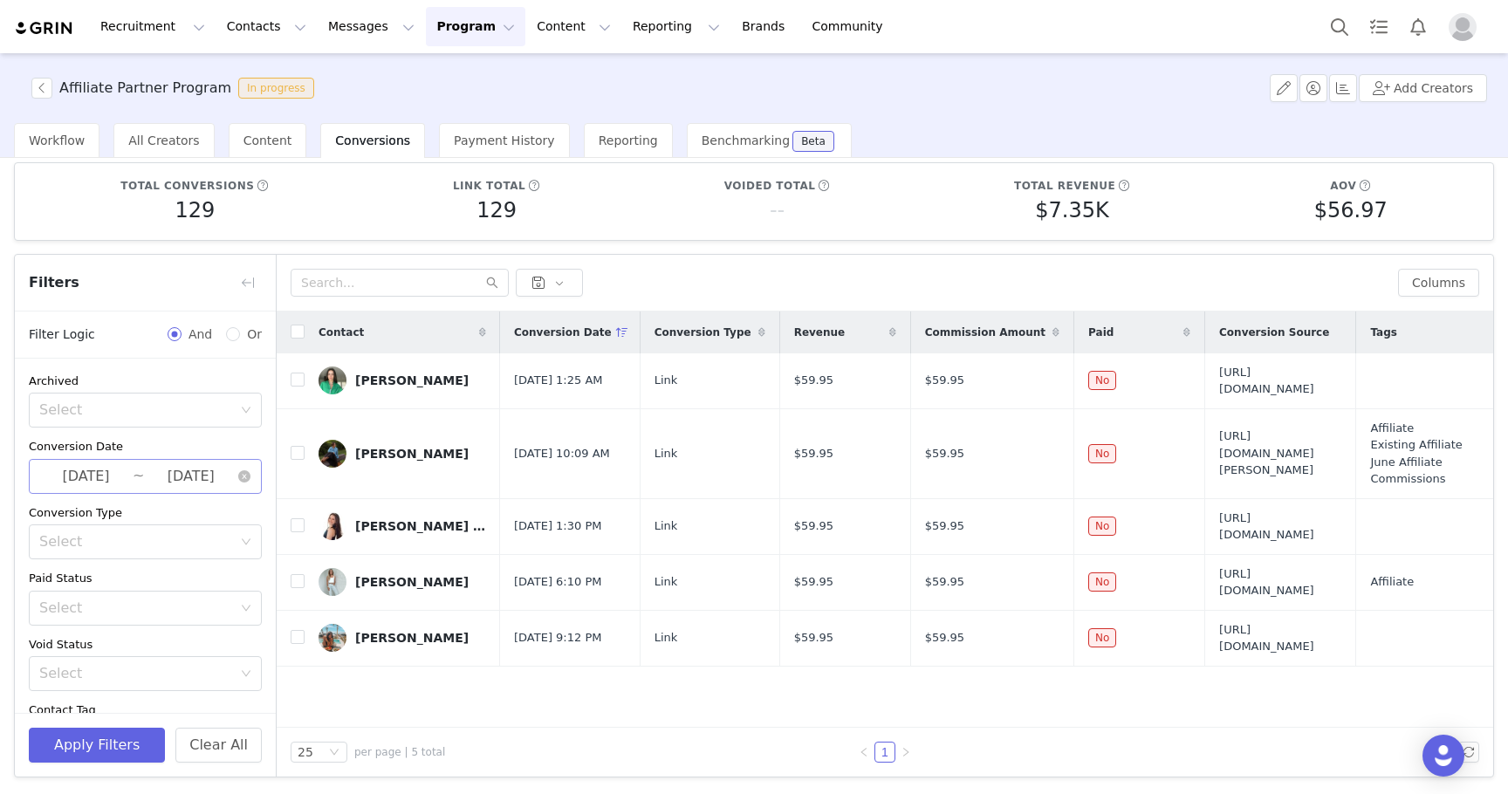
click at [144, 469] on input "[DATE]" at bounding box center [190, 476] width 93 height 23
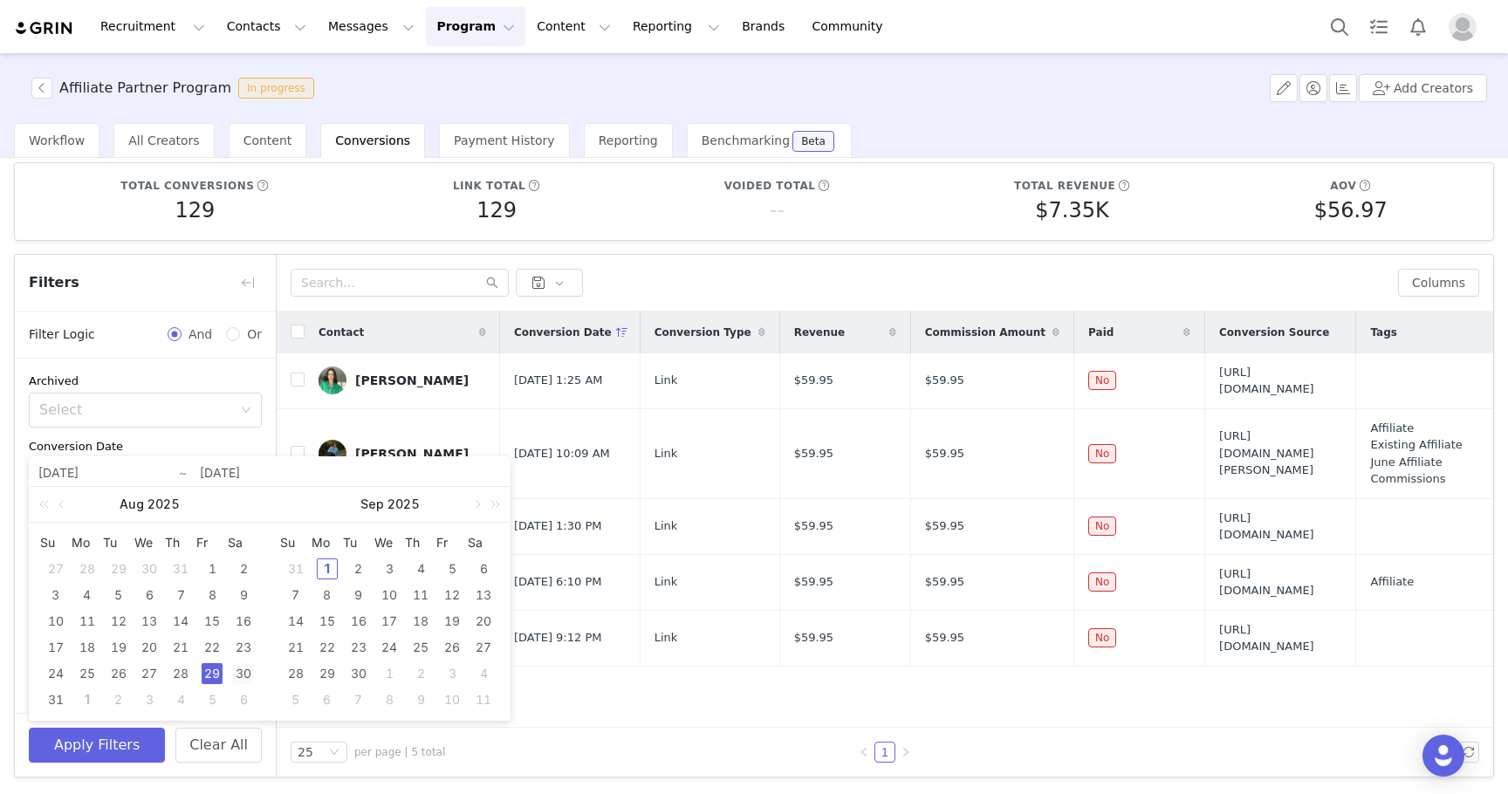
click at [240, 677] on div "30" at bounding box center [243, 673] width 21 height 21
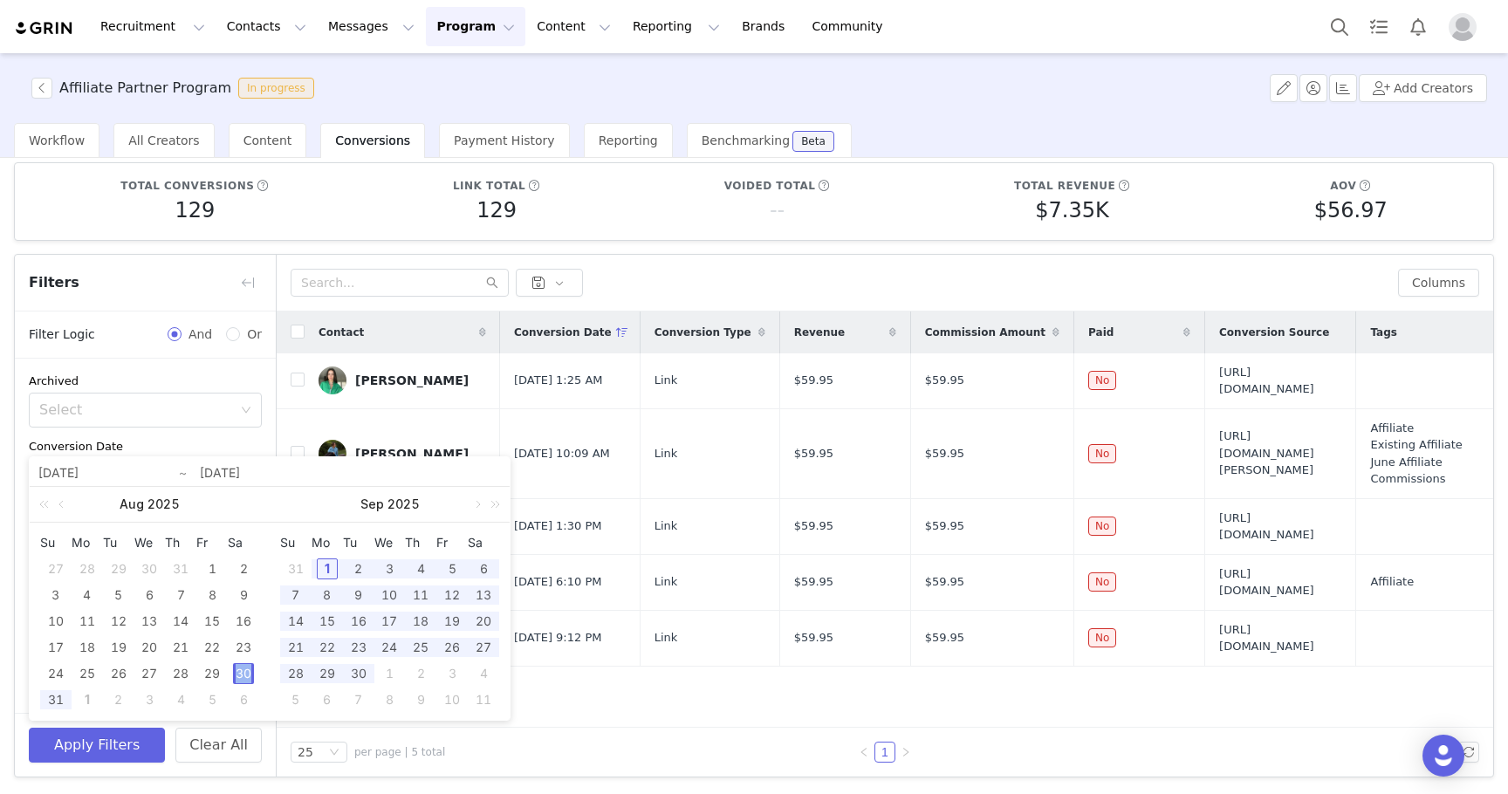
click at [240, 676] on div "30" at bounding box center [243, 673] width 21 height 21
type input "[DATE]"
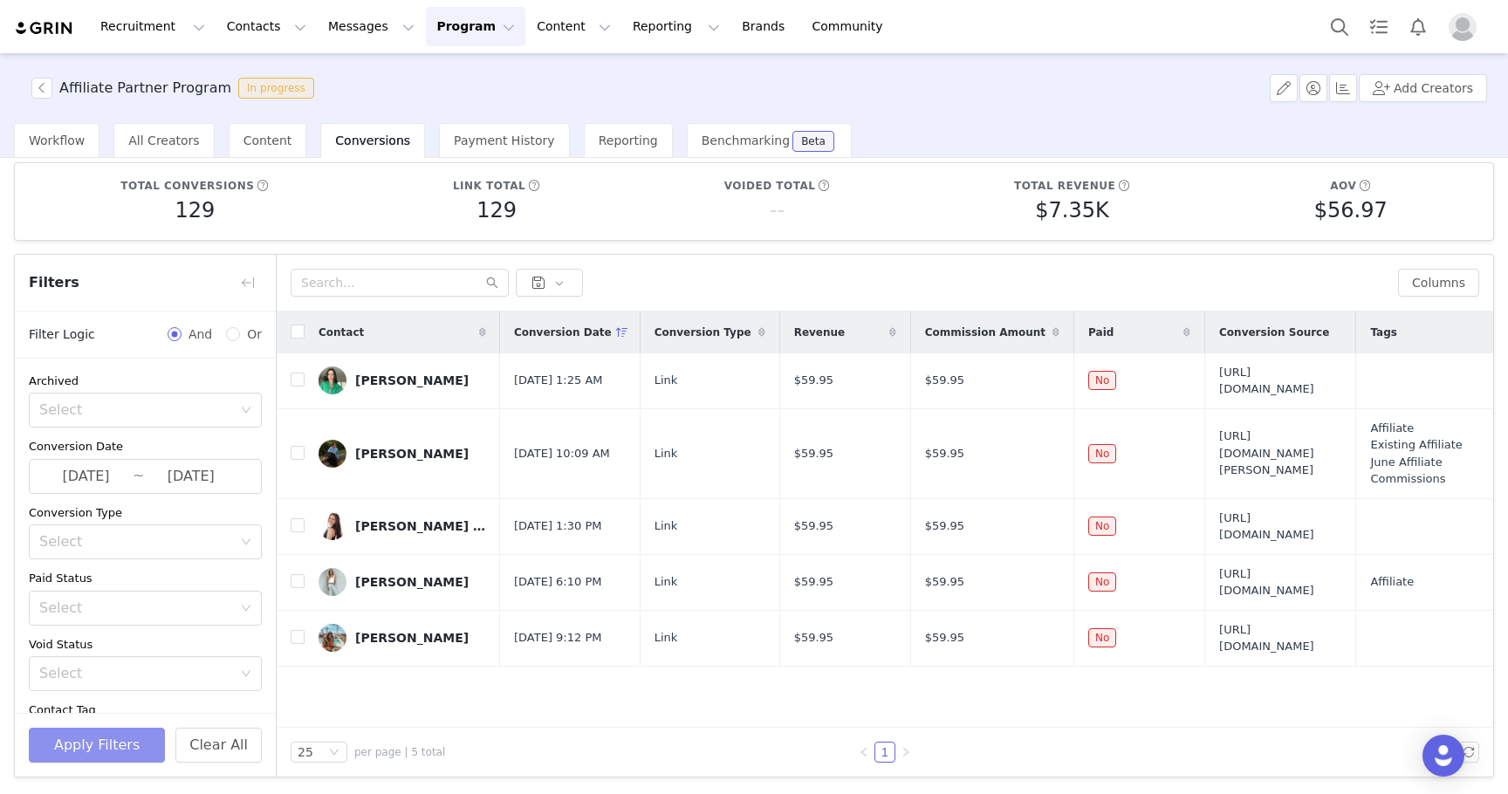
click at [113, 739] on button "Apply Filters" at bounding box center [97, 745] width 136 height 35
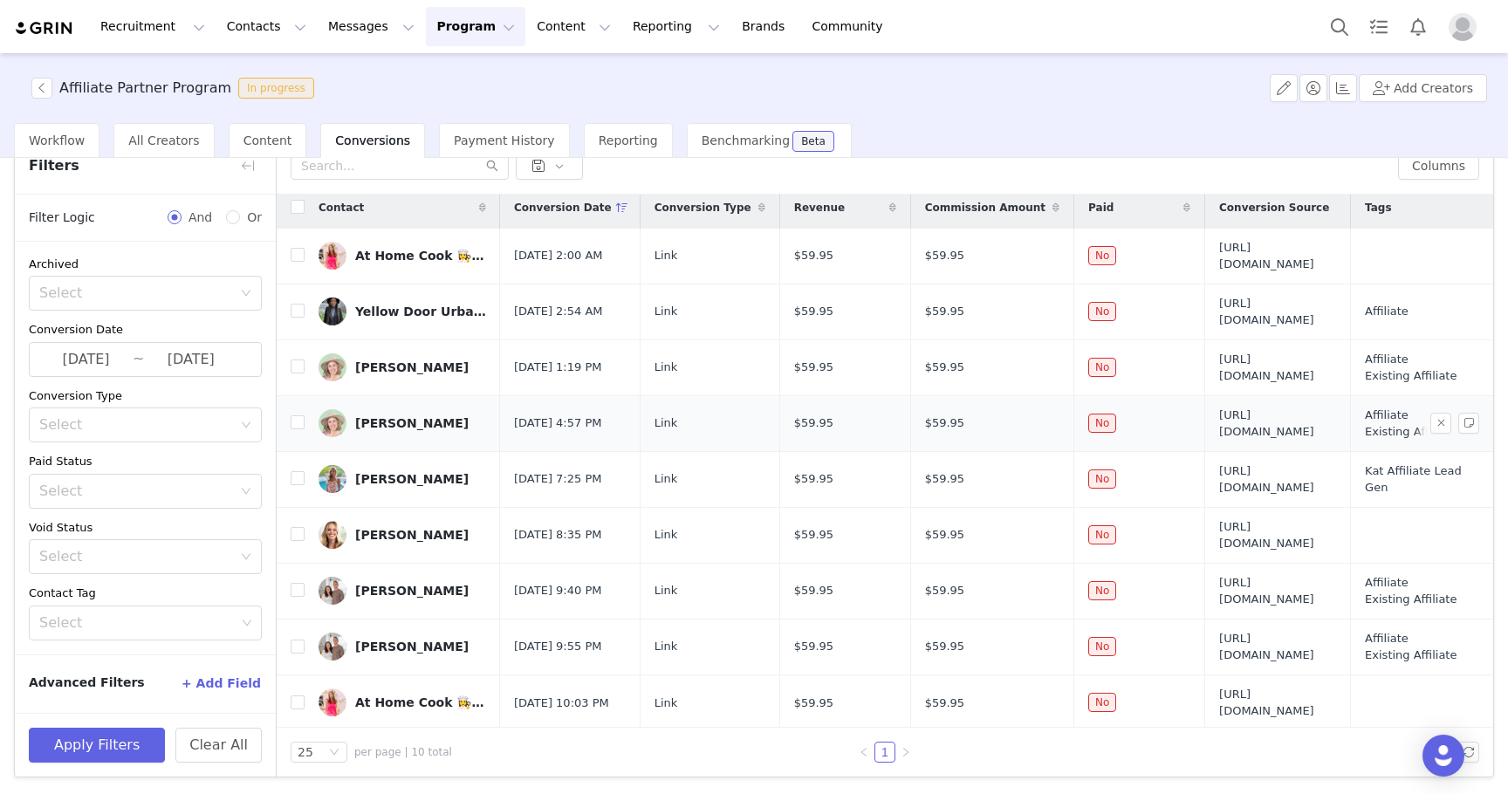
scroll to position [0, 0]
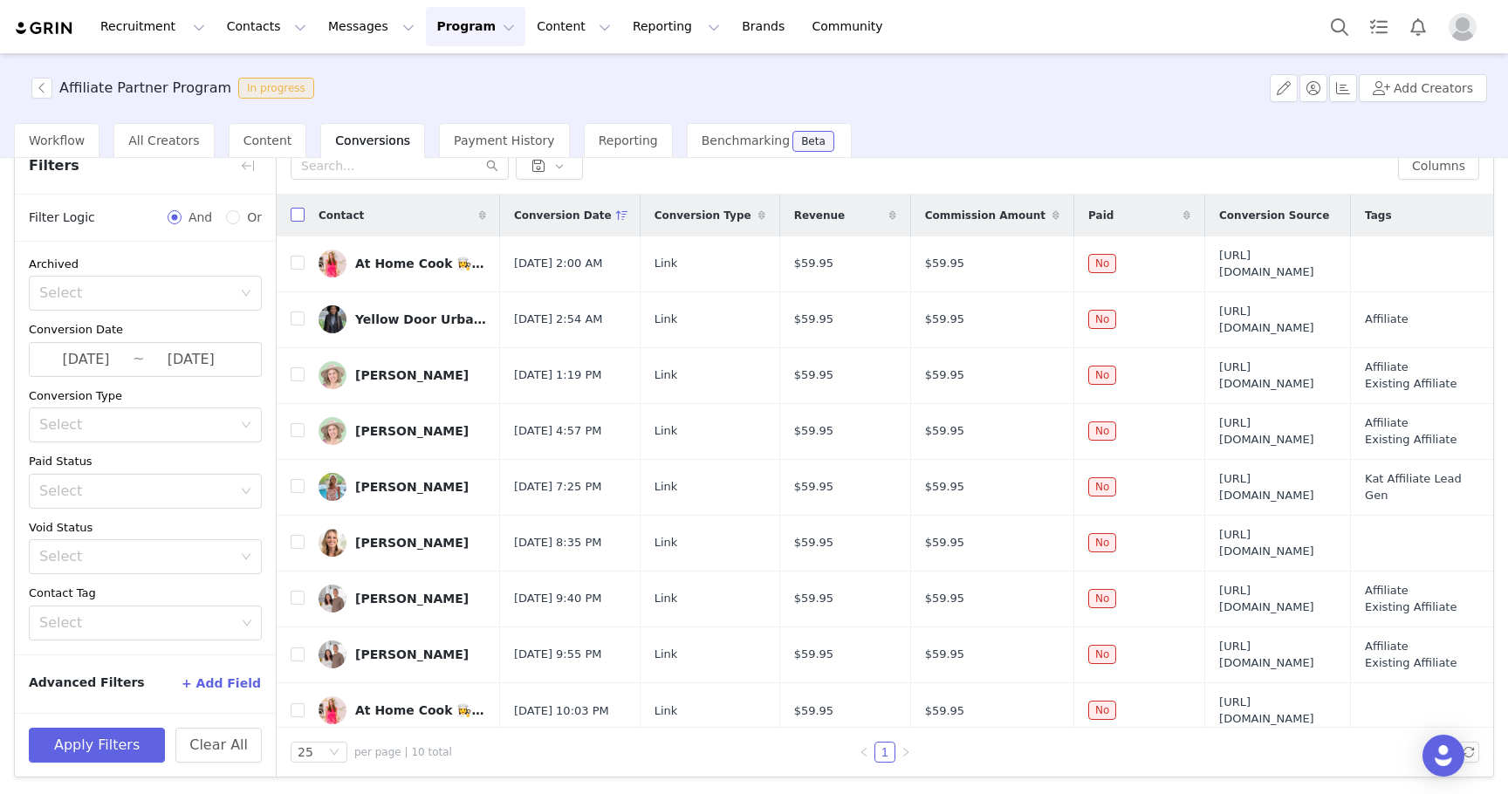
click at [299, 220] on input "checkbox" at bounding box center [298, 215] width 14 height 14
checkbox input "true"
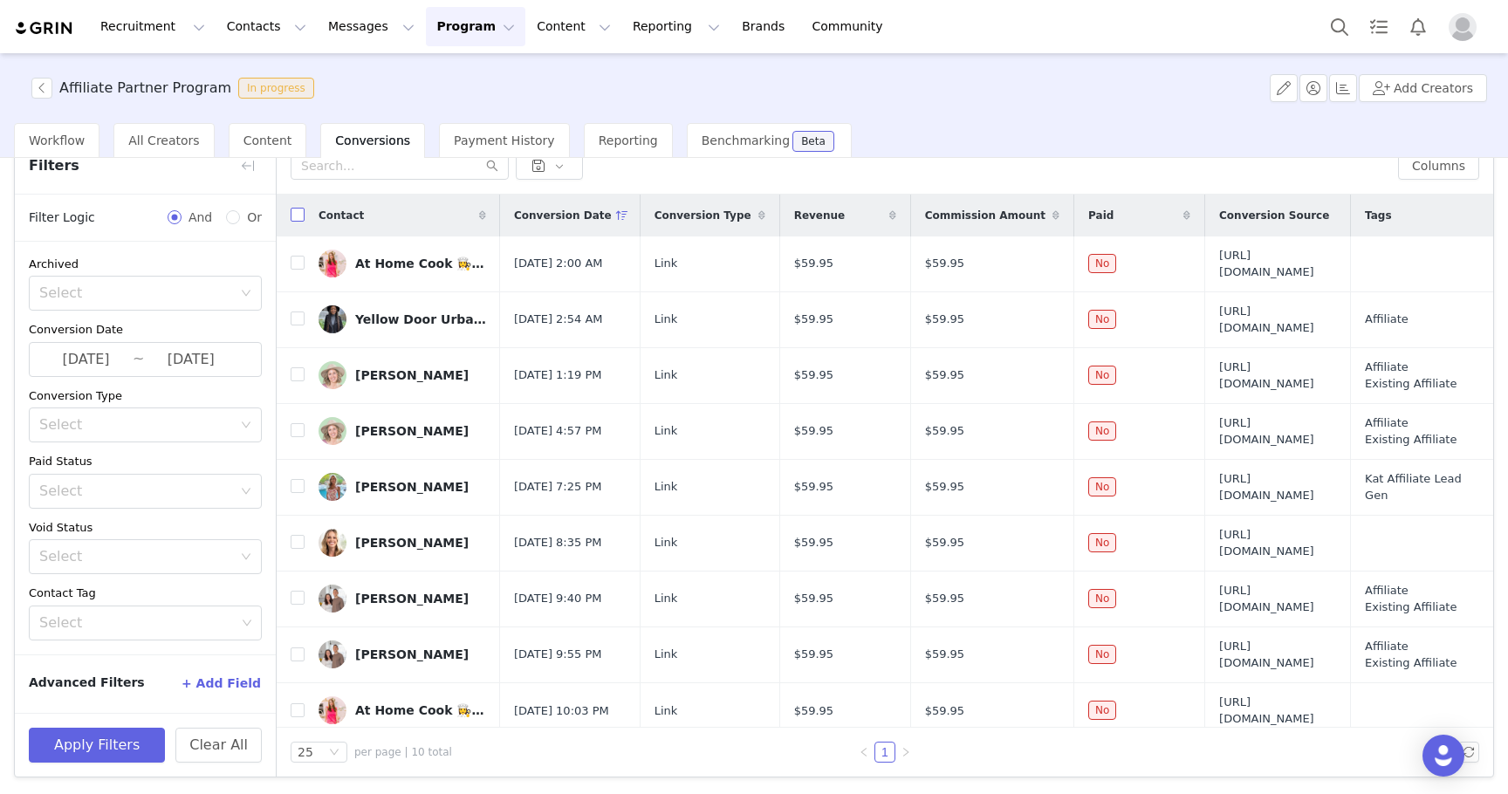
checkbox input "true"
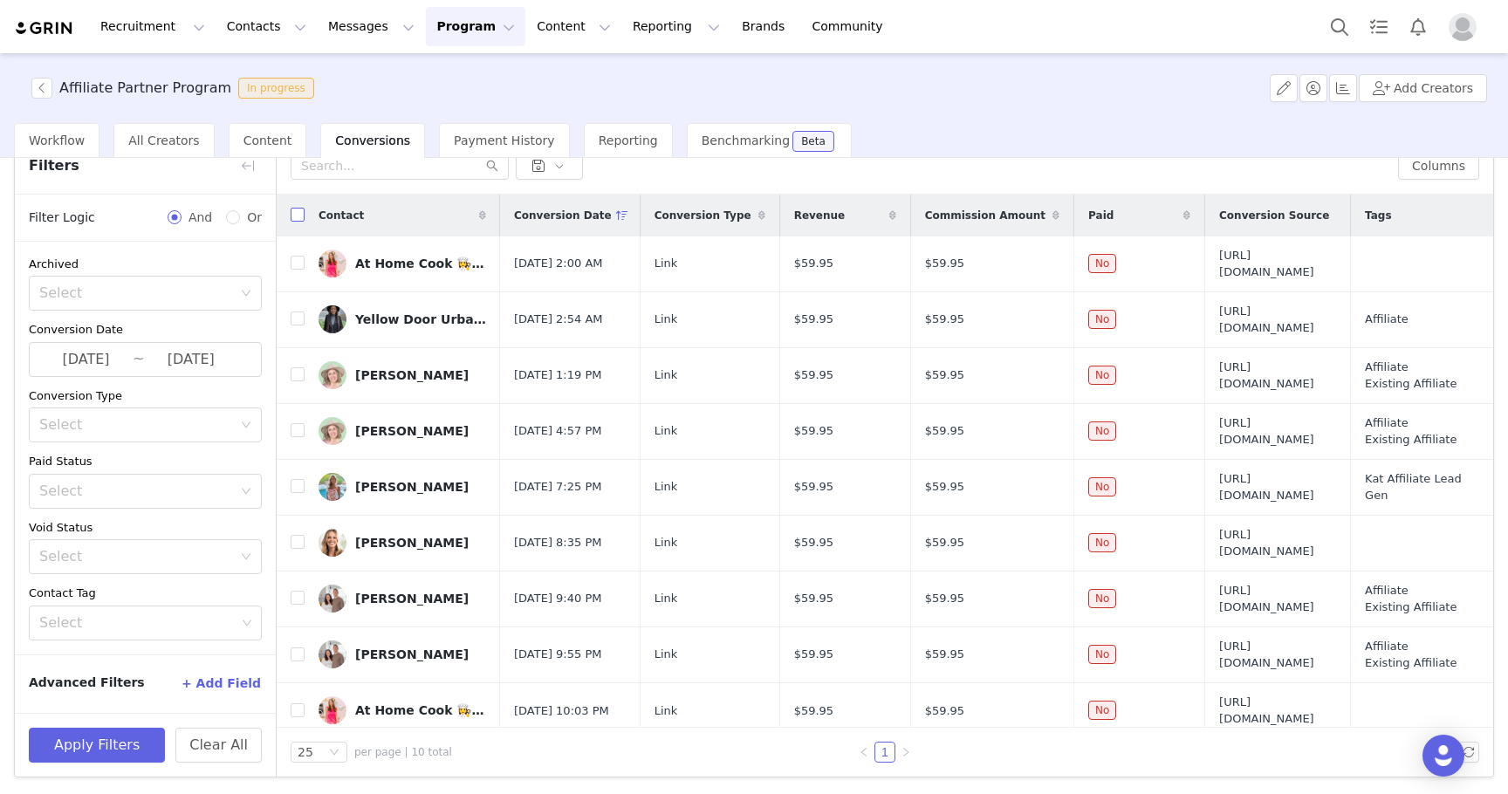
checkbox input "true"
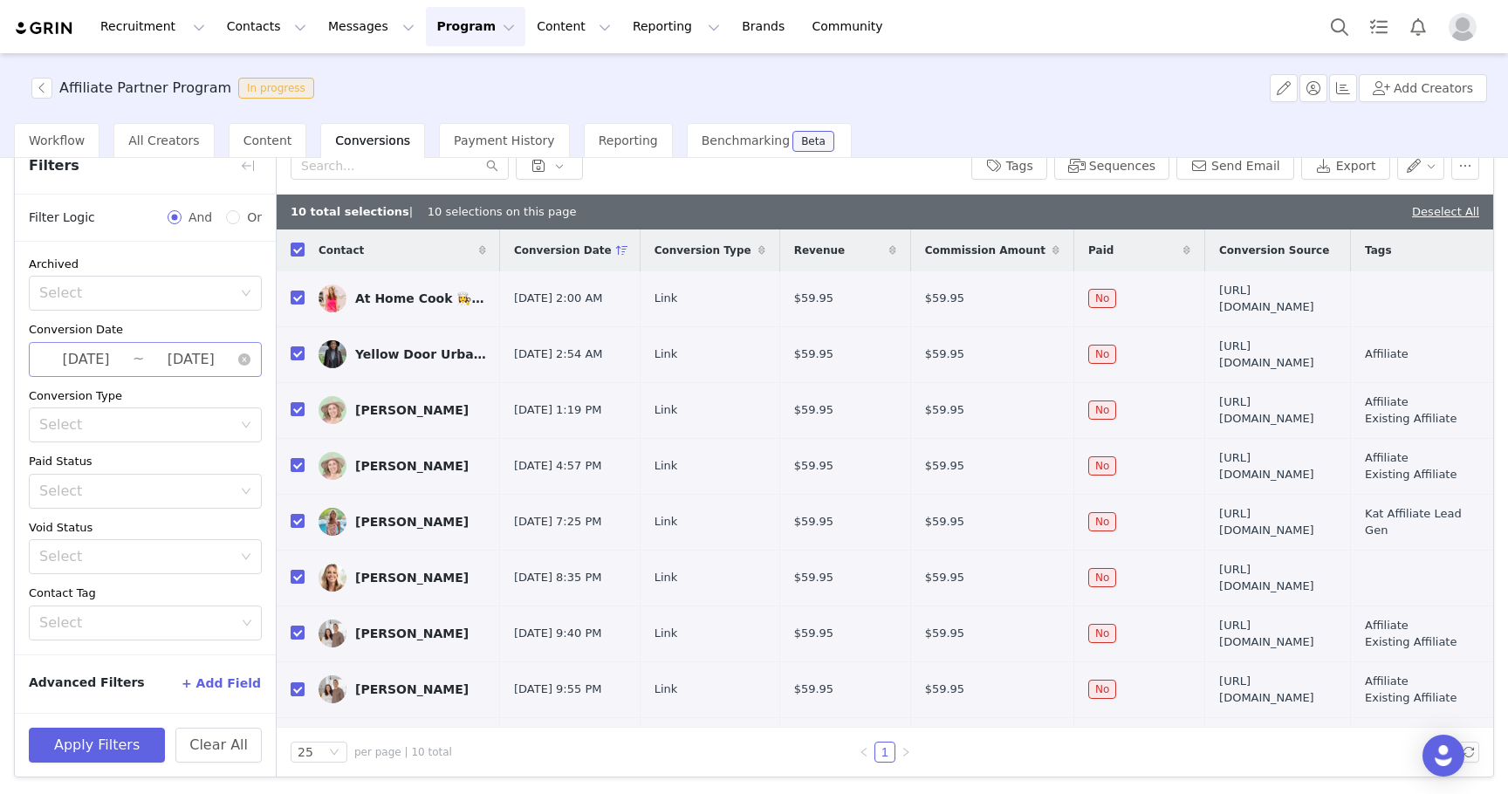
click at [161, 352] on input "[DATE]" at bounding box center [190, 359] width 93 height 23
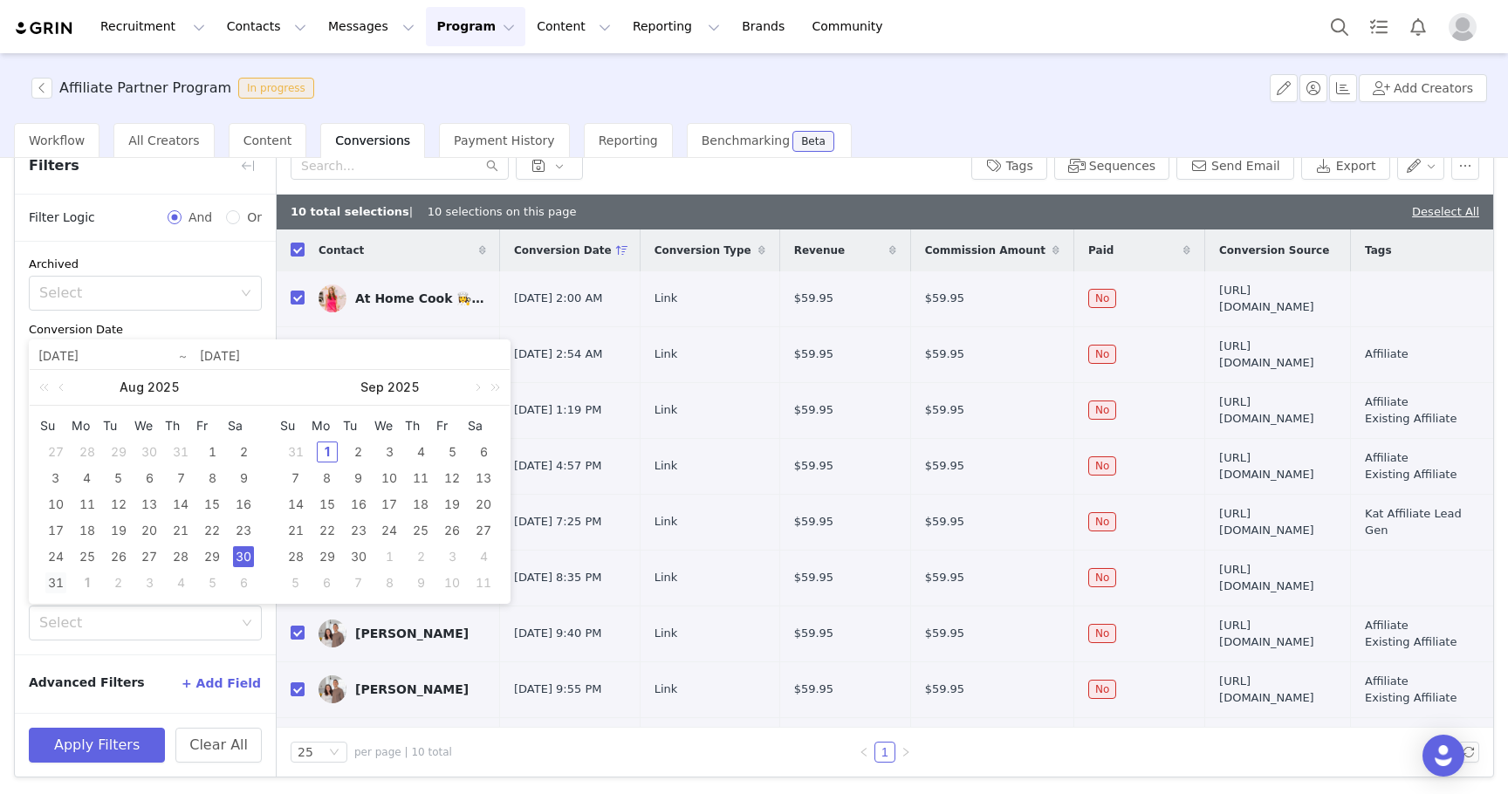
click at [59, 576] on div "31" at bounding box center [55, 582] width 21 height 21
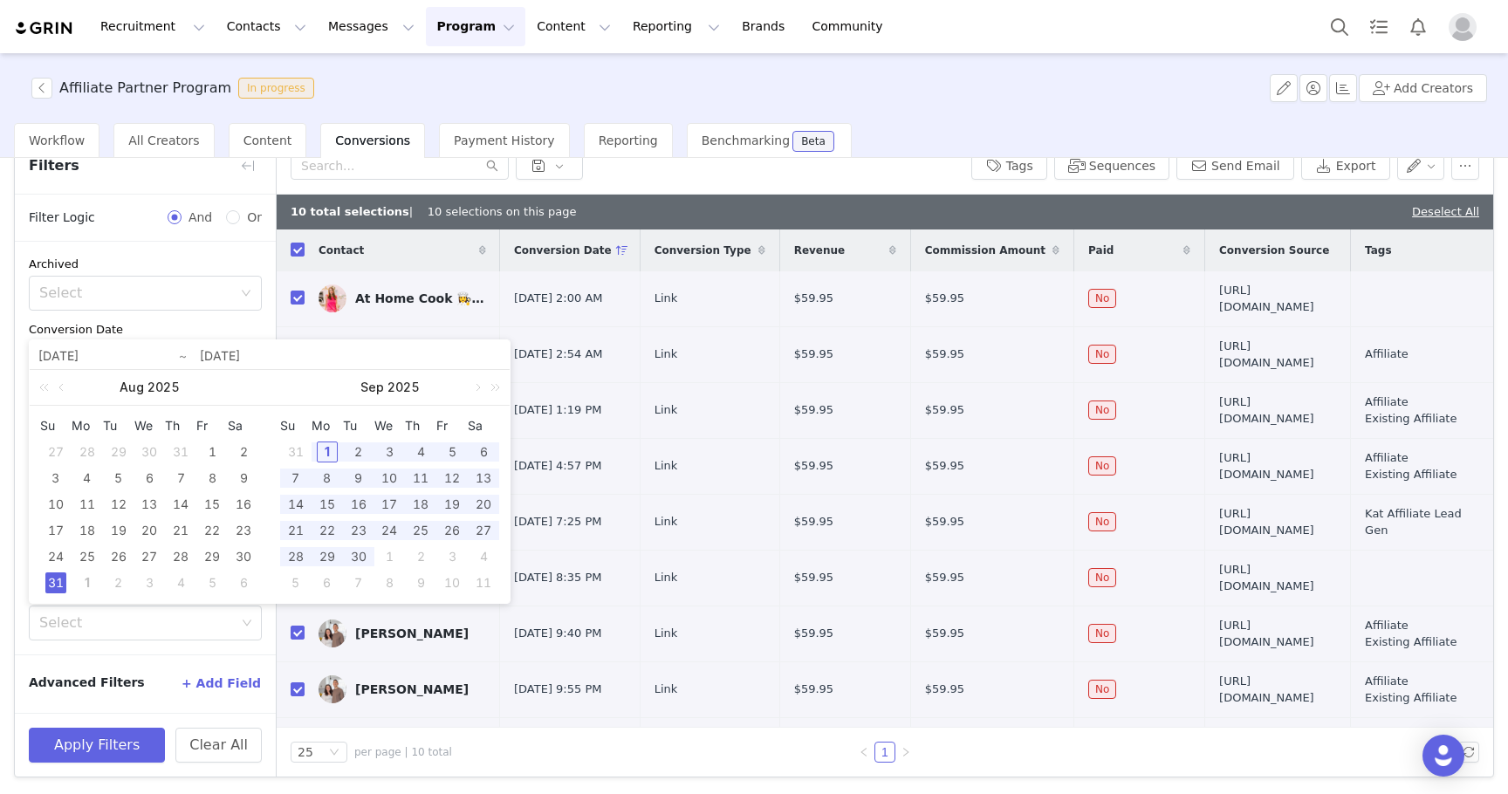
click at [45, 581] on div "31" at bounding box center [55, 582] width 21 height 21
type input "[DATE]"
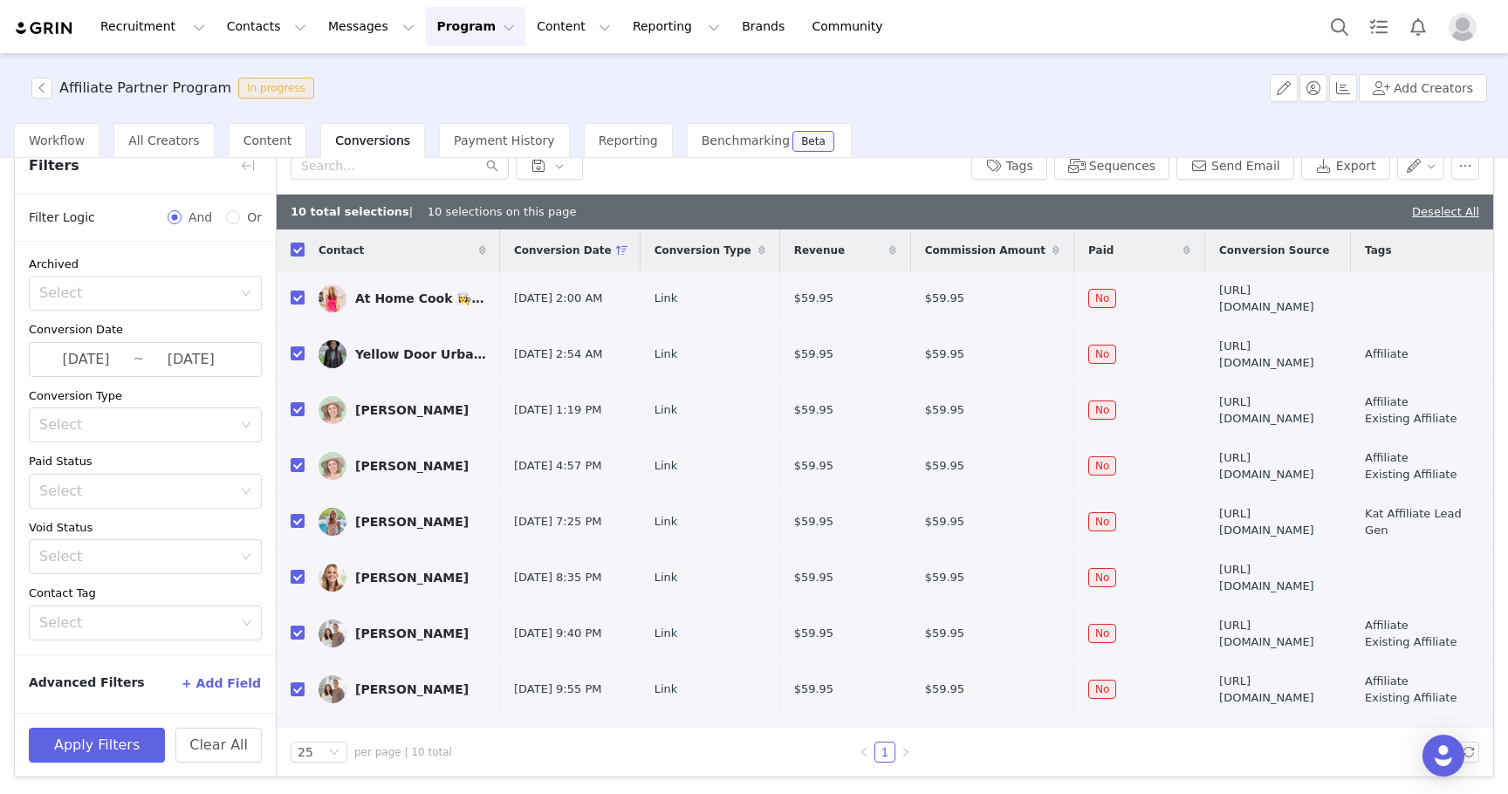
click at [114, 763] on div "Apply Filters Clear All" at bounding box center [145, 745] width 261 height 64
click at [114, 747] on button "Apply Filters" at bounding box center [97, 745] width 136 height 35
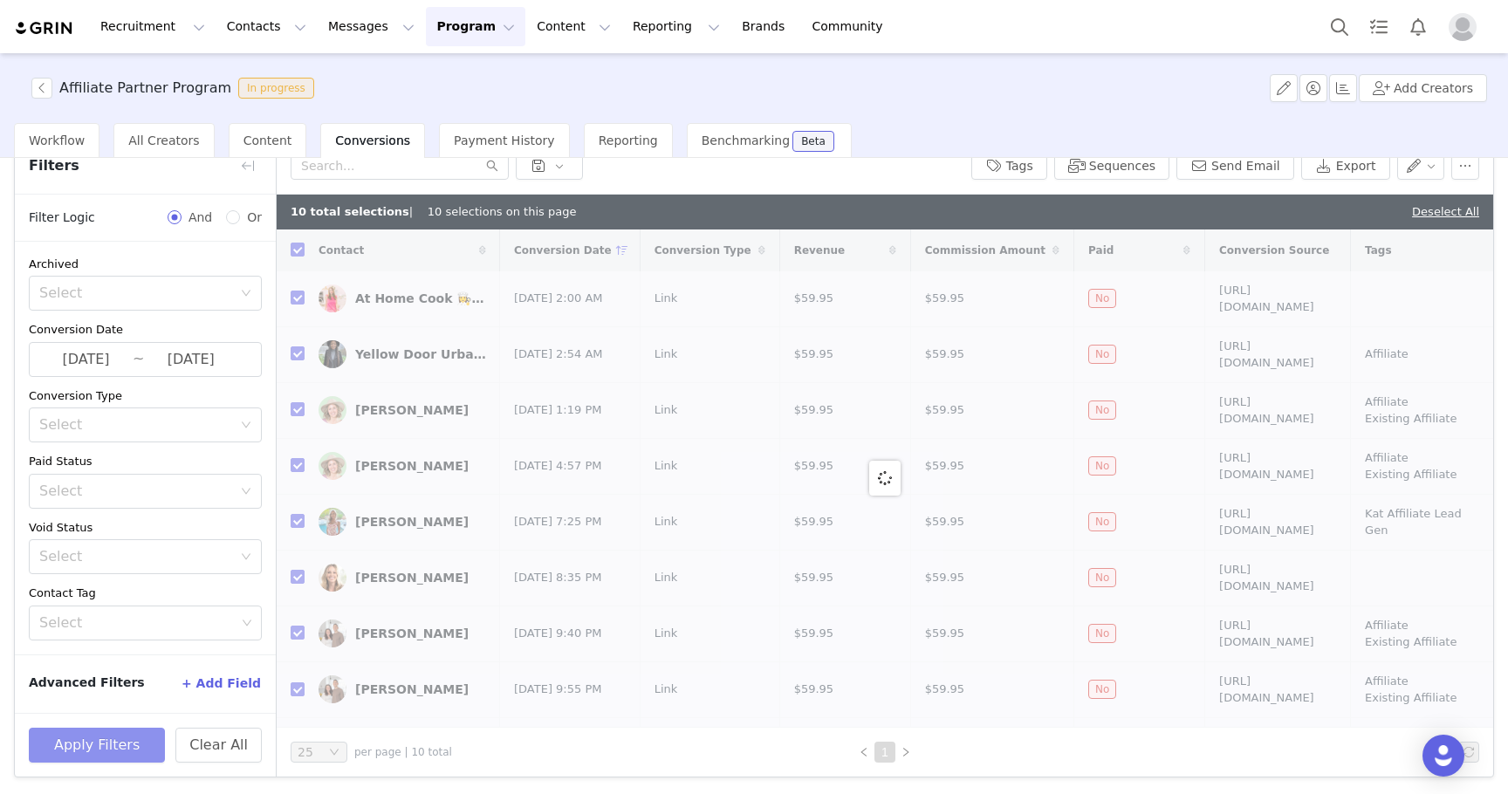
checkbox input "false"
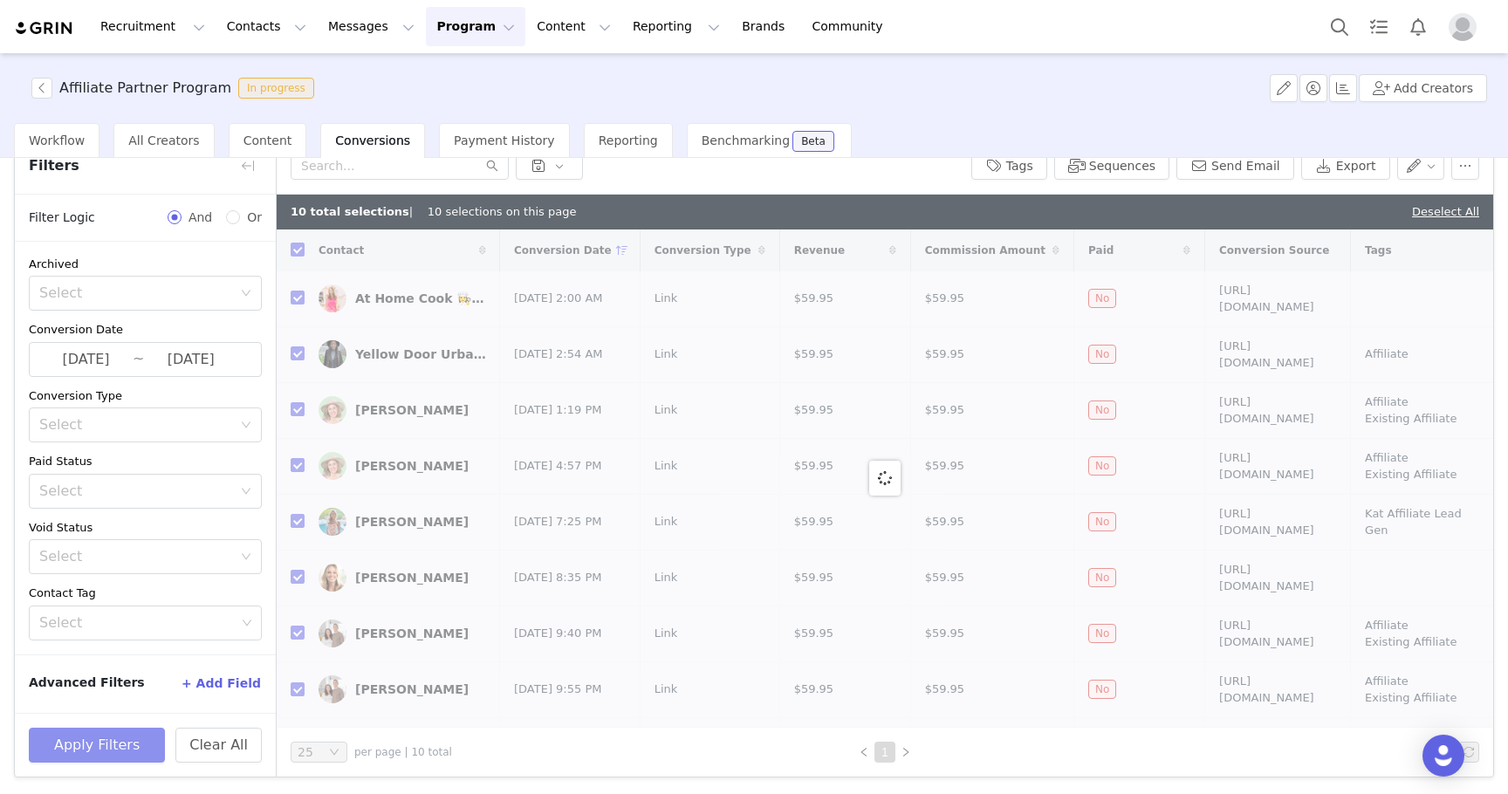
checkbox input "false"
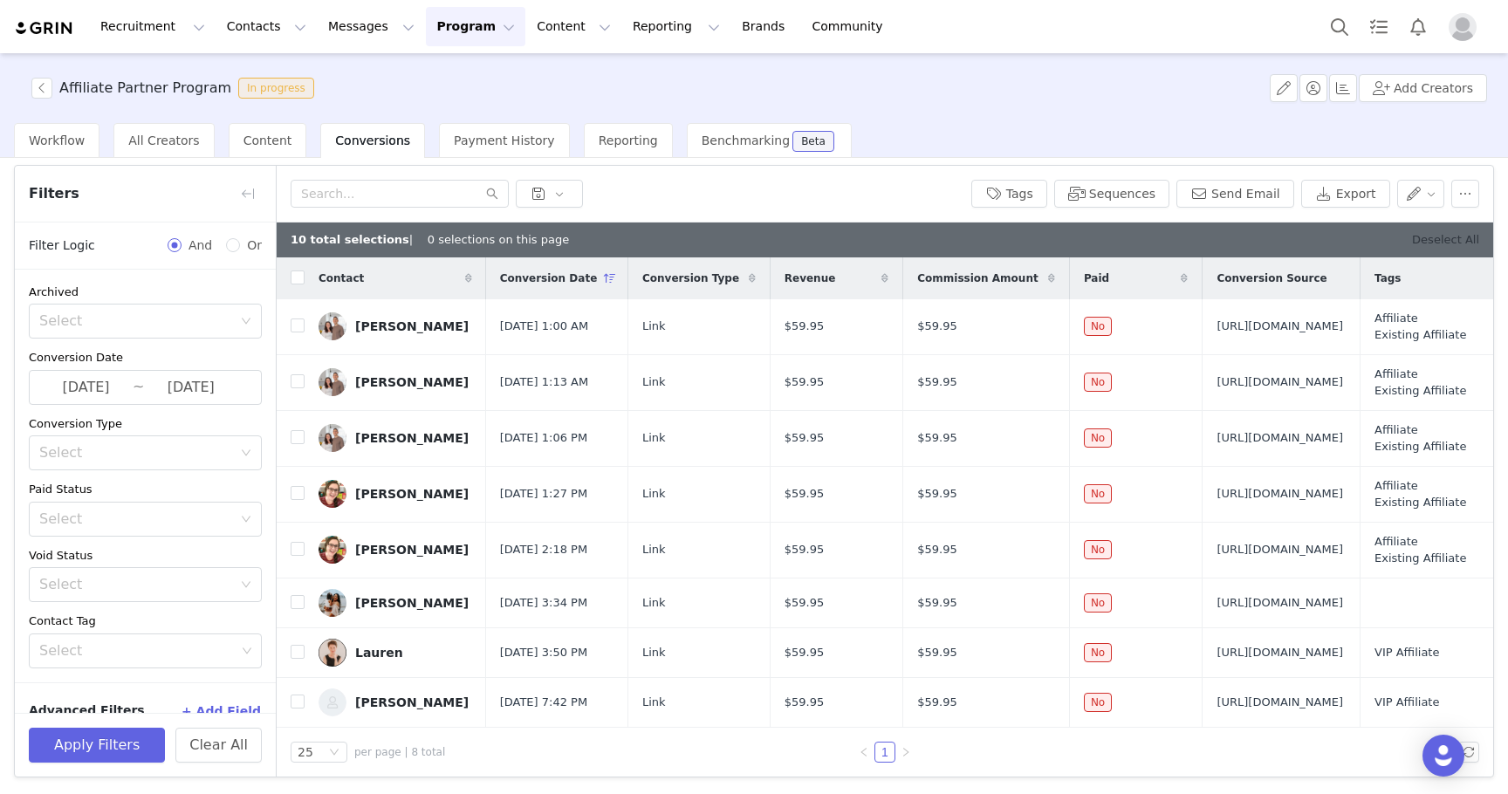
click at [1441, 233] on link "Deselect All" at bounding box center [1445, 239] width 67 height 13
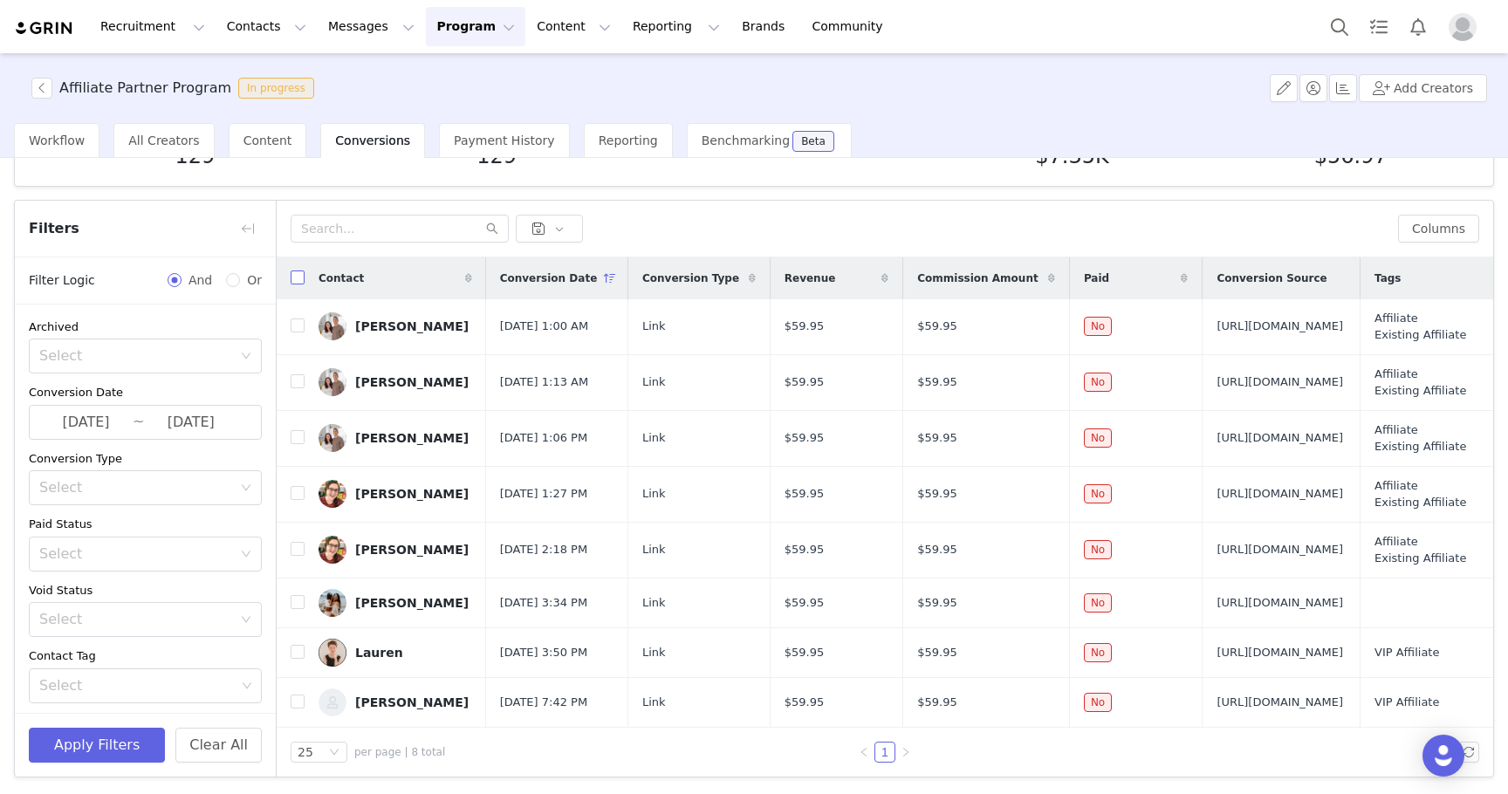
click at [292, 271] on input "checkbox" at bounding box center [298, 278] width 14 height 14
checkbox input "true"
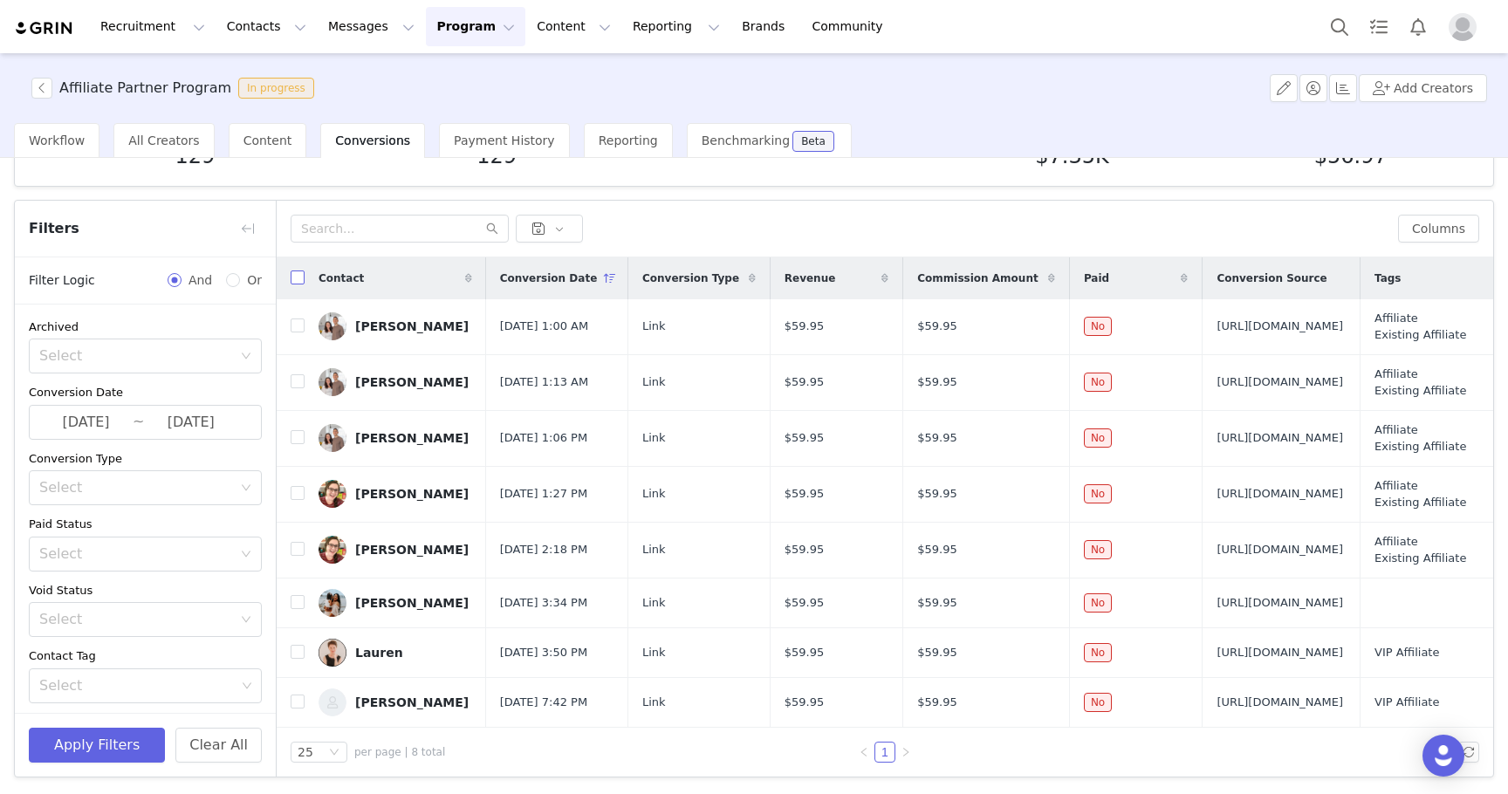
checkbox input "true"
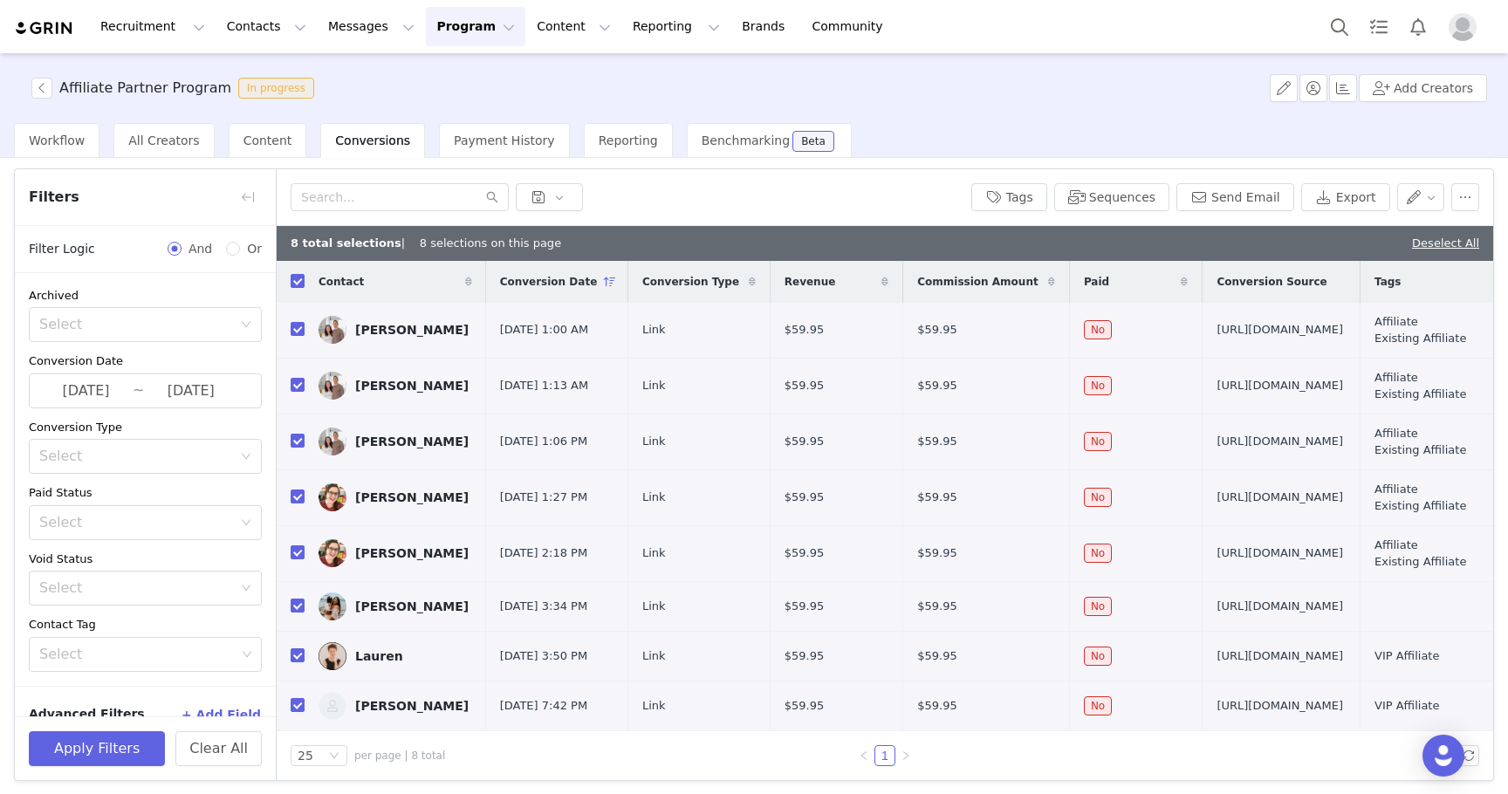
scroll to position [3, 0]
